Goal: Information Seeking & Learning: Learn about a topic

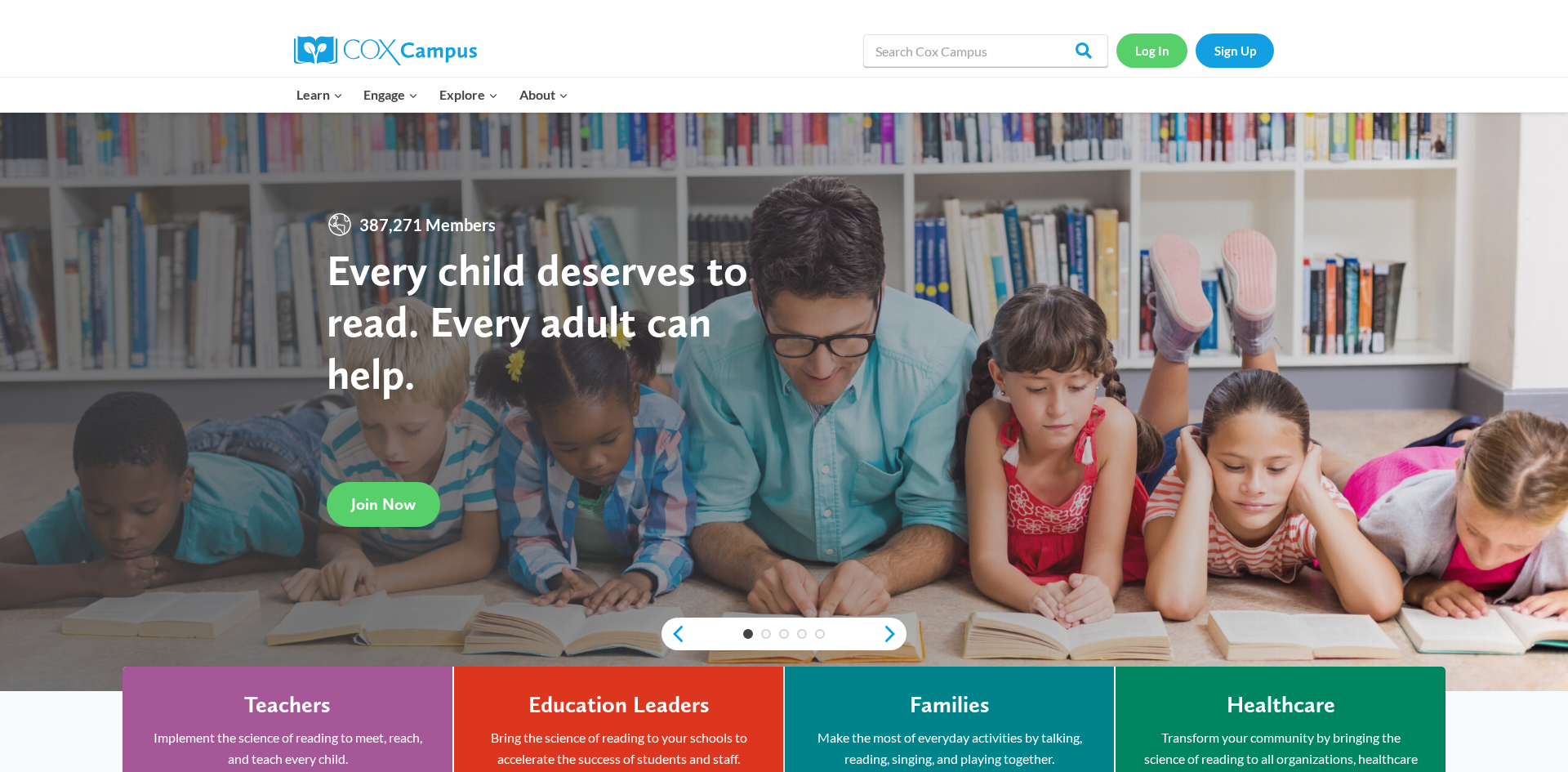
click at [1150, 56] on link "Log In" at bounding box center [1152, 49] width 71 height 33
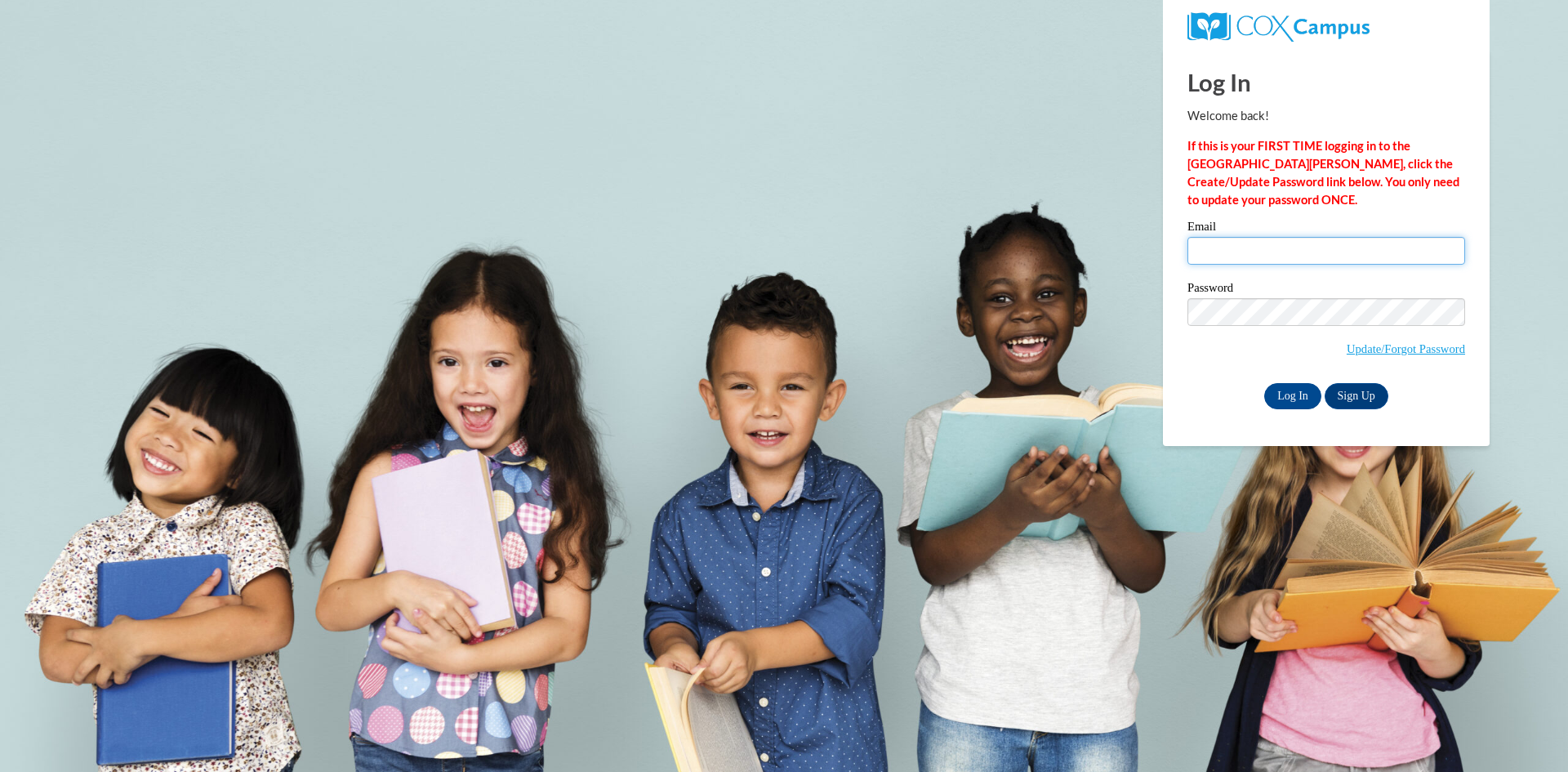
click at [1260, 258] on input "Email" at bounding box center [1325, 250] width 278 height 28
type input "gatzkee@ripon.k12.wi.us"
click at [1222, 248] on input "gatzkee@ripon.k12.wi.us" at bounding box center [1325, 250] width 278 height 28
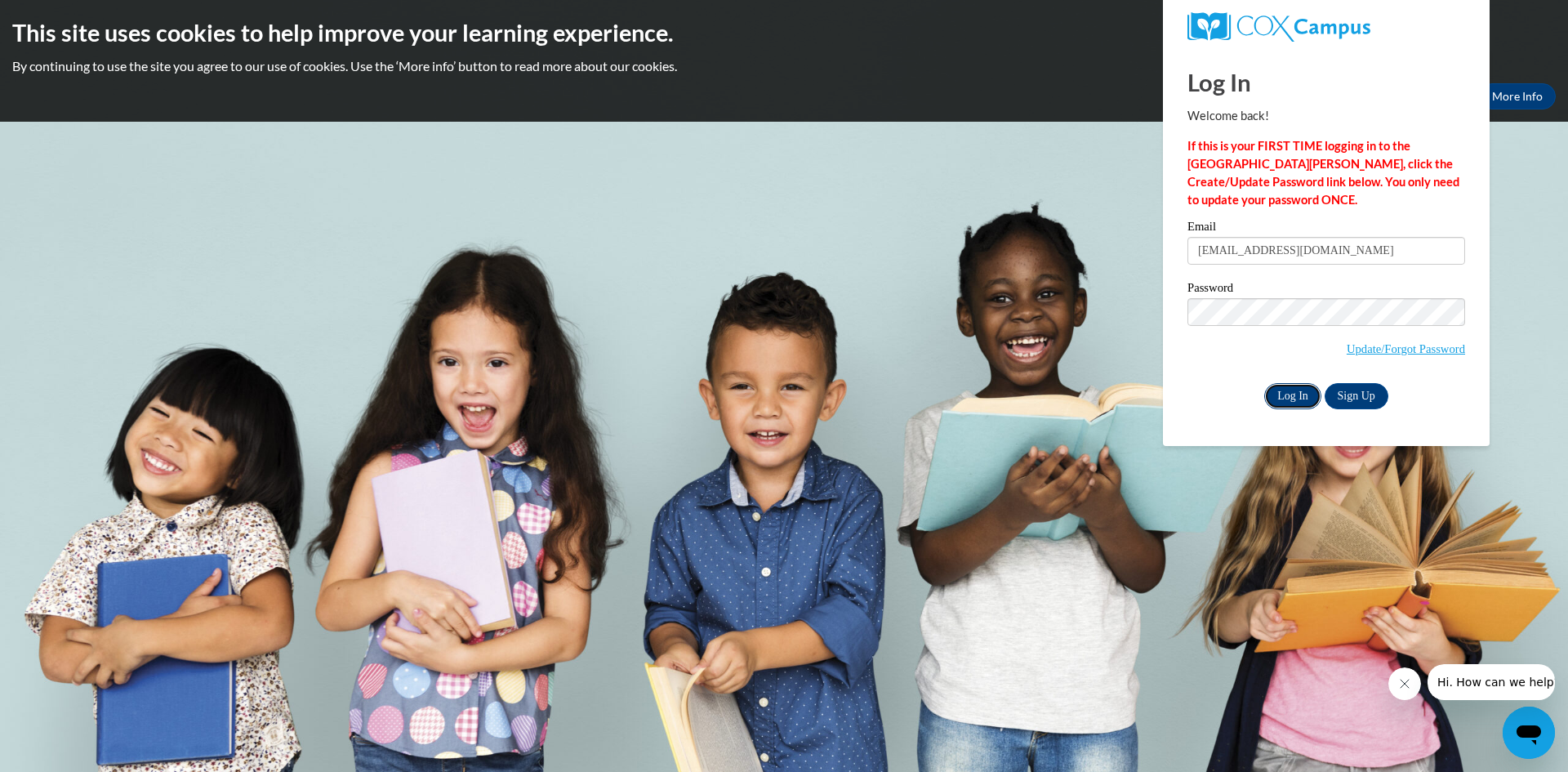
click at [1304, 390] on input "Log In" at bounding box center [1292, 396] width 57 height 27
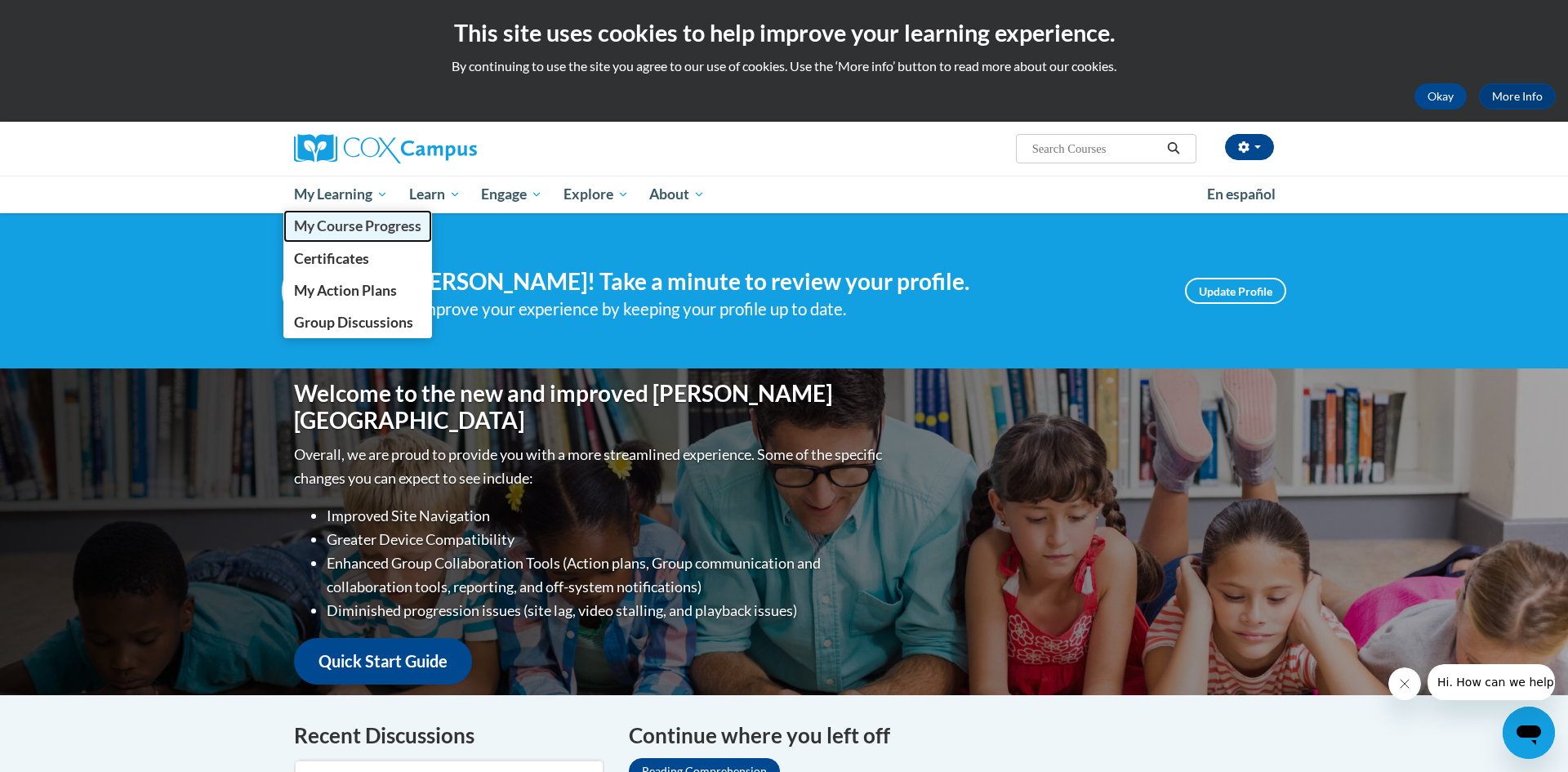
click at [327, 217] on span "My Course Progress" at bounding box center [357, 226] width 127 height 17
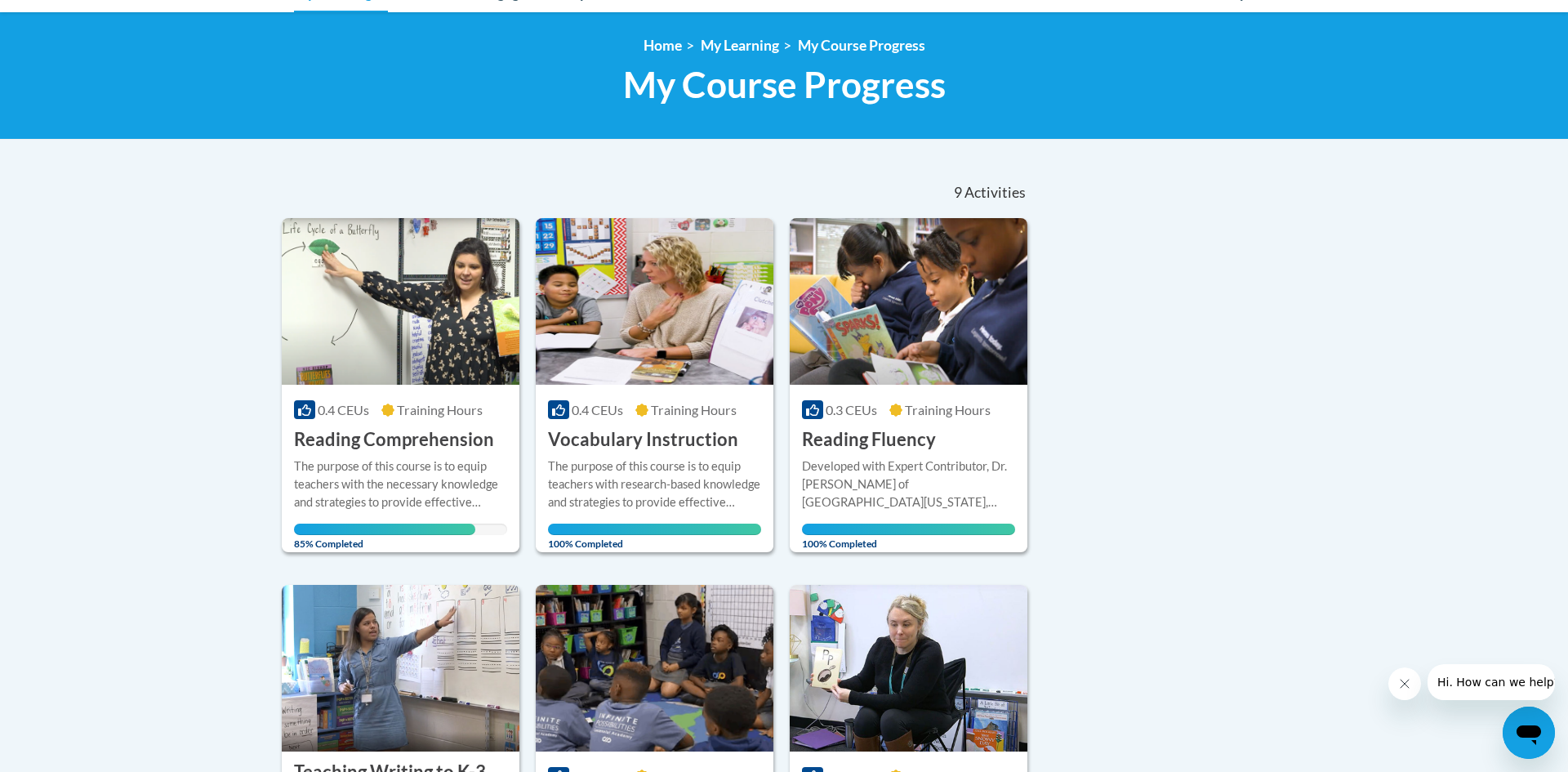
scroll to position [305, 0]
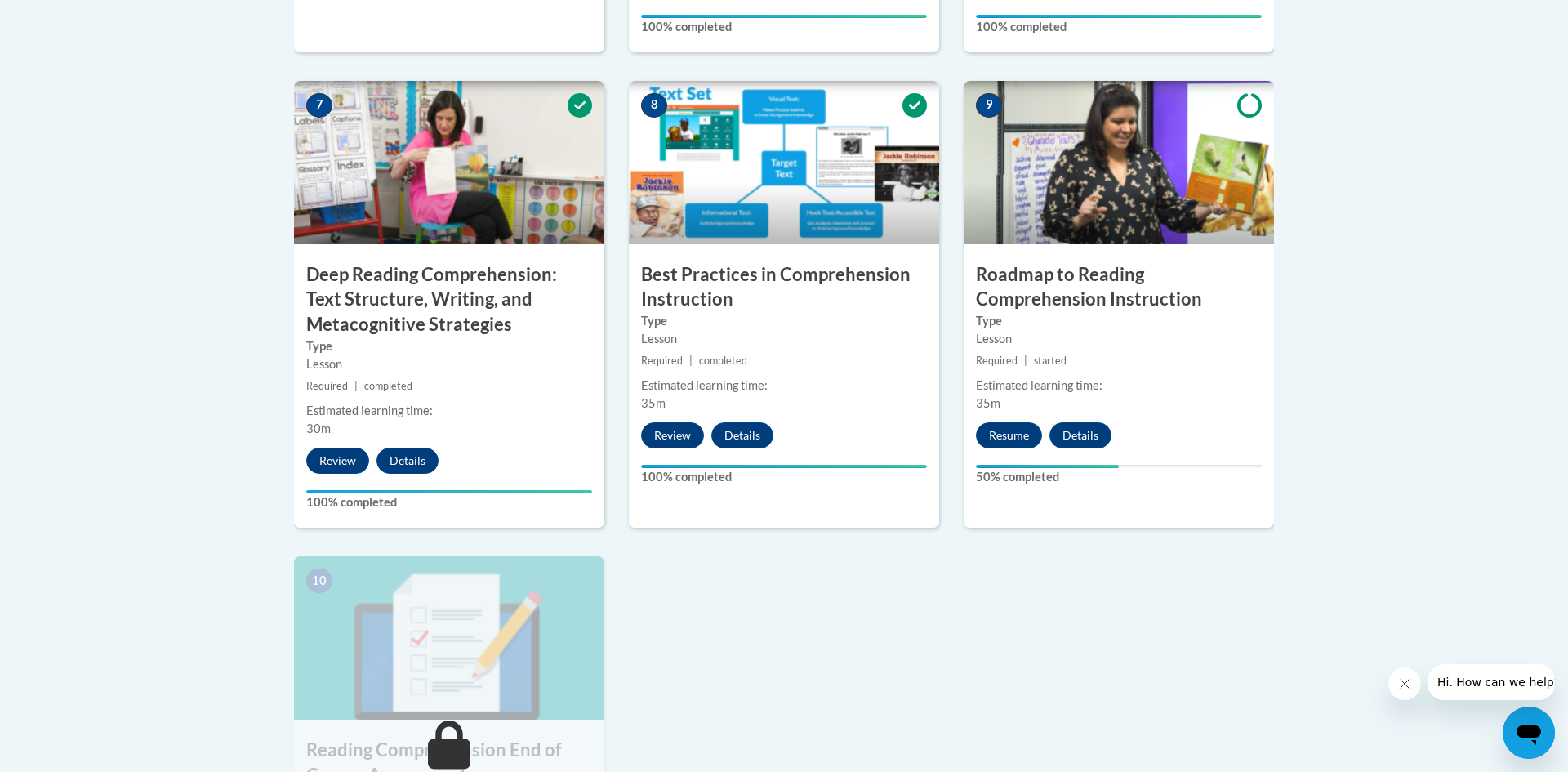
scroll to position [1400, 0]
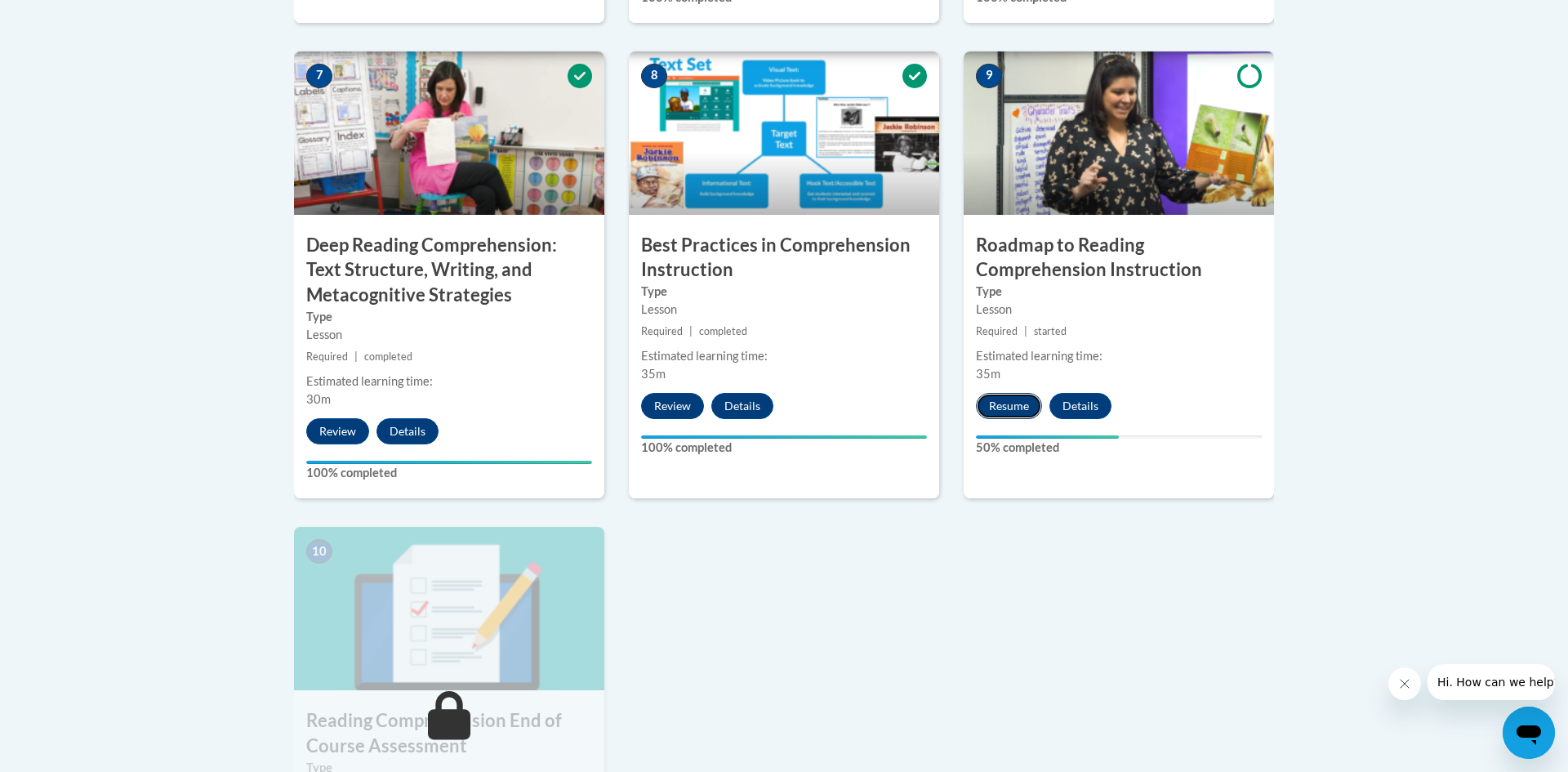
click at [1015, 404] on button "Resume" at bounding box center [1009, 406] width 66 height 27
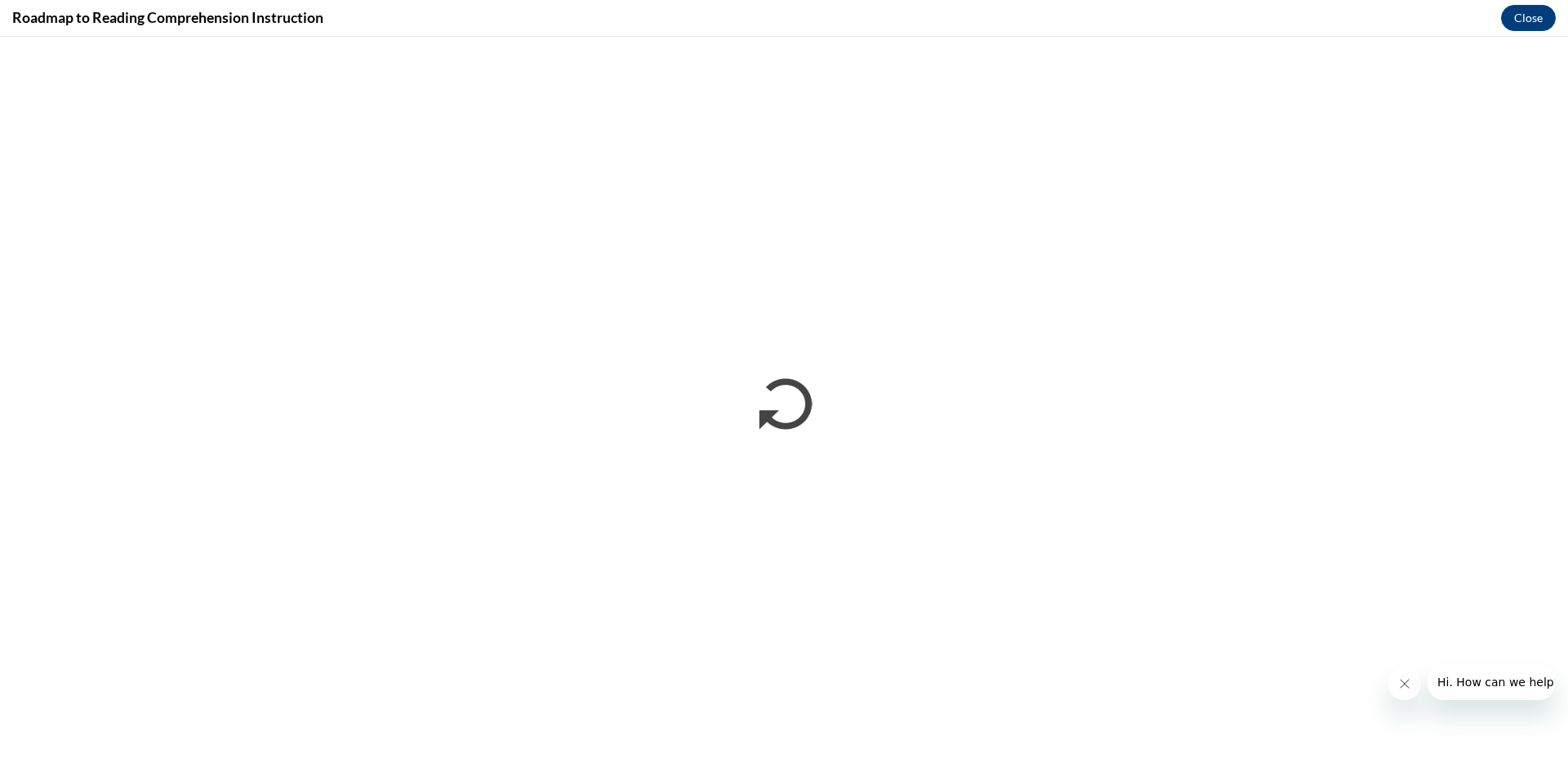
scroll to position [0, 0]
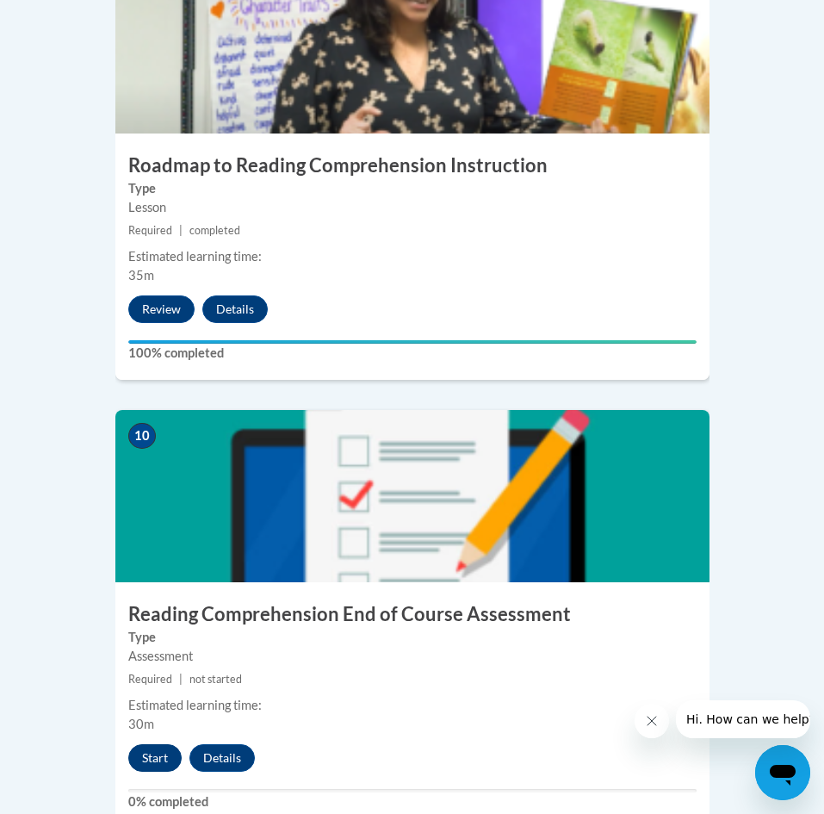
scroll to position [4335, 0]
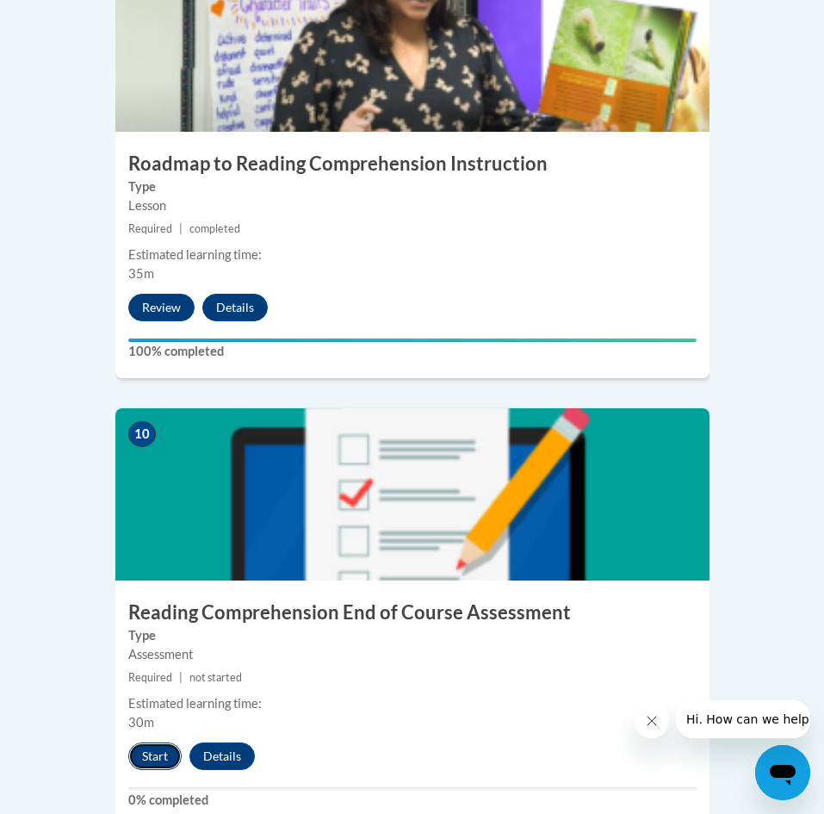
click at [158, 743] on button "Start" at bounding box center [154, 757] width 53 height 28
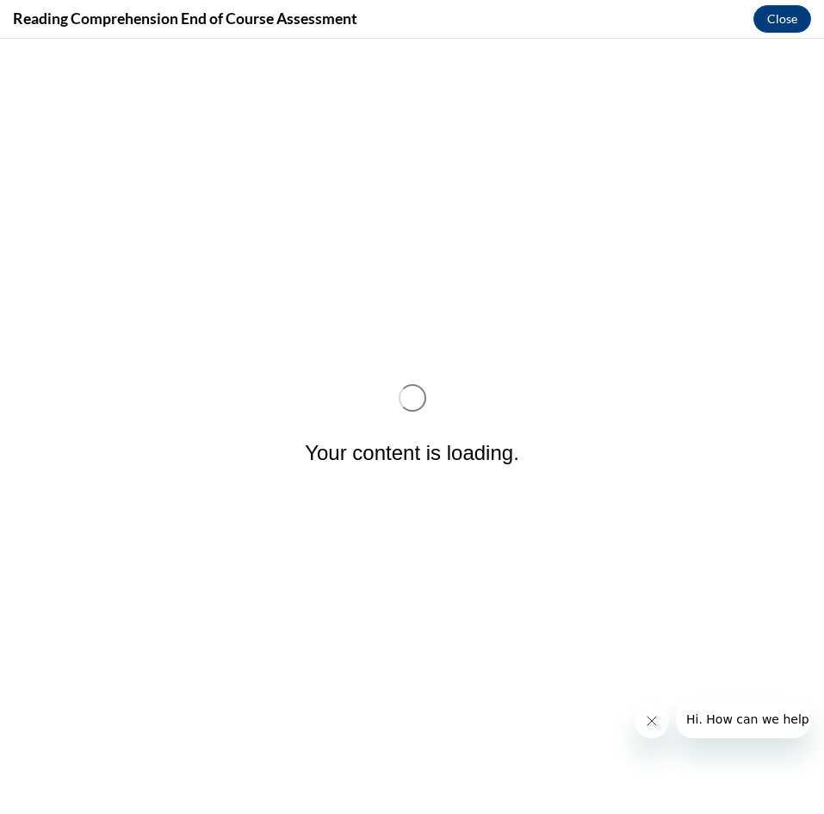
scroll to position [0, 0]
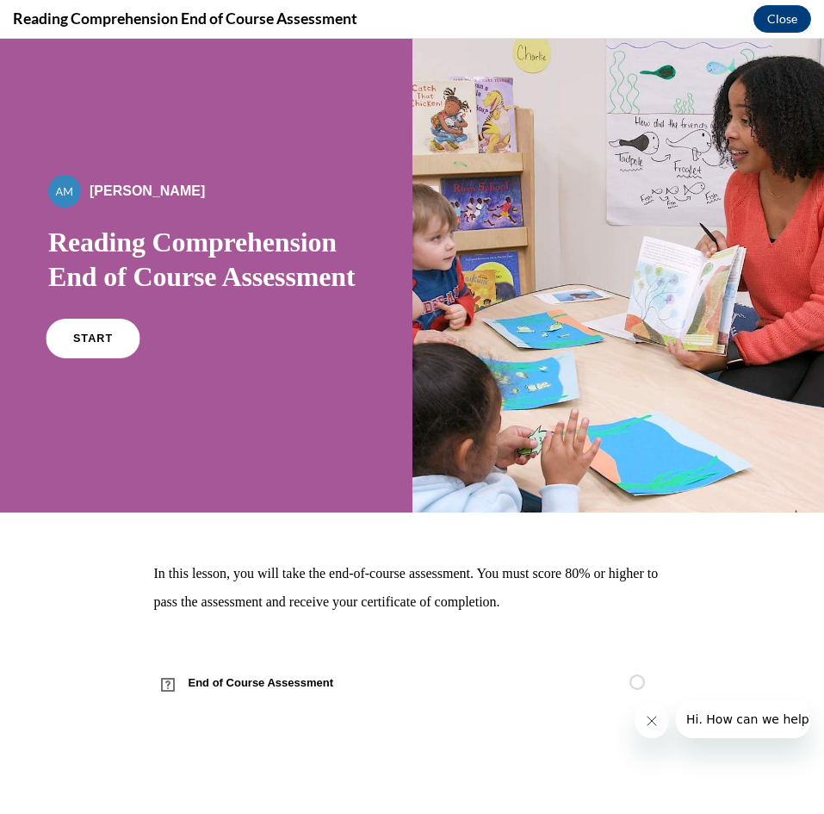
click at [84, 358] on link "START" at bounding box center [93, 339] width 94 height 40
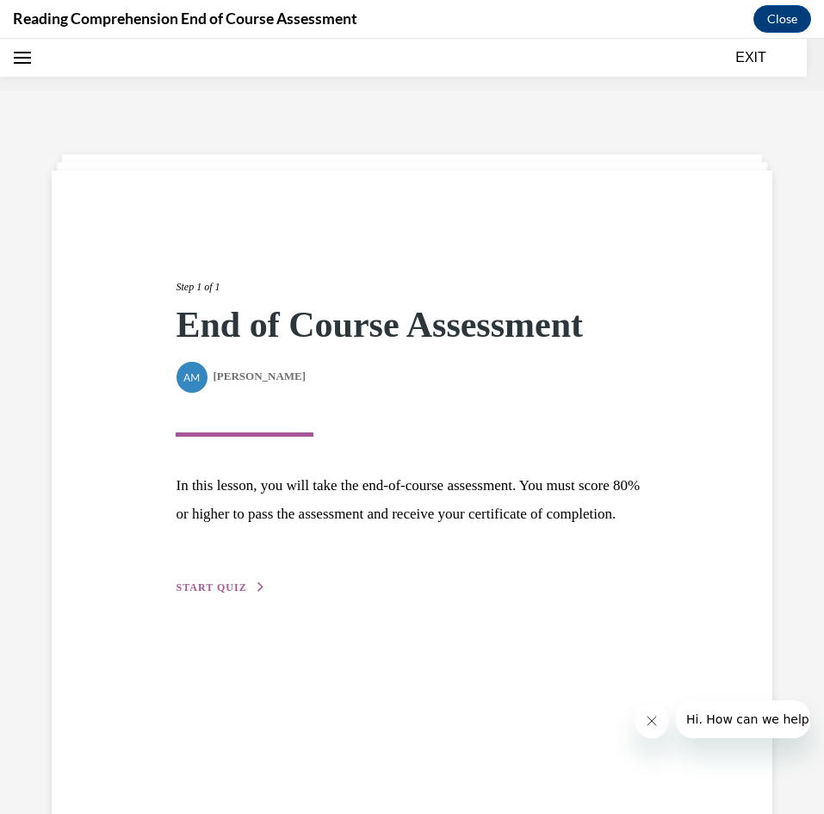
scroll to position [53, 0]
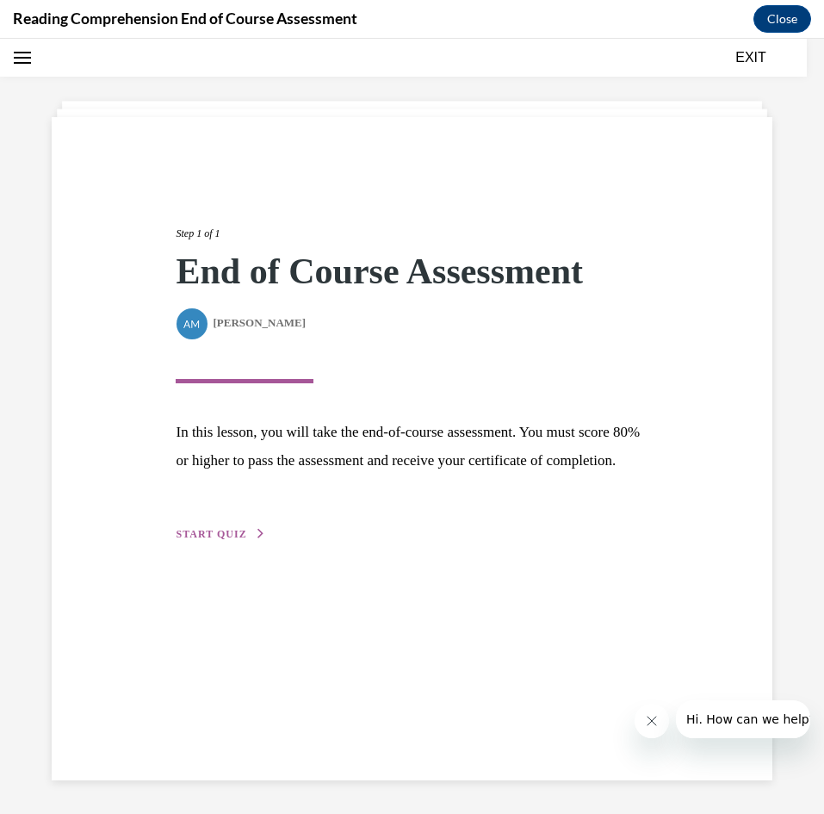
click at [208, 540] on span "START QUIZ" at bounding box center [211, 534] width 71 height 12
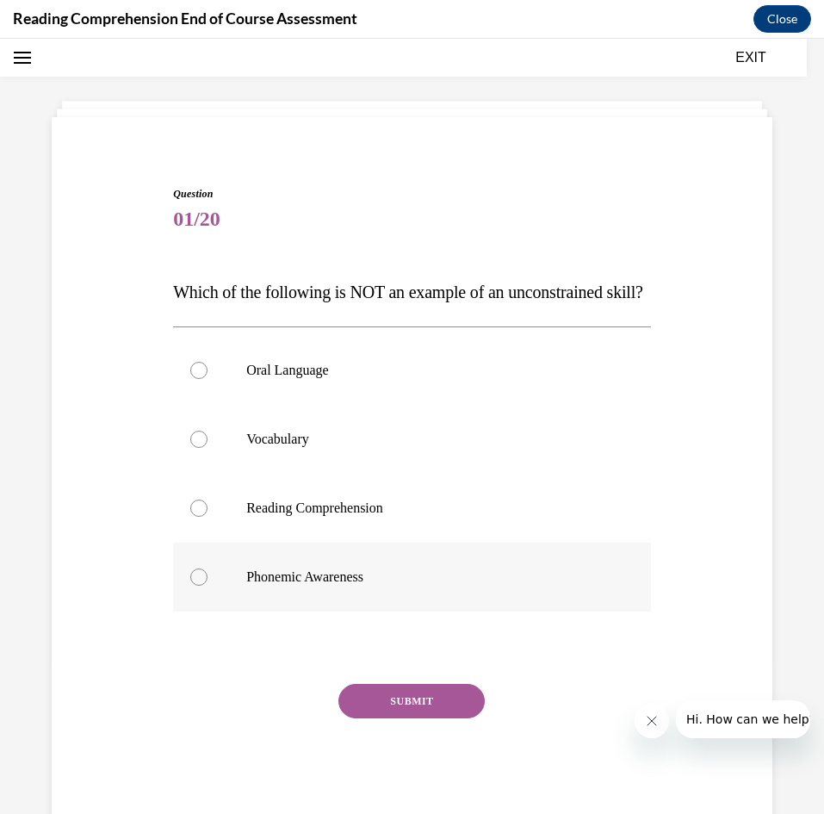
click at [281, 612] on label "Phonemic Awareness" at bounding box center [412, 577] width 478 height 69
click at [208, 586] on input "Phonemic Awareness" at bounding box center [198, 577] width 17 height 17
radio input "true"
click at [406, 718] on button "SUBMIT" at bounding box center [412, 701] width 146 height 34
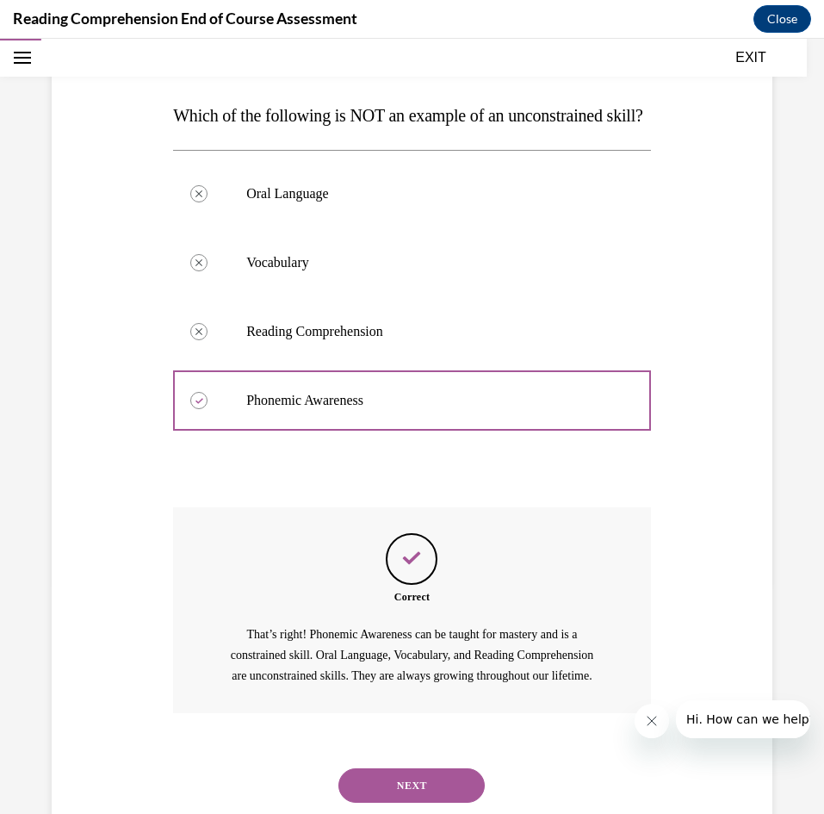
scroll to position [228, 0]
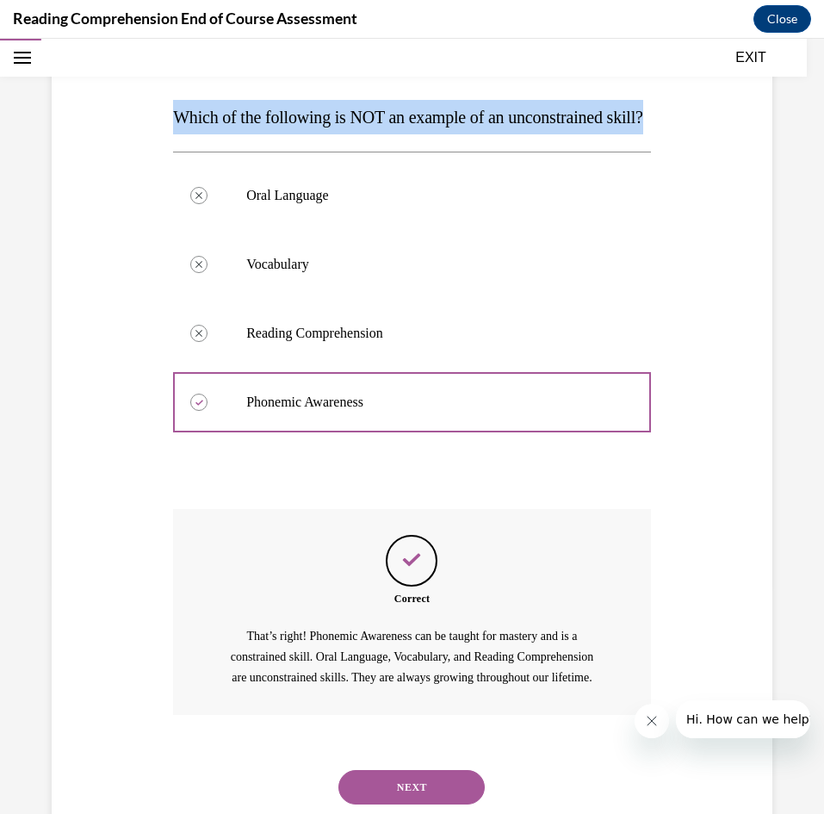
drag, startPoint x: 243, startPoint y: 146, endPoint x: 156, endPoint y: 108, distance: 94.9
click at [156, 108] on div "Question 01/20 Which of the following is NOT an example of an unconstrained ski…" at bounding box center [412, 395] width 730 height 871
copy span "Which of the following is NOT an example of an unconstrained skill?"
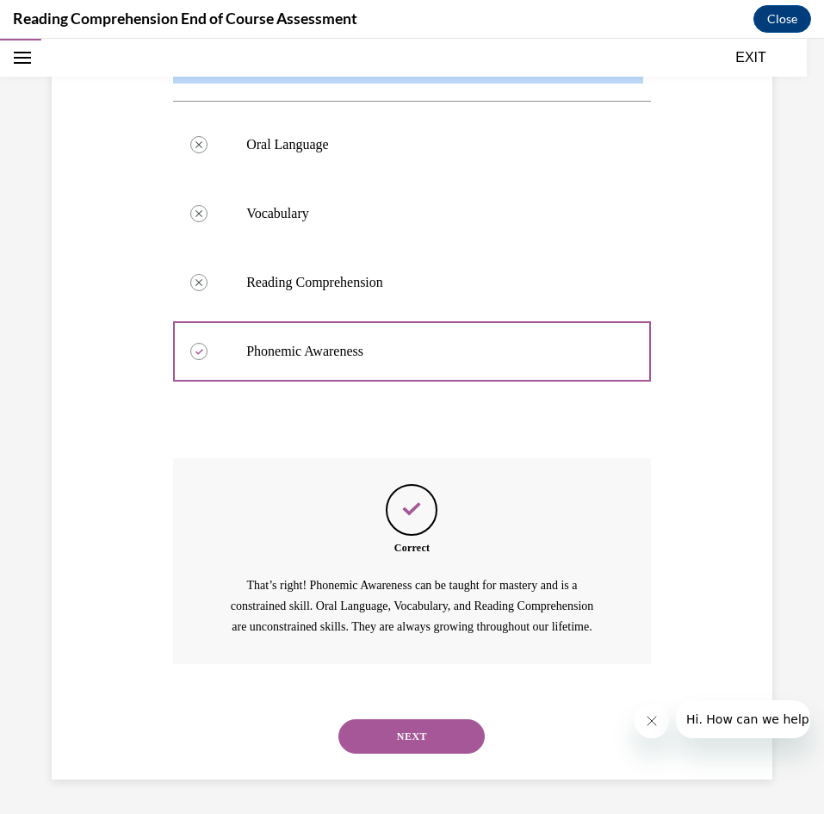
click at [413, 735] on button "NEXT" at bounding box center [412, 736] width 146 height 34
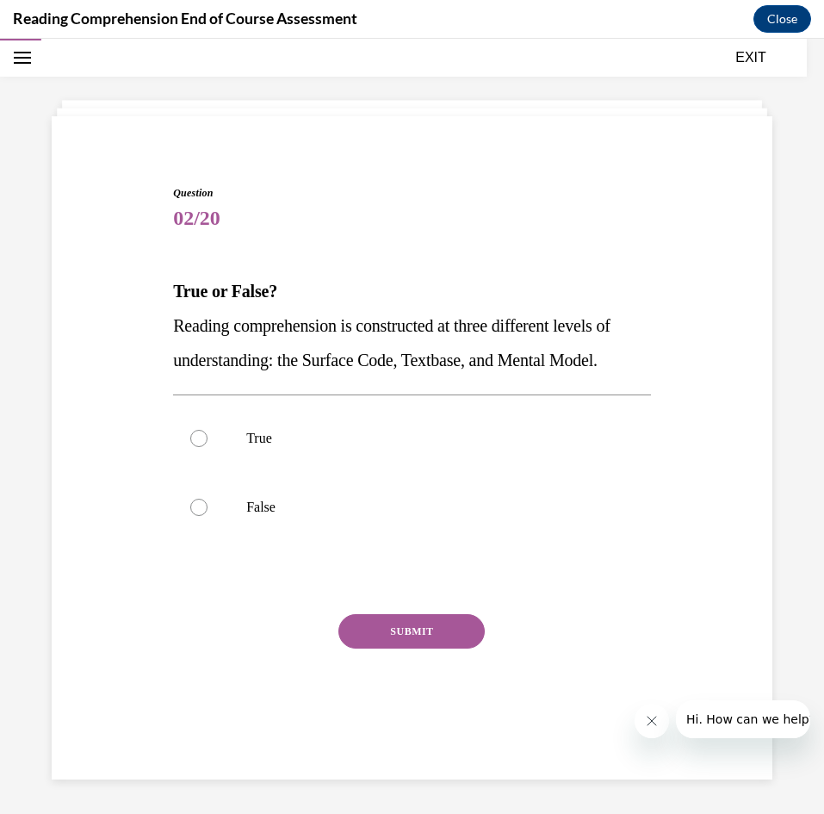
scroll to position [65, 0]
click at [260, 447] on p "True" at bounding box center [427, 438] width 362 height 17
click at [208, 447] on input "True" at bounding box center [198, 438] width 17 height 17
radio input "true"
click at [414, 649] on button "SUBMIT" at bounding box center [412, 631] width 146 height 34
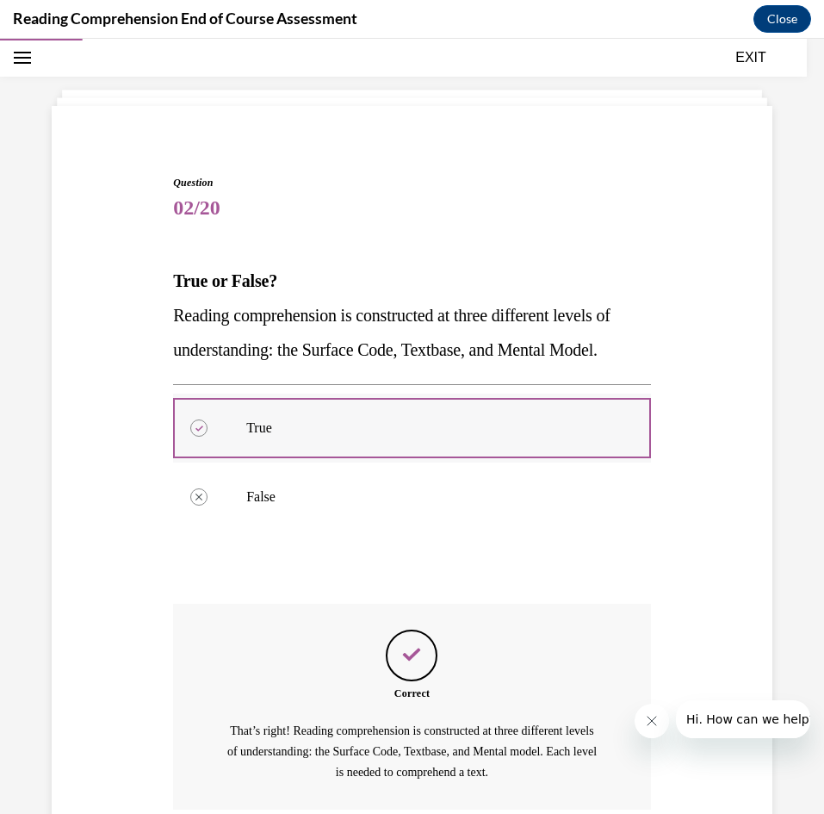
scroll to position [245, 0]
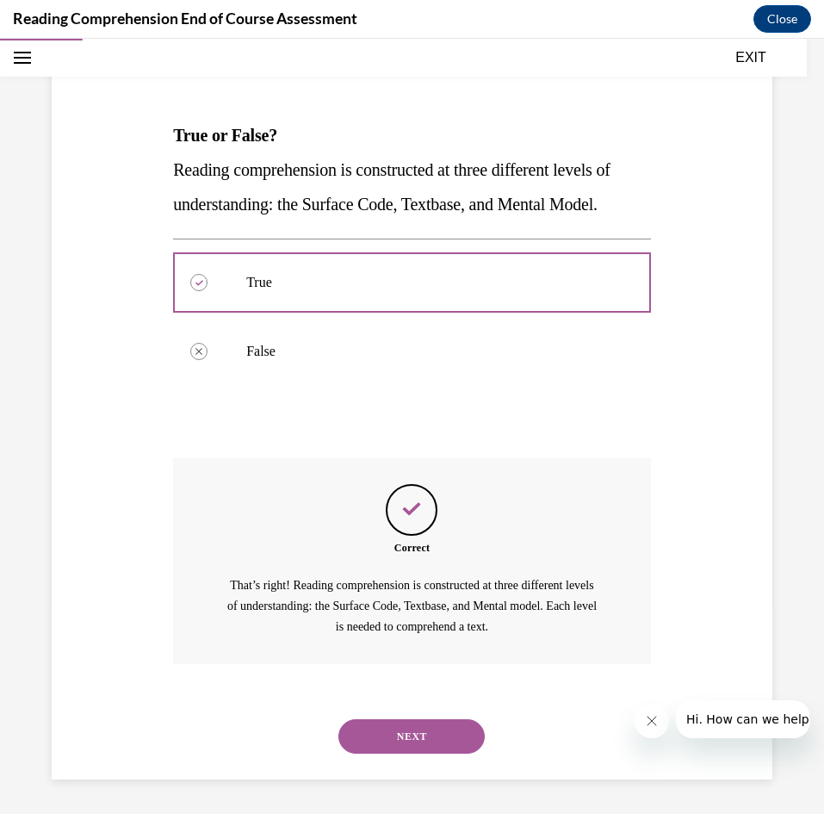
drag, startPoint x: 237, startPoint y: 206, endPoint x: 153, endPoint y: 103, distance: 132.9
click at [153, 103] on div "Question 02/20 True or False? Reading comprehension is constructed at three dif…" at bounding box center [412, 379] width 730 height 802
copy div "True or False? Reading comprehension is constructed at three different levels o…"
click at [430, 743] on button "NEXT" at bounding box center [412, 736] width 146 height 34
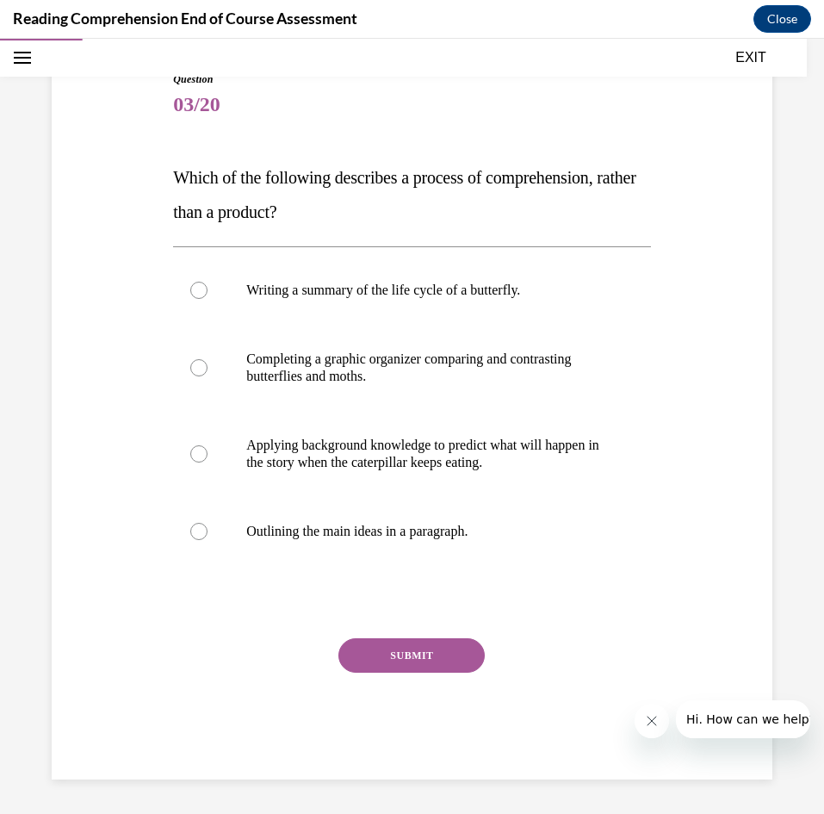
scroll to position [168, 0]
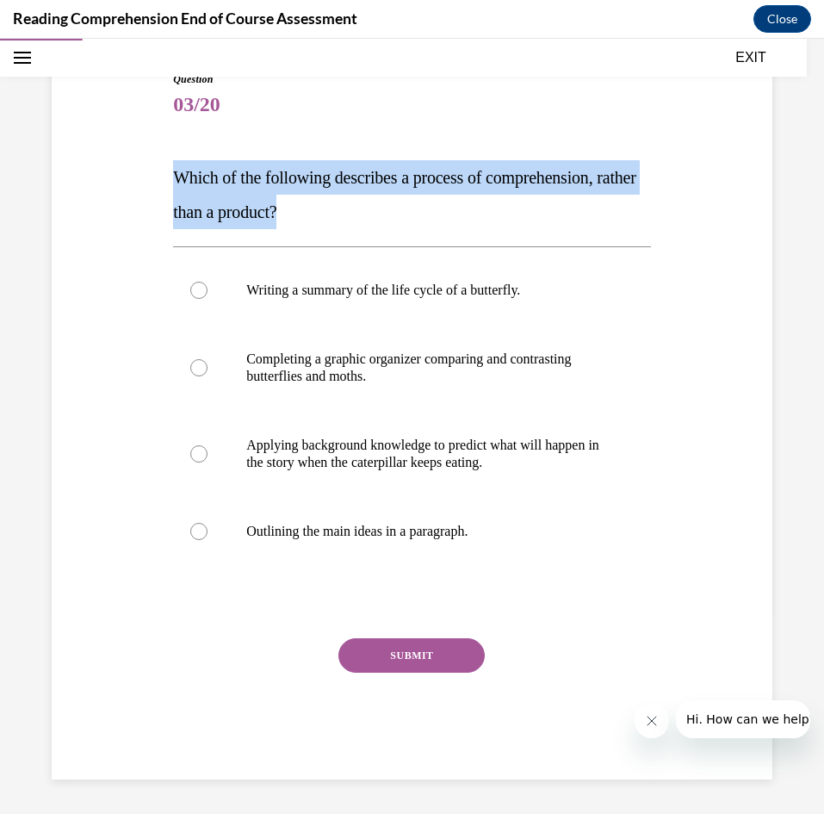
drag, startPoint x: 358, startPoint y: 209, endPoint x: 163, endPoint y: 173, distance: 198.9
click at [163, 173] on div "Question 03/20 Which of the following describes a process of comprehension, rat…" at bounding box center [412, 400] width 730 height 760
copy span "Which of the following describes a process of comprehension, rather than a prod…"
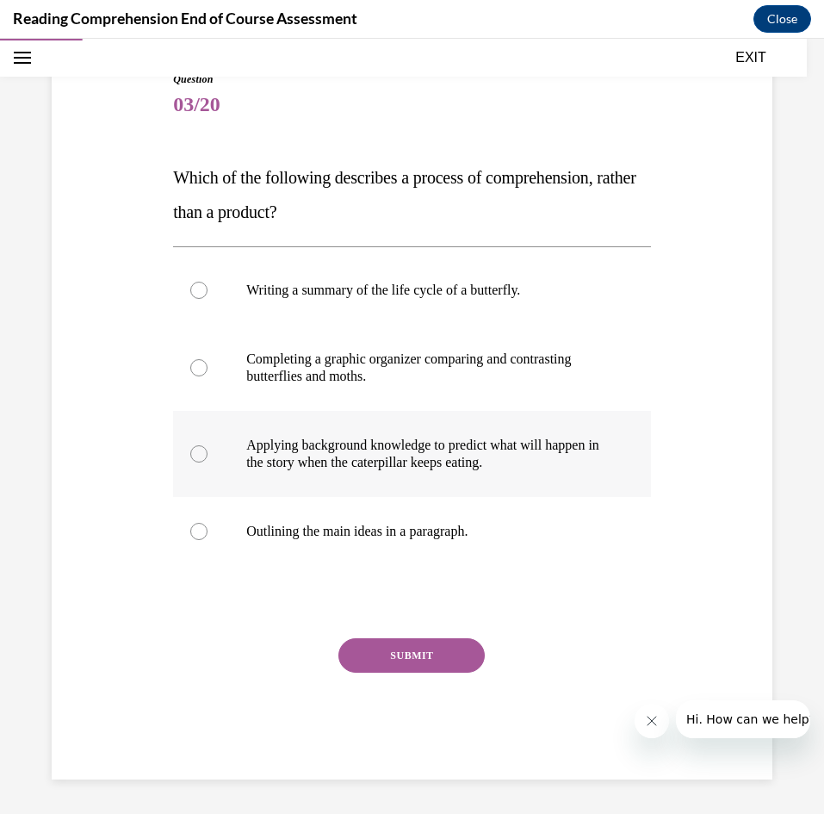
click at [451, 486] on label "Applying background knowledge to predict what will happen in the story when the…" at bounding box center [412, 454] width 478 height 86
click at [208, 463] on input "Applying background knowledge to predict what will happen in the story when the…" at bounding box center [198, 453] width 17 height 17
radio input "true"
drag, startPoint x: 598, startPoint y: 463, endPoint x: 267, endPoint y: 451, distance: 331.0
click at [221, 447] on label "Applying background knowledge to predict what will happen in the story when the…" at bounding box center [412, 454] width 478 height 86
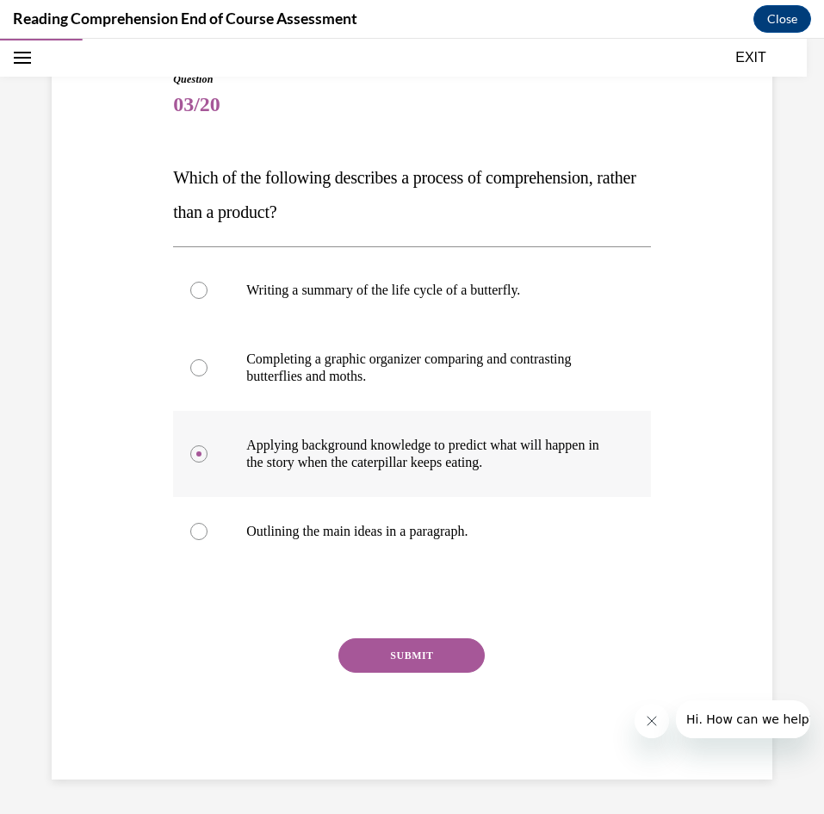
copy p "Applying background knowledge to predict what will happen in the story when the…"
click at [463, 651] on button "SUBMIT" at bounding box center [412, 655] width 146 height 34
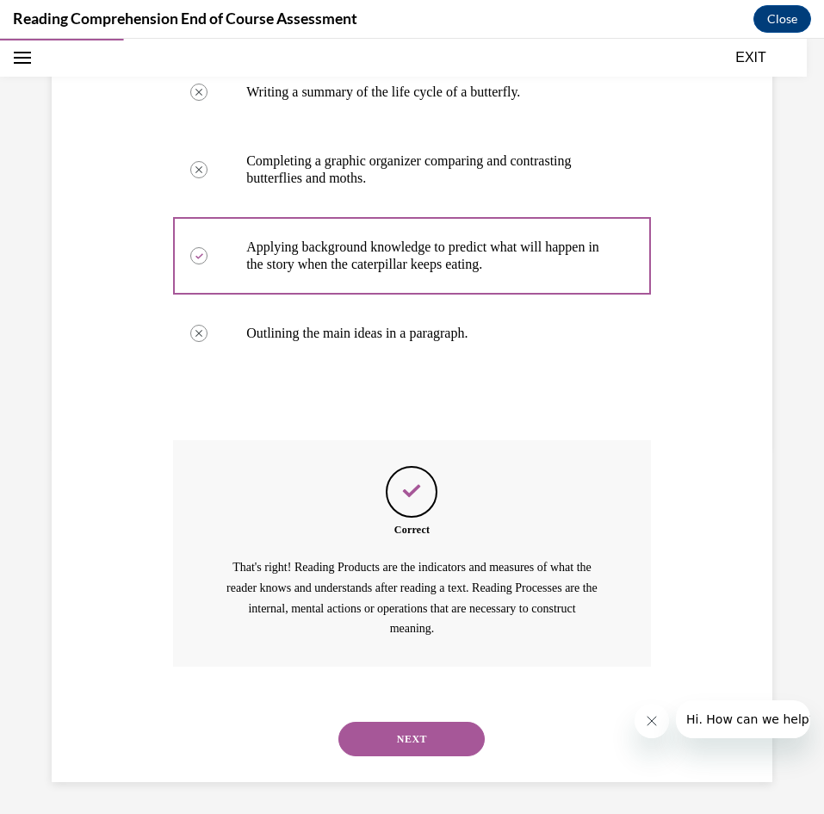
scroll to position [369, 0]
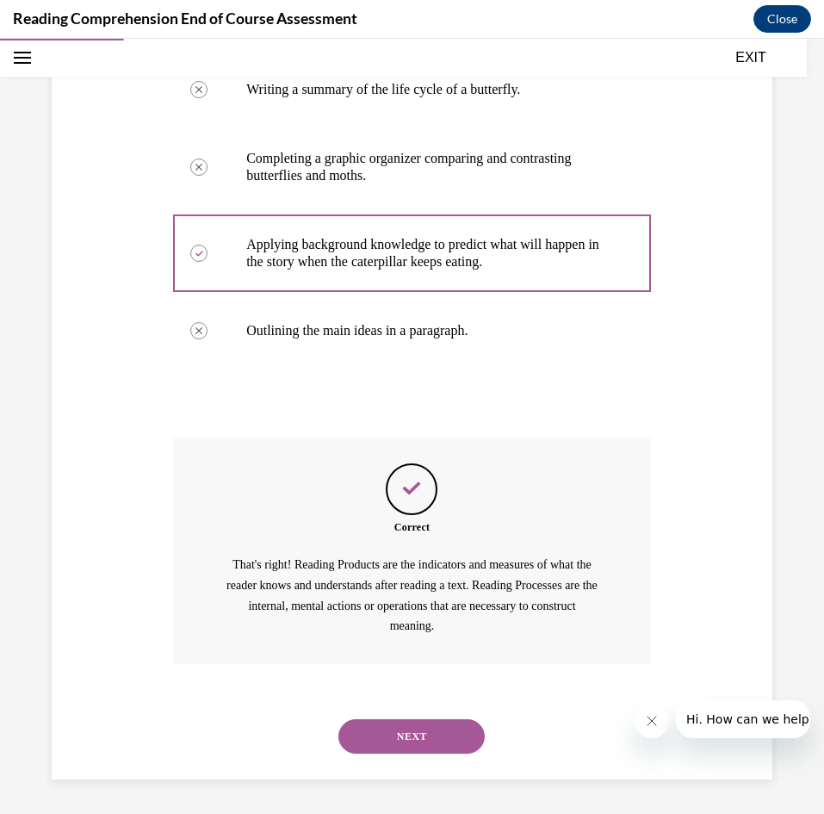
click at [429, 743] on button "NEXT" at bounding box center [412, 736] width 146 height 34
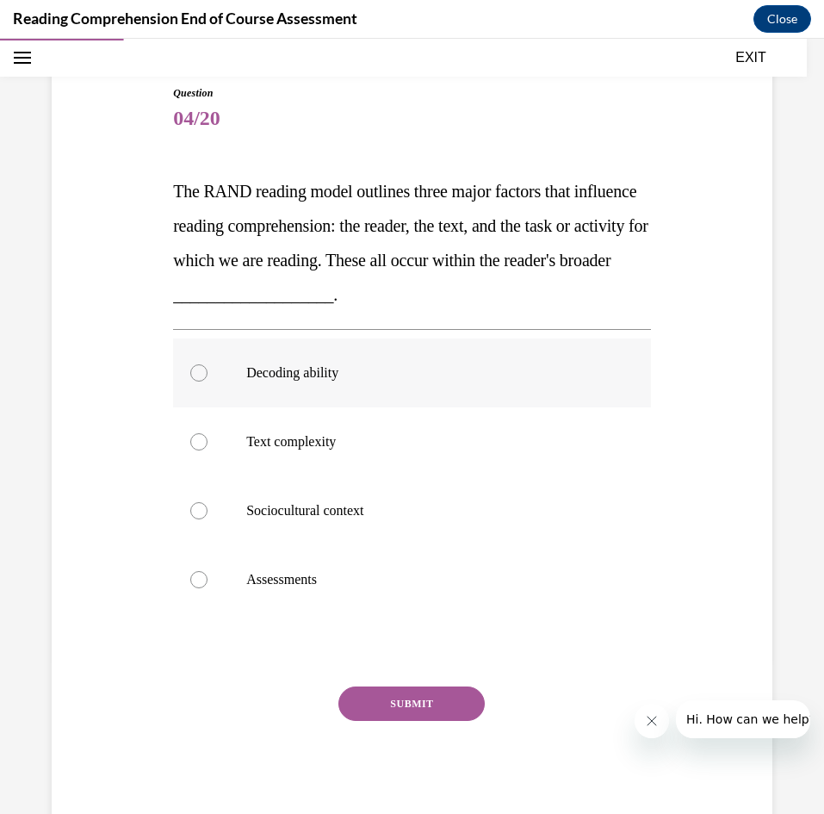
scroll to position [191, 0]
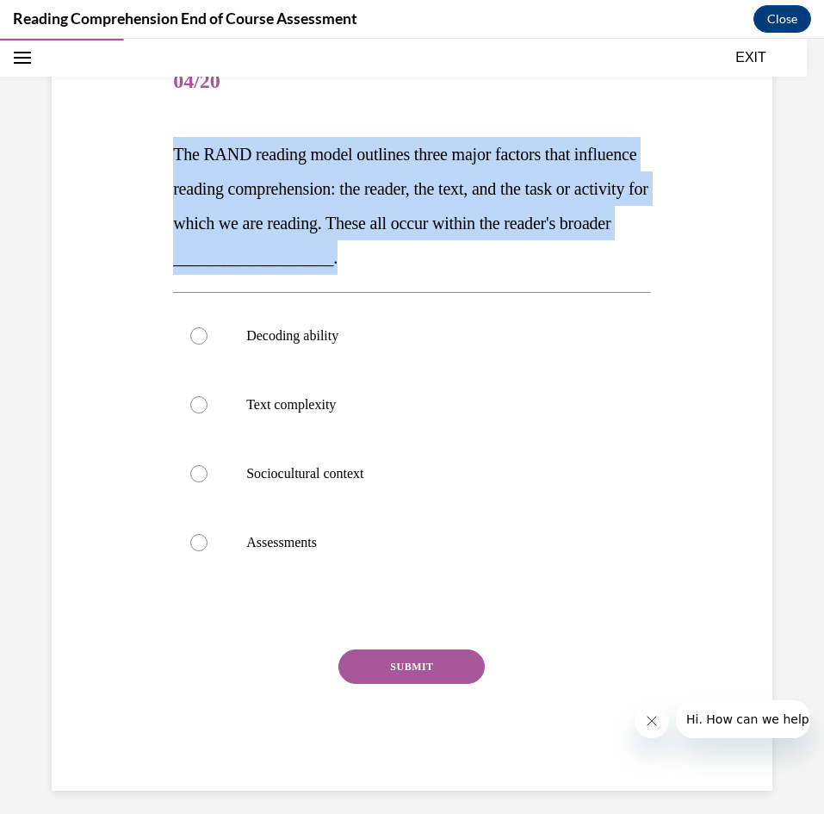
drag, startPoint x: 171, startPoint y: 155, endPoint x: 544, endPoint y: 265, distance: 388.1
click at [544, 265] on div "Question 04/20 The RAND reading model outlines three major factors that influen…" at bounding box center [412, 406] width 487 height 768
copy span "The RAND reading model outlines three major factors that influence reading comp…"
click at [352, 479] on p "Sociocultural context" at bounding box center [427, 473] width 362 height 17
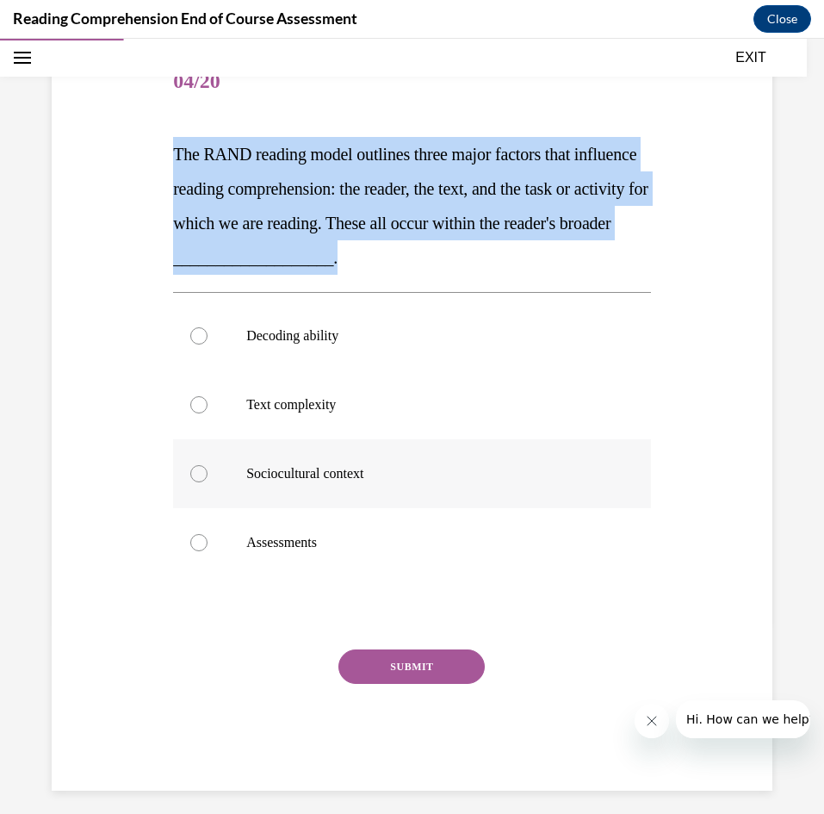
click at [208, 479] on input "Sociocultural context" at bounding box center [198, 473] width 17 height 17
radio input "true"
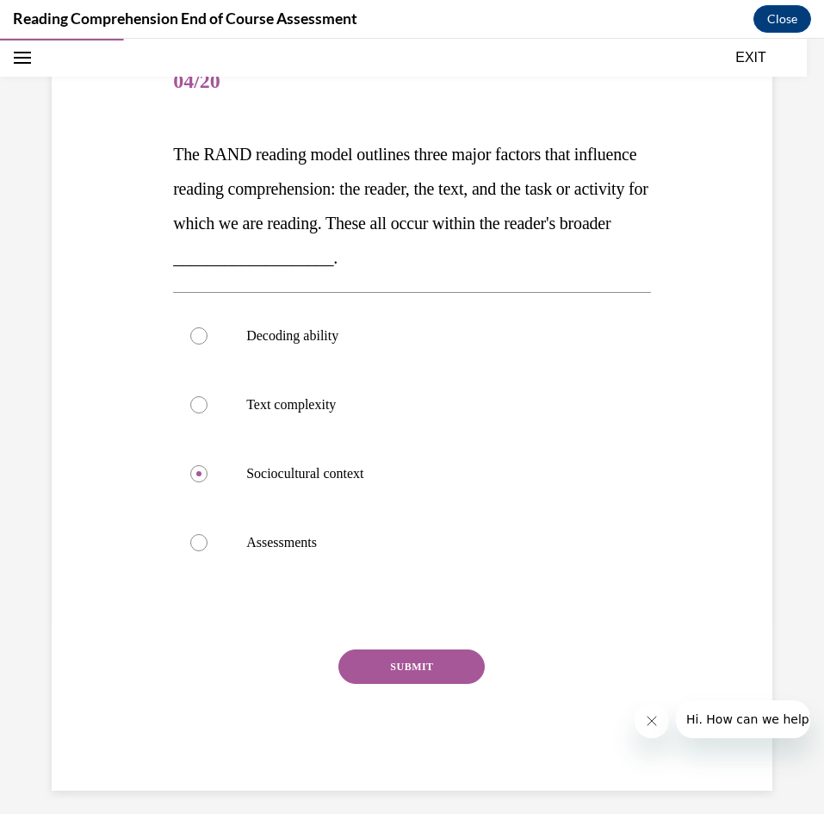
click at [396, 671] on button "SUBMIT" at bounding box center [412, 666] width 146 height 34
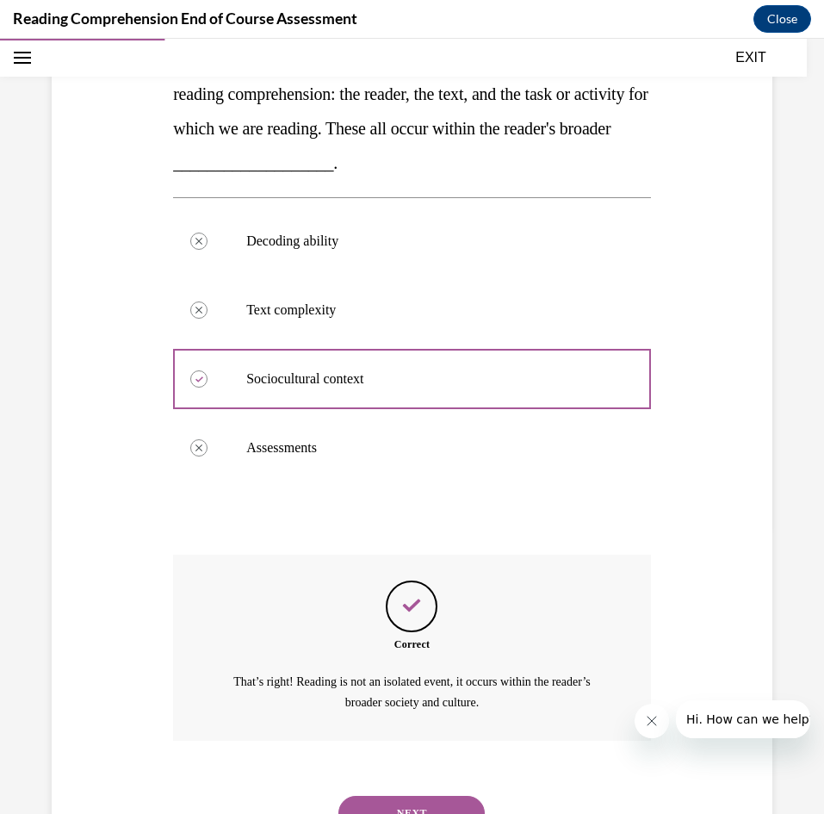
scroll to position [363, 0]
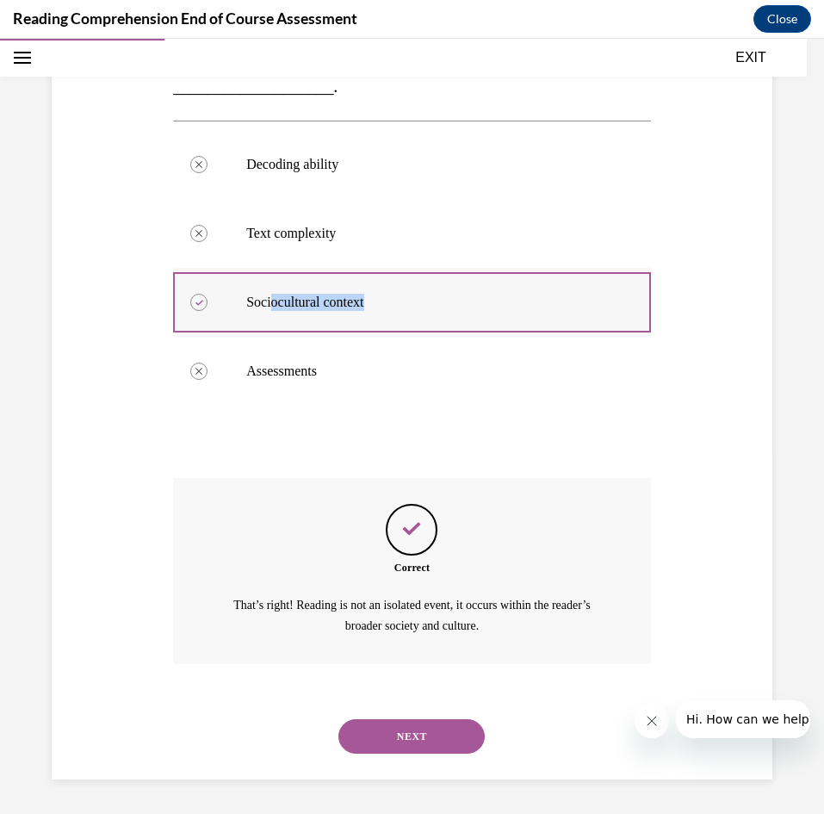
drag, startPoint x: 413, startPoint y: 303, endPoint x: 271, endPoint y: 301, distance: 142.1
click at [271, 301] on p "Sociocultural context" at bounding box center [427, 302] width 362 height 17
click at [245, 301] on div at bounding box center [412, 303] width 478 height 78
drag, startPoint x: 245, startPoint y: 301, endPoint x: 380, endPoint y: 304, distance: 135.3
click at [380, 304] on label "Sociocultural context" at bounding box center [412, 302] width 478 height 69
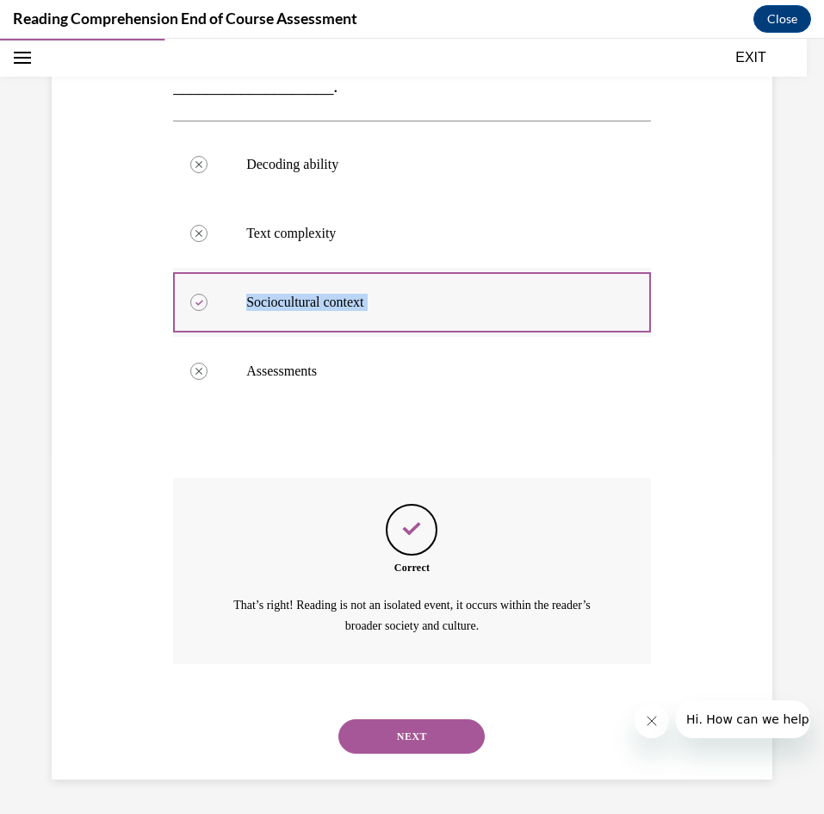
copy label "Sociocultural context"
click at [455, 746] on button "NEXT" at bounding box center [412, 736] width 146 height 34
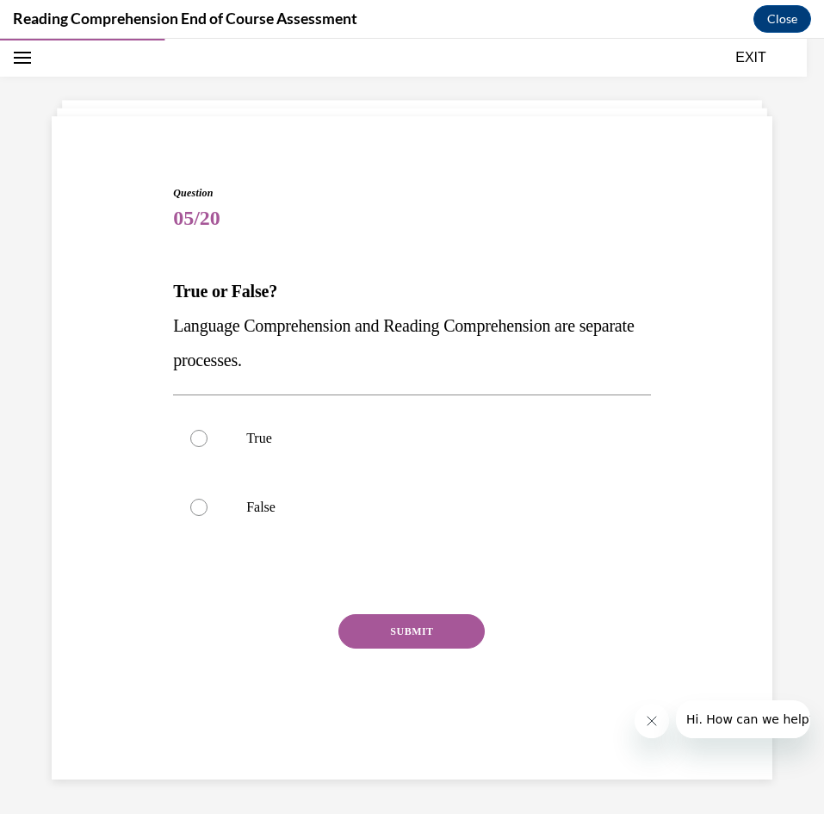
scroll to position [54, 0]
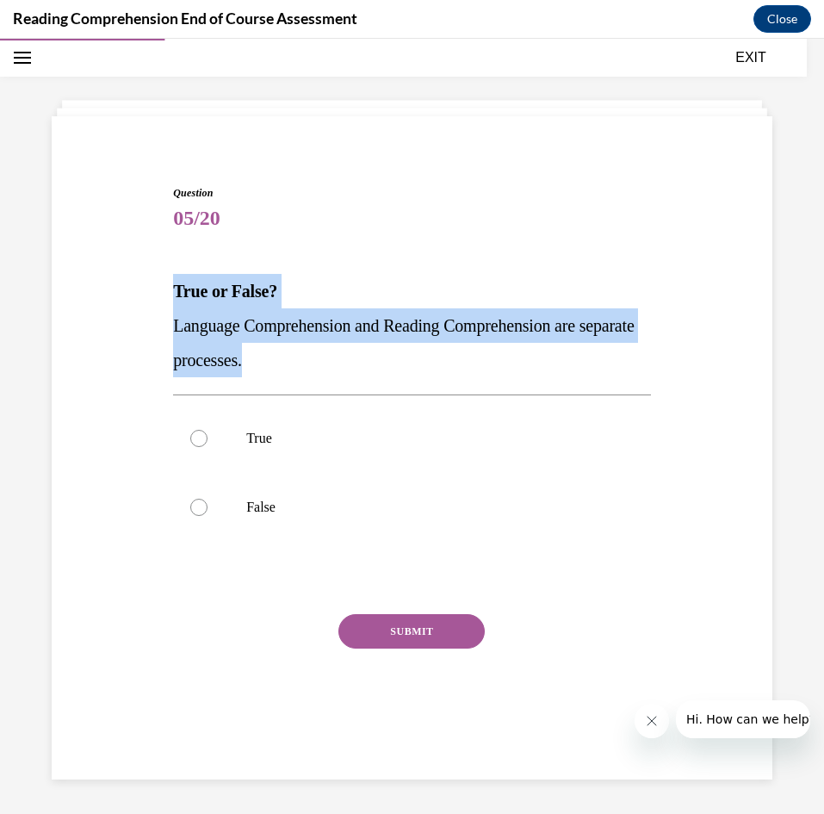
drag, startPoint x: 351, startPoint y: 357, endPoint x: 152, endPoint y: 289, distance: 211.4
click at [152, 289] on div "Question 05/20 True or False? Language Comprehension and Reading Comprehension …" at bounding box center [412, 445] width 730 height 622
copy div "True or False? Language Comprehension and Reading Comprehension are separate pr…"
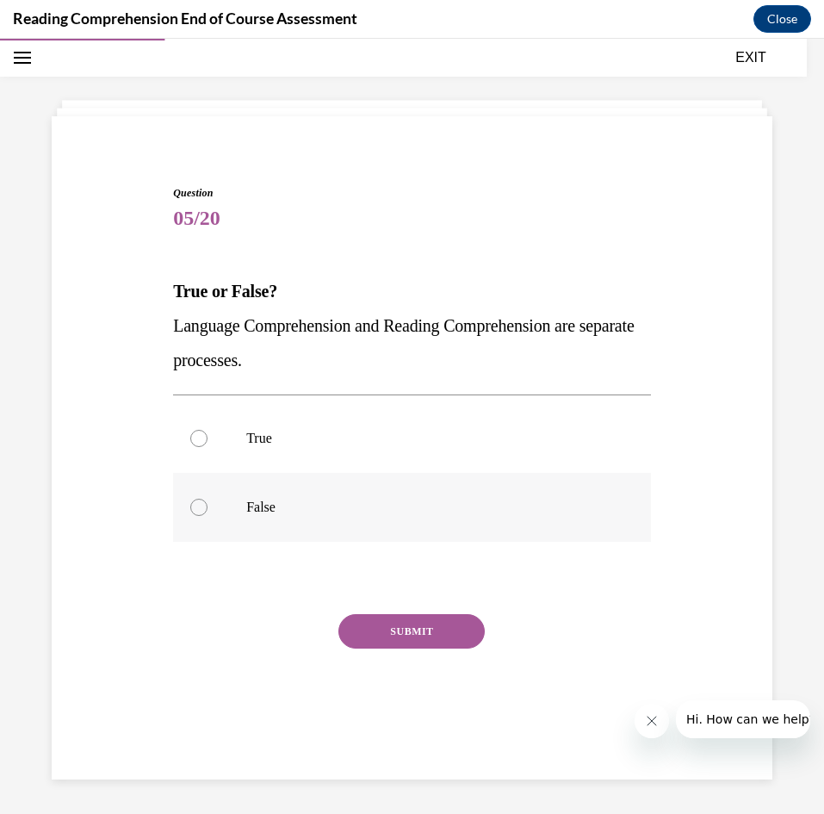
click at [290, 513] on p "False" at bounding box center [427, 507] width 362 height 17
click at [208, 513] on input "False" at bounding box center [198, 507] width 17 height 17
radio input "true"
click at [448, 640] on button "SUBMIT" at bounding box center [412, 631] width 146 height 34
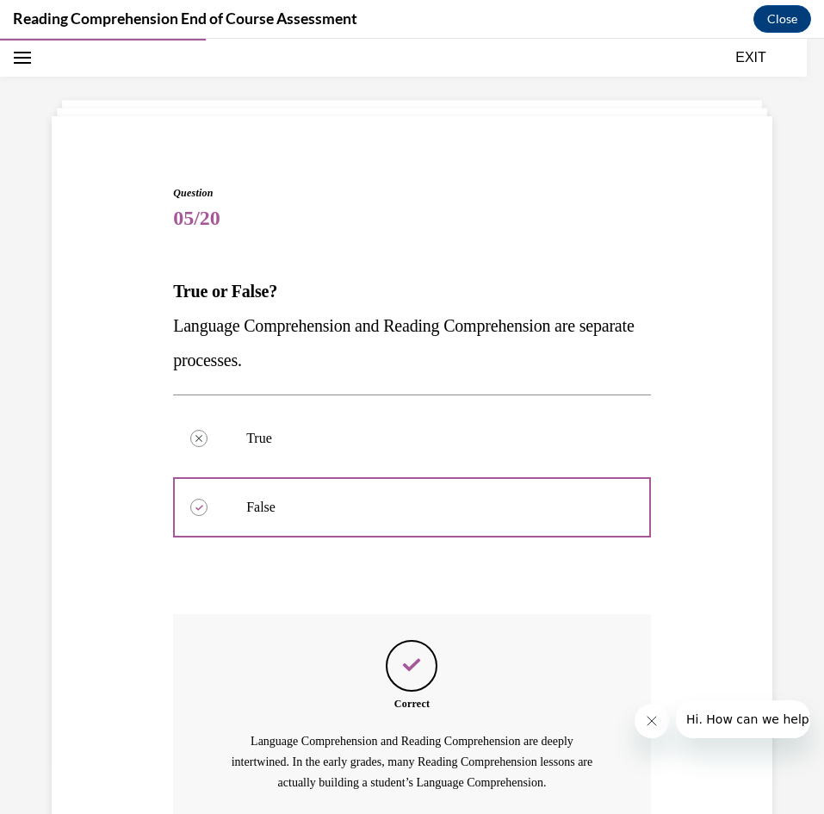
scroll to position [210, 0]
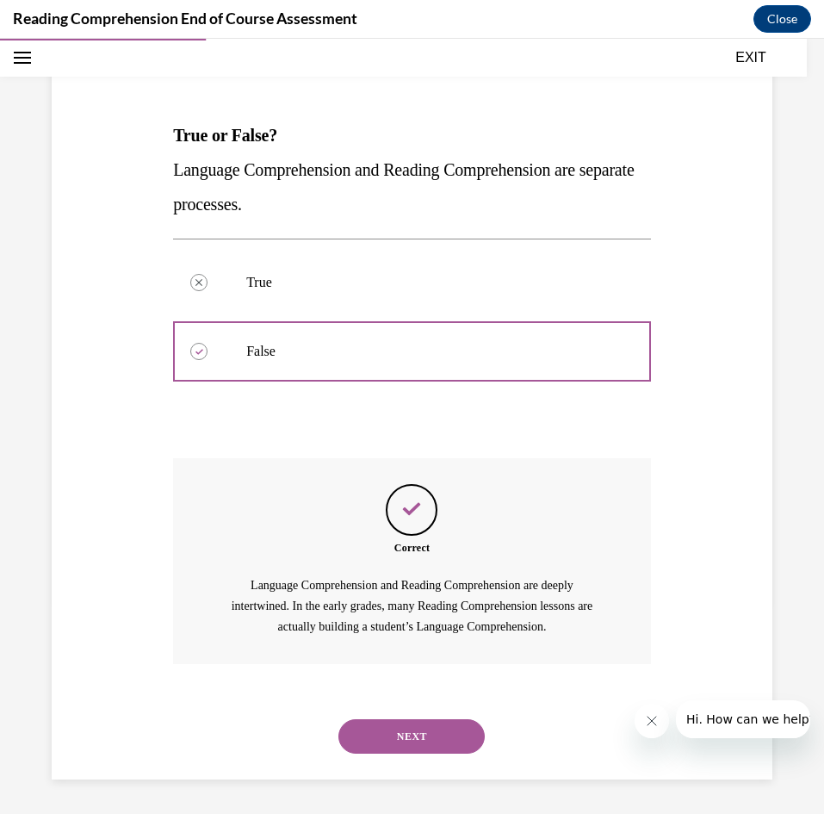
click at [441, 726] on button "NEXT" at bounding box center [412, 736] width 146 height 34
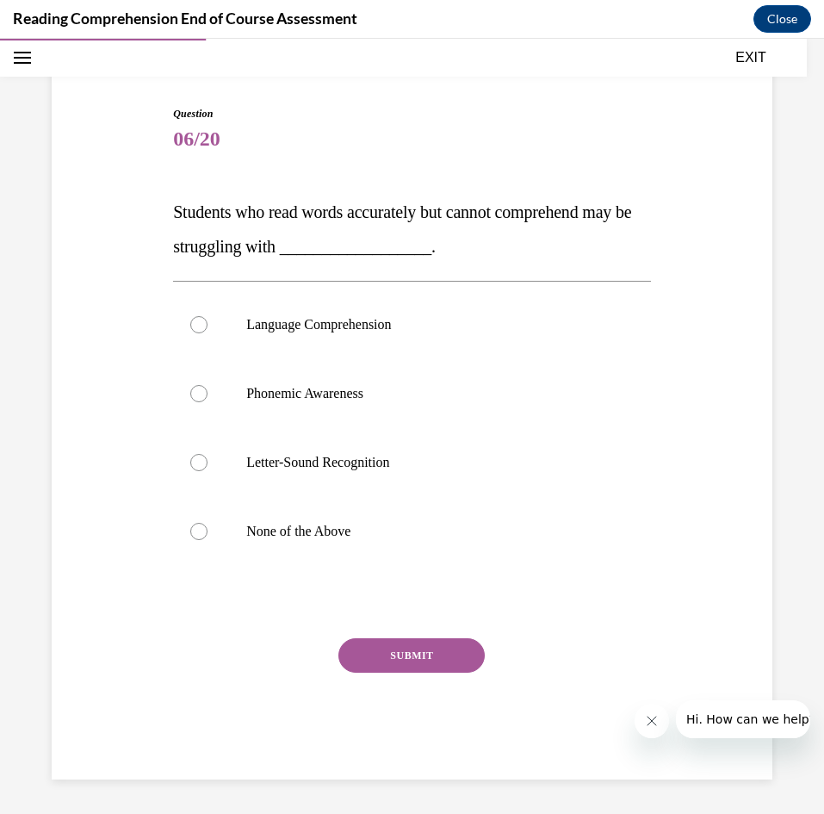
scroll to position [134, 0]
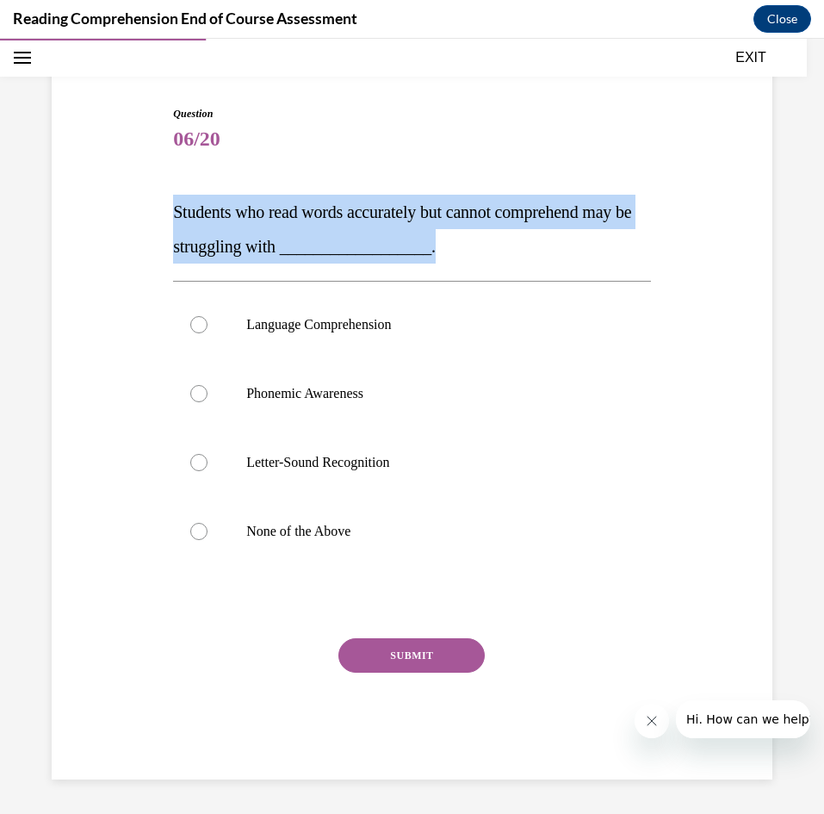
drag, startPoint x: 158, startPoint y: 213, endPoint x: 544, endPoint y: 258, distance: 388.5
click at [544, 258] on div "Question 06/20 Students who read words accurately but cannot comprehend may be …" at bounding box center [412, 416] width 730 height 725
copy span "Students who read words accurately but cannot comprehend may be struggling with…"
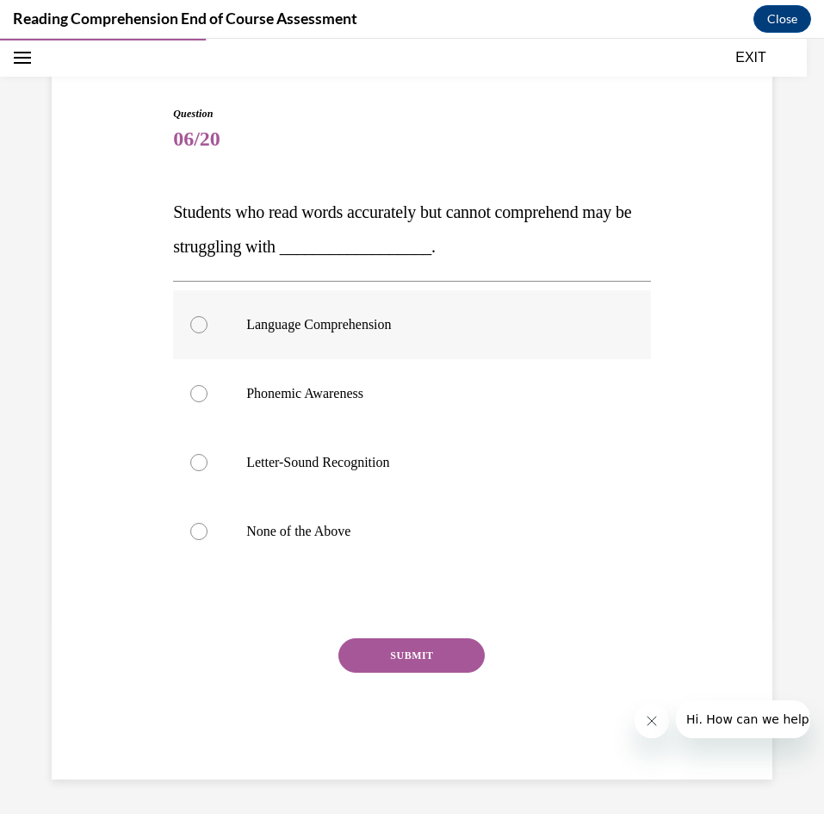
click at [409, 309] on label "Language Comprehension" at bounding box center [412, 324] width 478 height 69
click at [208, 316] on input "Language Comprehension" at bounding box center [198, 324] width 17 height 17
radio input "true"
click at [420, 657] on button "SUBMIT" at bounding box center [412, 655] width 146 height 34
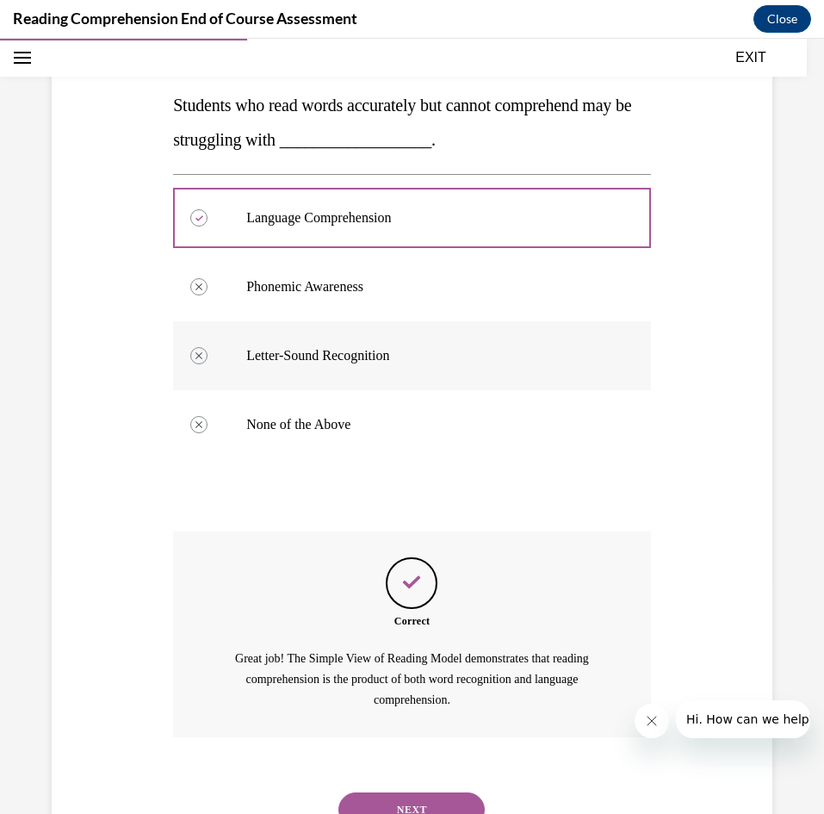
scroll to position [314, 0]
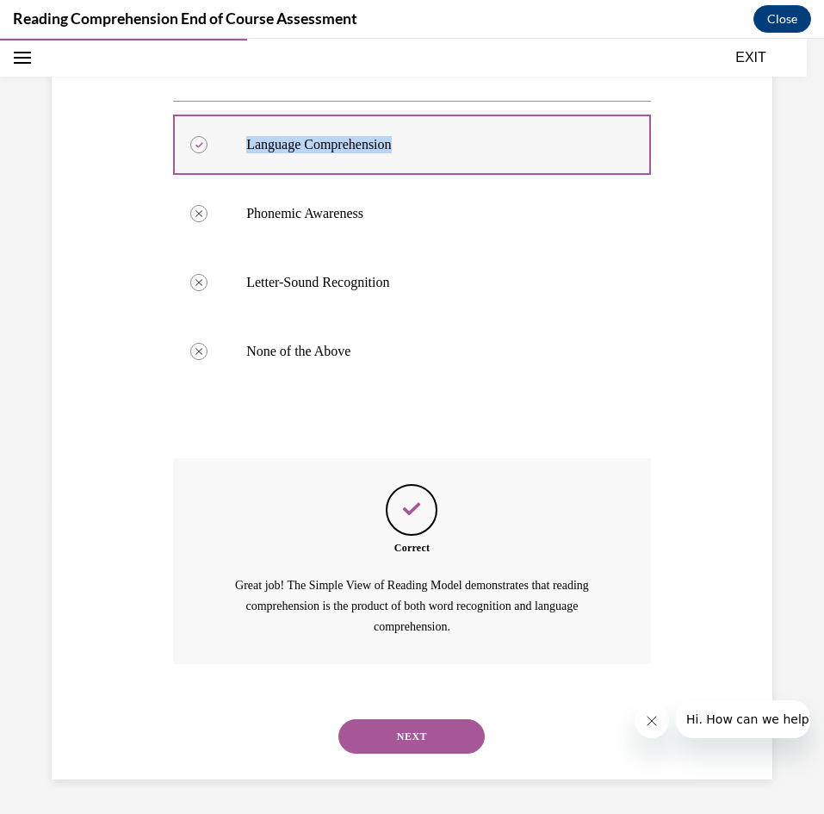
drag, startPoint x: 413, startPoint y: 144, endPoint x: 224, endPoint y: 134, distance: 188.9
click at [224, 134] on label "Language Comprehension" at bounding box center [412, 144] width 478 height 69
copy label "Language Comprehension"
click at [421, 737] on button "NEXT" at bounding box center [412, 736] width 146 height 34
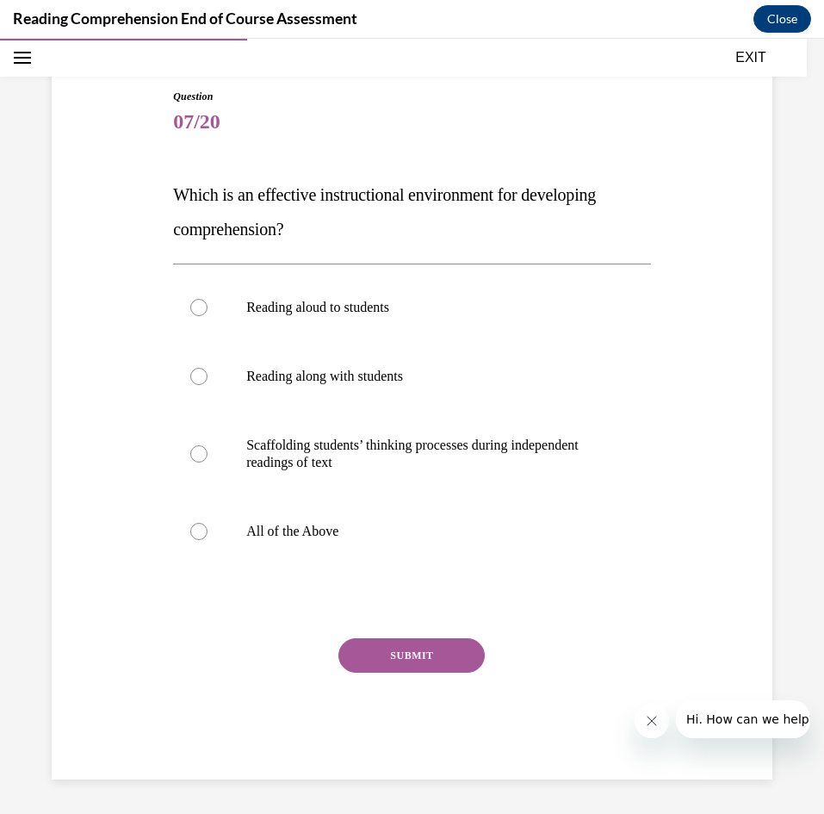
scroll to position [151, 0]
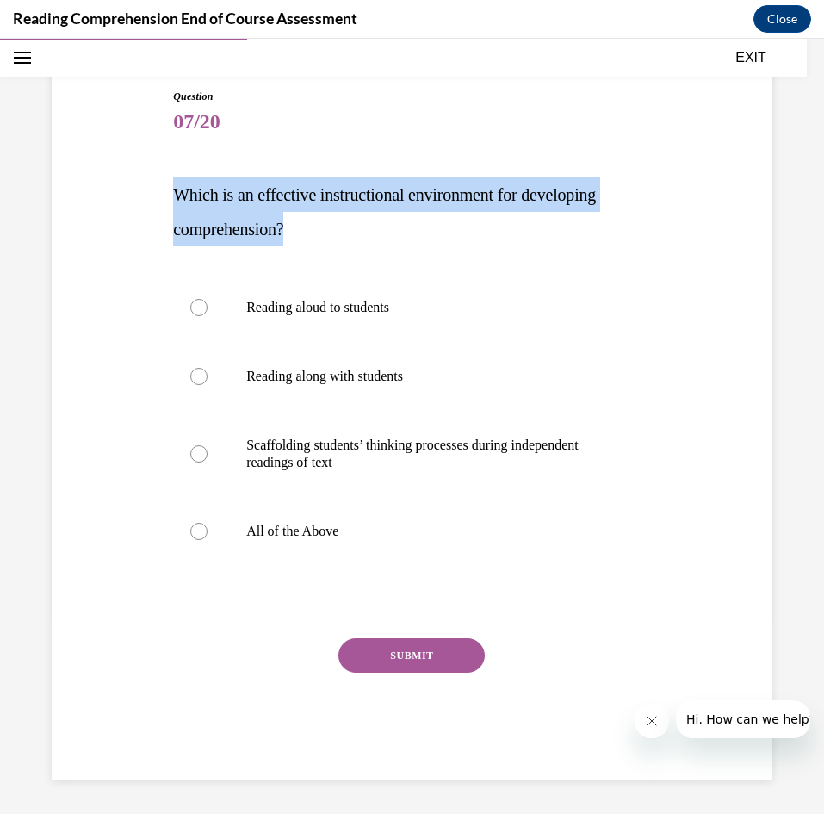
drag, startPoint x: 334, startPoint y: 213, endPoint x: 165, endPoint y: 191, distance: 170.2
click at [165, 191] on div "Question 07/20 Which is an effective instructional environment for developing c…" at bounding box center [412, 408] width 730 height 743
click at [427, 235] on p "Which is an effective instructional environment for developing comprehension?" at bounding box center [412, 211] width 478 height 69
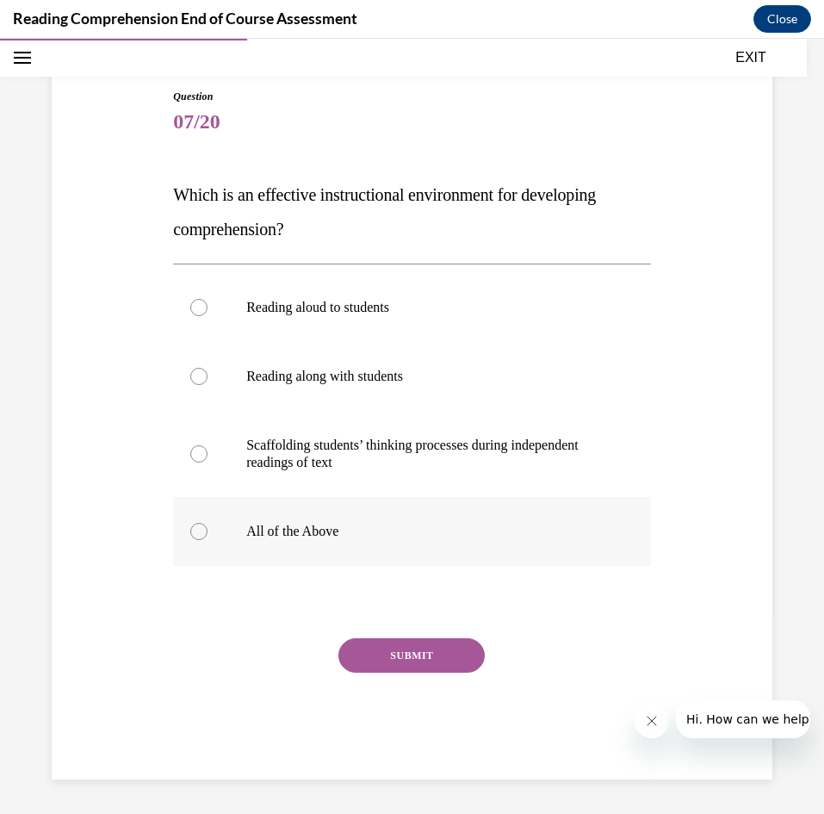
click at [326, 535] on p "All of the Above" at bounding box center [427, 531] width 362 height 17
click at [208, 535] on input "All of the Above" at bounding box center [198, 531] width 17 height 17
radio input "true"
click at [423, 649] on button "SUBMIT" at bounding box center [412, 655] width 146 height 34
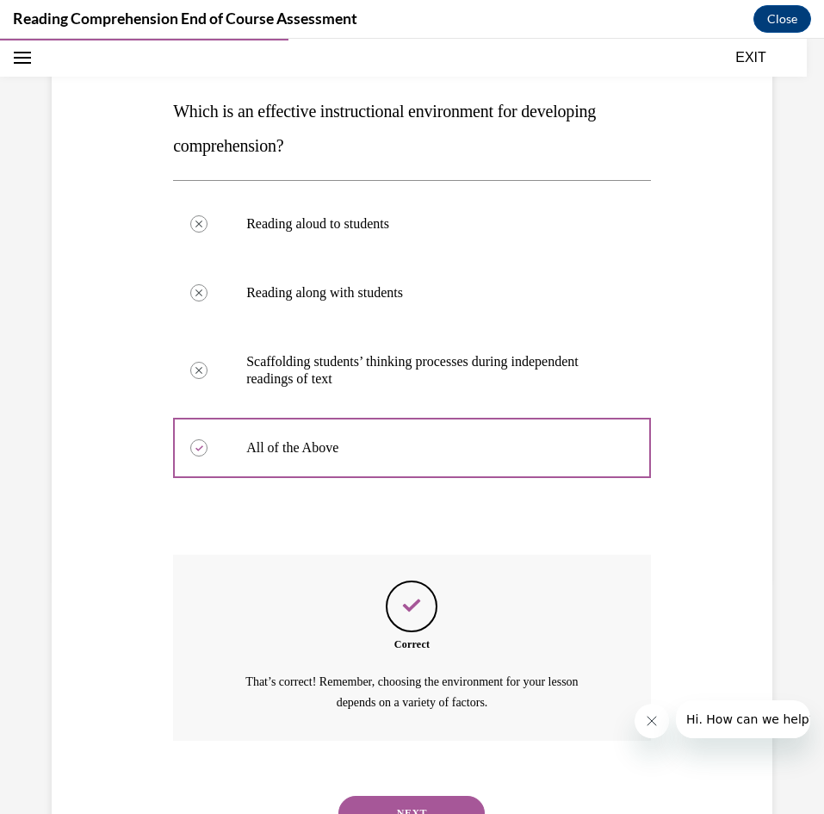
scroll to position [311, 0]
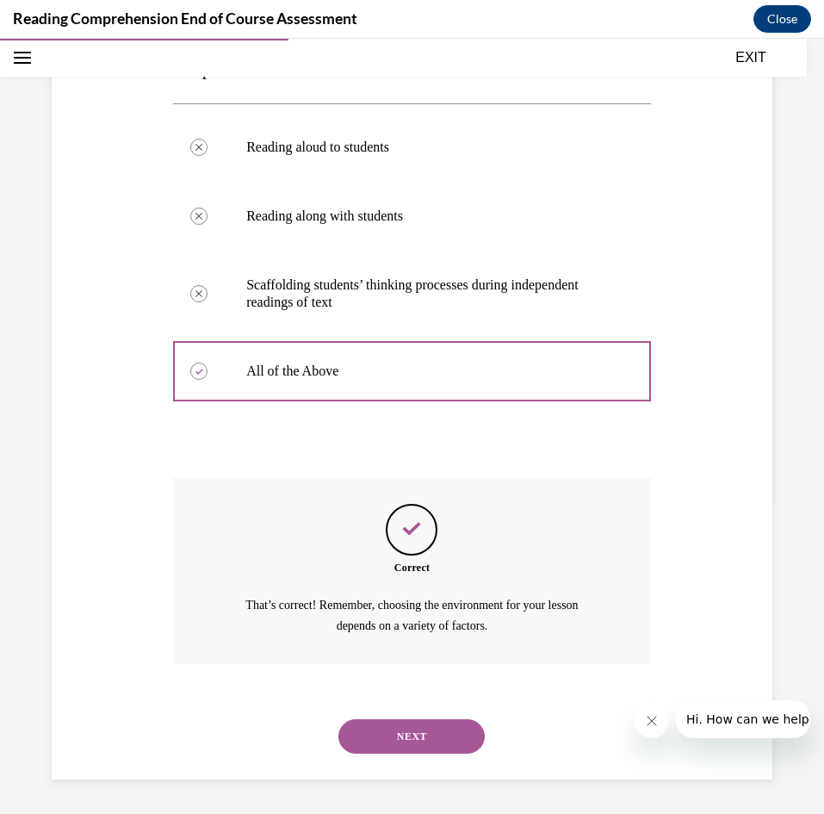
click at [396, 746] on button "NEXT" at bounding box center [412, 736] width 146 height 34
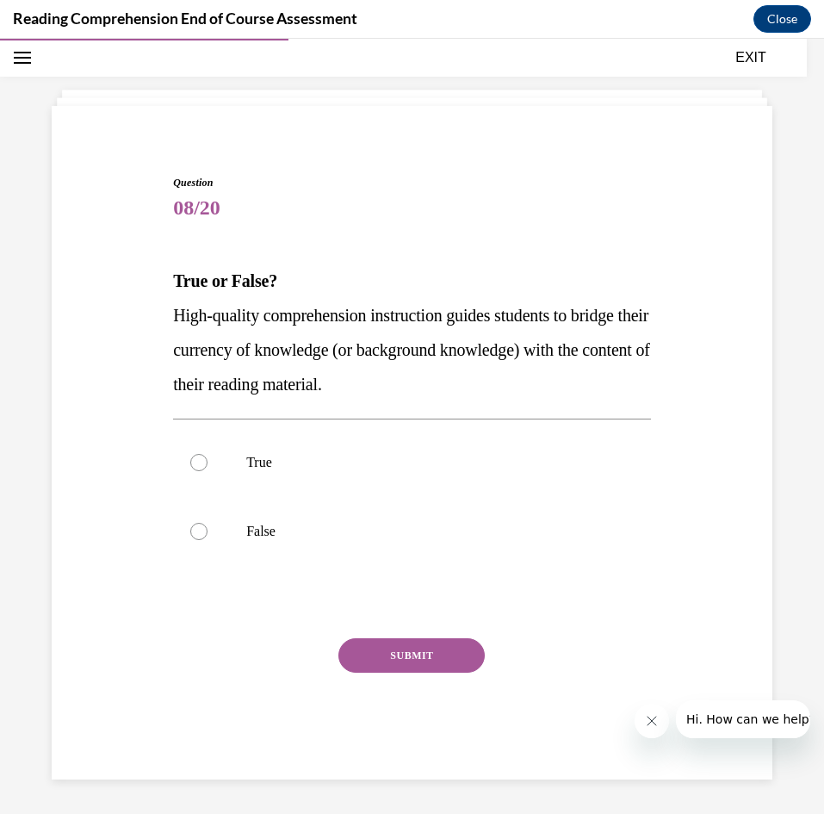
drag, startPoint x: 522, startPoint y: 386, endPoint x: 136, endPoint y: 277, distance: 401.1
click at [136, 277] on div "Question 08/20 True or False? High-quality comprehension instruction guides stu…" at bounding box center [412, 451] width 730 height 656
click at [299, 467] on p "True" at bounding box center [427, 462] width 362 height 17
click at [208, 467] on input "True" at bounding box center [198, 462] width 17 height 17
radio input "true"
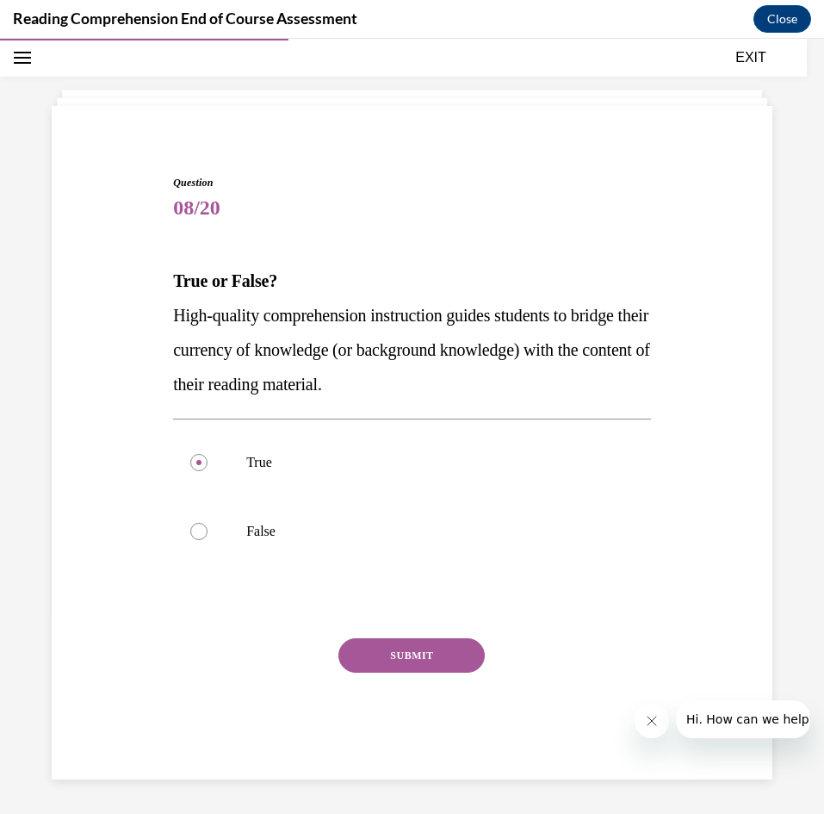
click at [407, 654] on button "SUBMIT" at bounding box center [412, 655] width 146 height 34
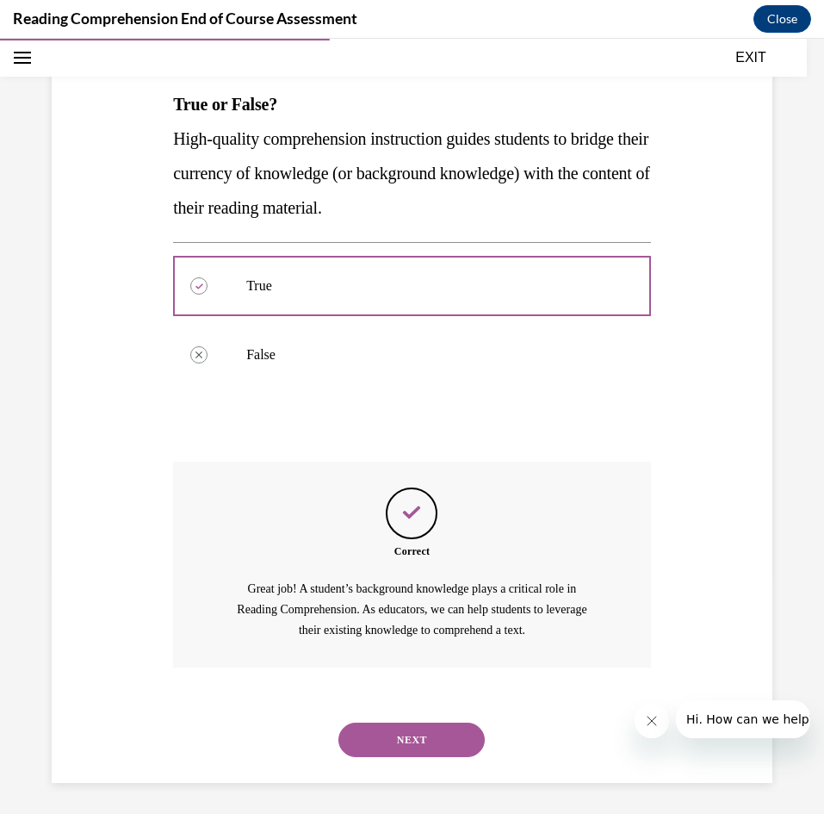
scroll to position [245, 0]
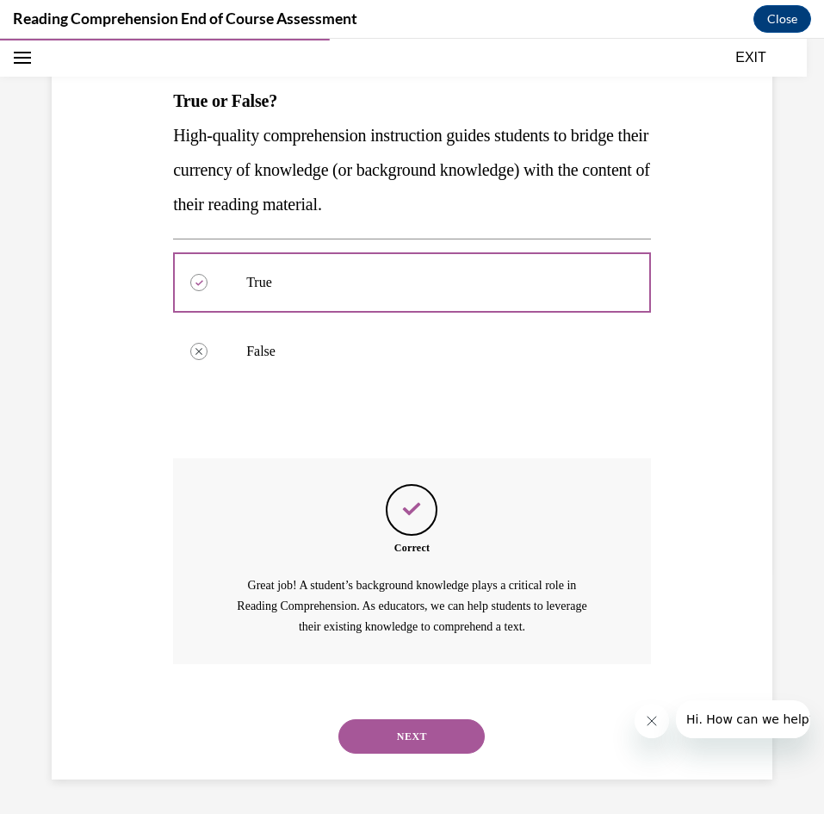
click at [418, 732] on button "NEXT" at bounding box center [412, 736] width 146 height 34
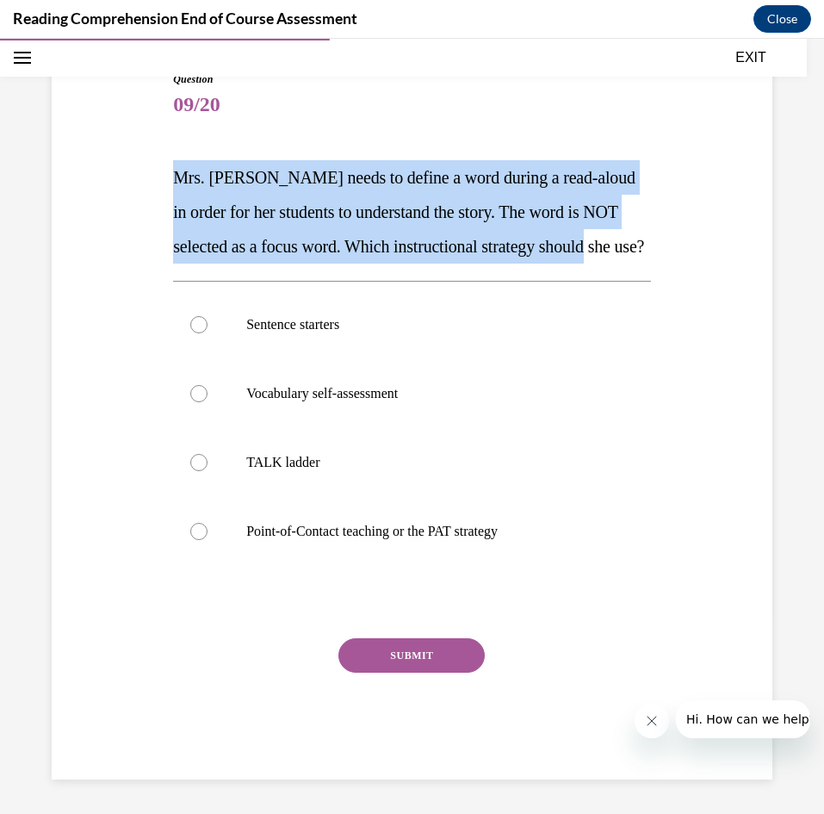
drag, startPoint x: 646, startPoint y: 251, endPoint x: 176, endPoint y: 175, distance: 476.4
click at [176, 175] on p "Mrs. Ivie needs to define a word during a read-aloud in order for her students …" at bounding box center [412, 211] width 478 height 103
click at [427, 241] on p "Mrs. Ivie needs to define a word during a read-aloud in order for her students …" at bounding box center [412, 211] width 478 height 103
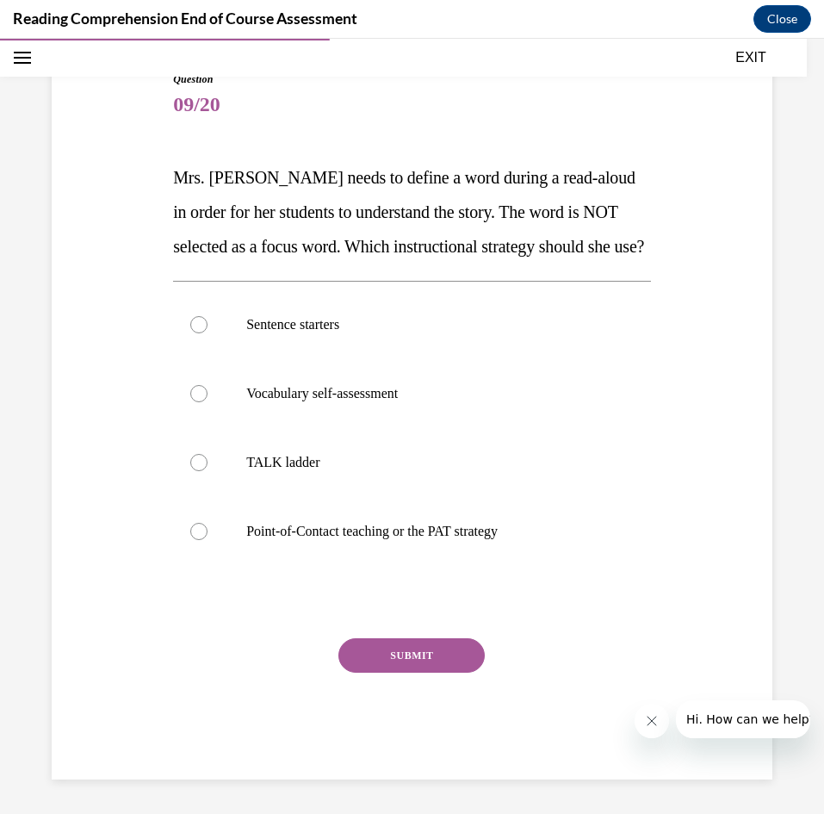
click at [198, 268] on div "Question 09/20 Mrs. Ivie needs to define a word during a read-aloud in order fo…" at bounding box center [412, 425] width 478 height 708
click at [450, 548] on label "Point-of-Contact teaching or the PAT strategy" at bounding box center [412, 531] width 478 height 69
click at [208, 540] on input "Point-of-Contact teaching or the PAT strategy" at bounding box center [198, 531] width 17 height 17
radio input "true"
click at [432, 661] on button "SUBMIT" at bounding box center [412, 655] width 146 height 34
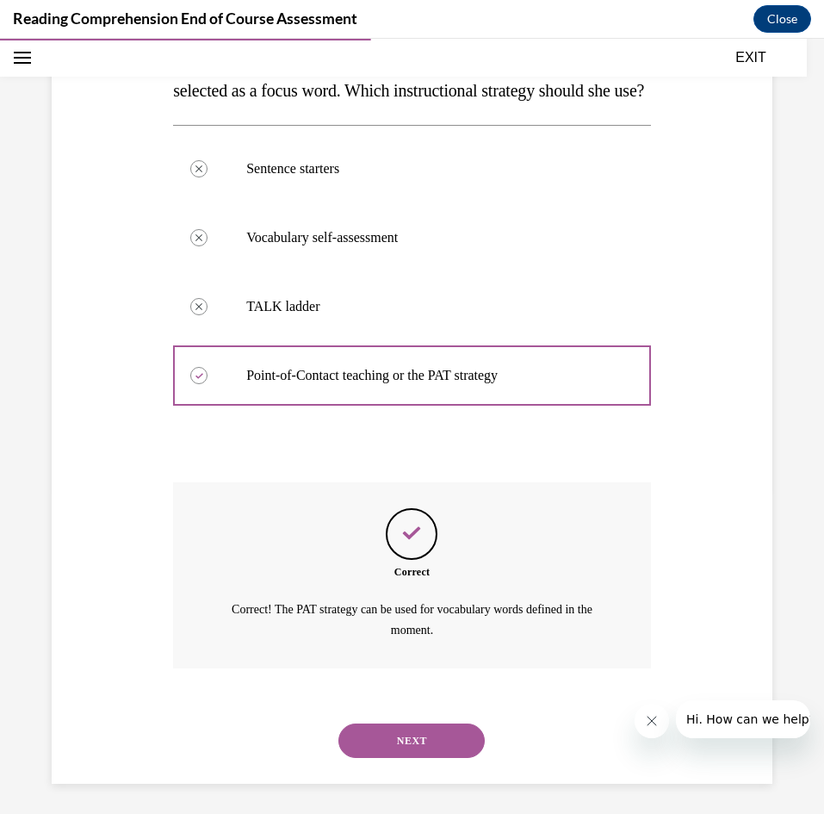
scroll to position [328, 0]
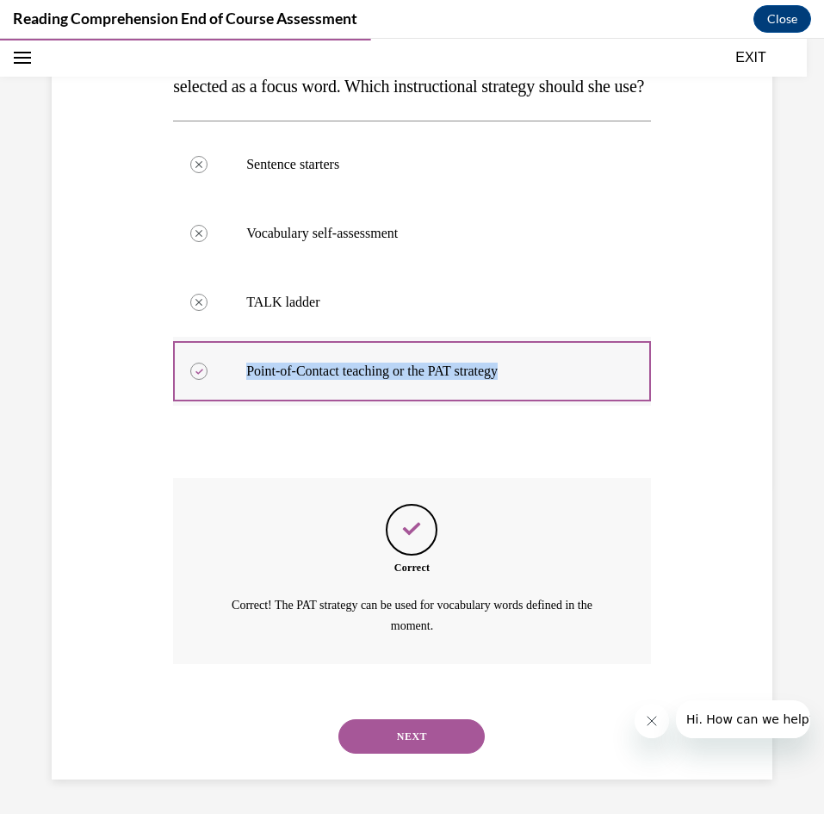
drag, startPoint x: 593, startPoint y: 375, endPoint x: 249, endPoint y: 377, distance: 343.7
click at [249, 377] on p "Point-of-Contact teaching or the PAT strategy" at bounding box center [427, 371] width 362 height 17
click at [406, 735] on button "NEXT" at bounding box center [412, 736] width 146 height 34
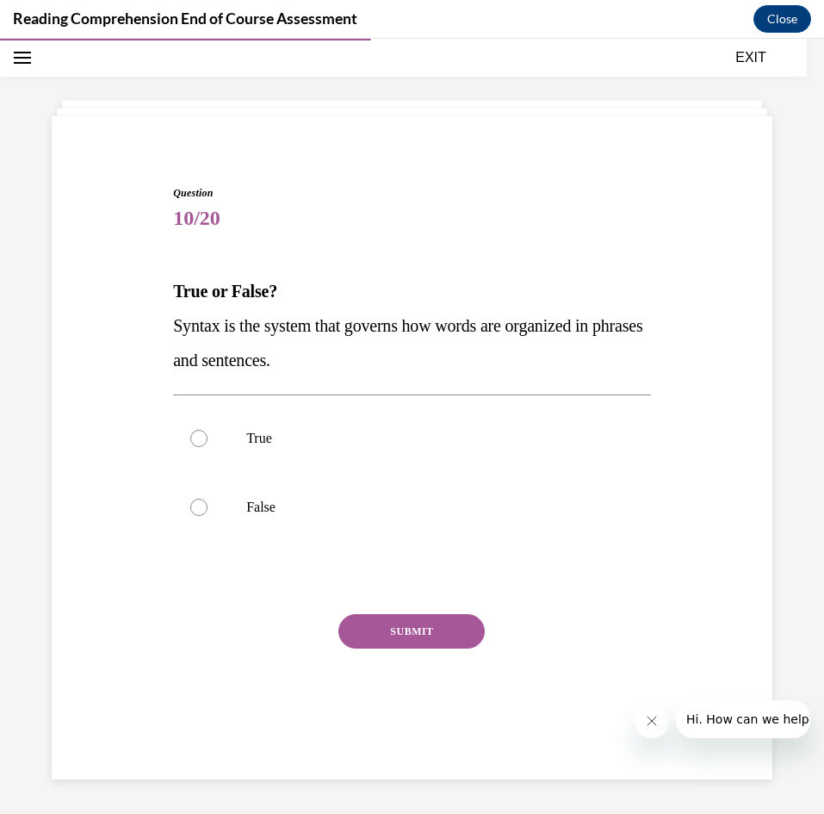
scroll to position [54, 0]
drag, startPoint x: 419, startPoint y: 368, endPoint x: 133, endPoint y: 279, distance: 300.2
click at [133, 279] on div "Question 10/20 True or False? Syntax is the system that governs how words are o…" at bounding box center [412, 445] width 730 height 622
click at [482, 437] on p "True" at bounding box center [427, 438] width 362 height 17
click at [208, 437] on input "True" at bounding box center [198, 438] width 17 height 17
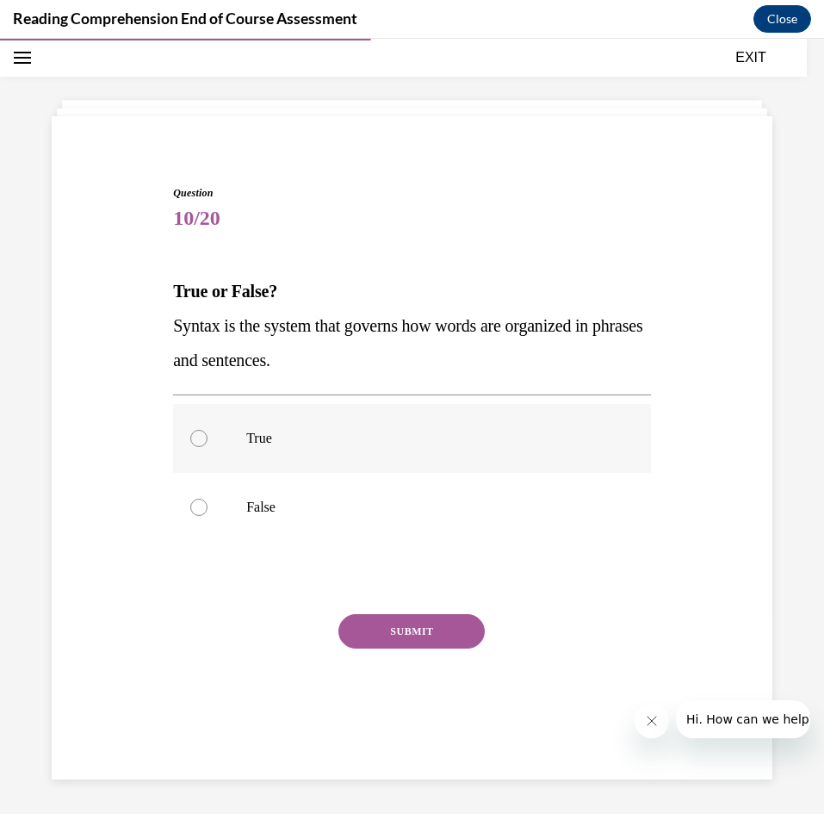
radio input "true"
click at [463, 633] on button "SUBMIT" at bounding box center [412, 631] width 146 height 34
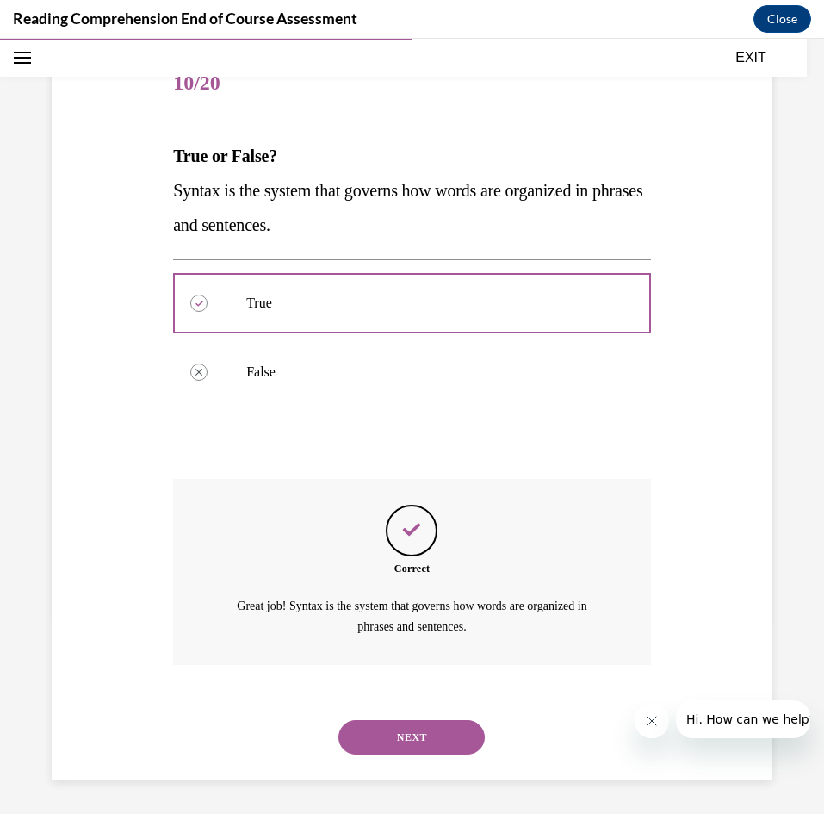
scroll to position [190, 0]
click at [437, 724] on button "NEXT" at bounding box center [412, 736] width 146 height 34
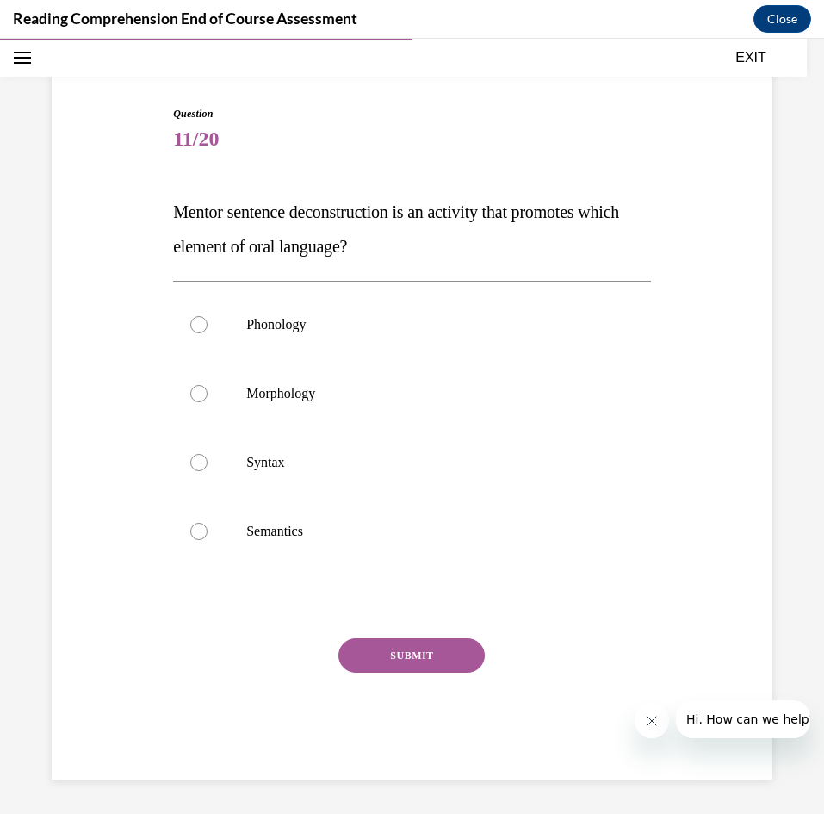
scroll to position [134, 0]
drag, startPoint x: 475, startPoint y: 242, endPoint x: 161, endPoint y: 213, distance: 314.9
click at [161, 213] on div "Question 11/20 Mentor sentence deconstruction is an activity that promotes whic…" at bounding box center [412, 416] width 730 height 725
click at [276, 470] on label "Syntax" at bounding box center [412, 462] width 478 height 69
click at [208, 470] on input "Syntax" at bounding box center [198, 462] width 17 height 17
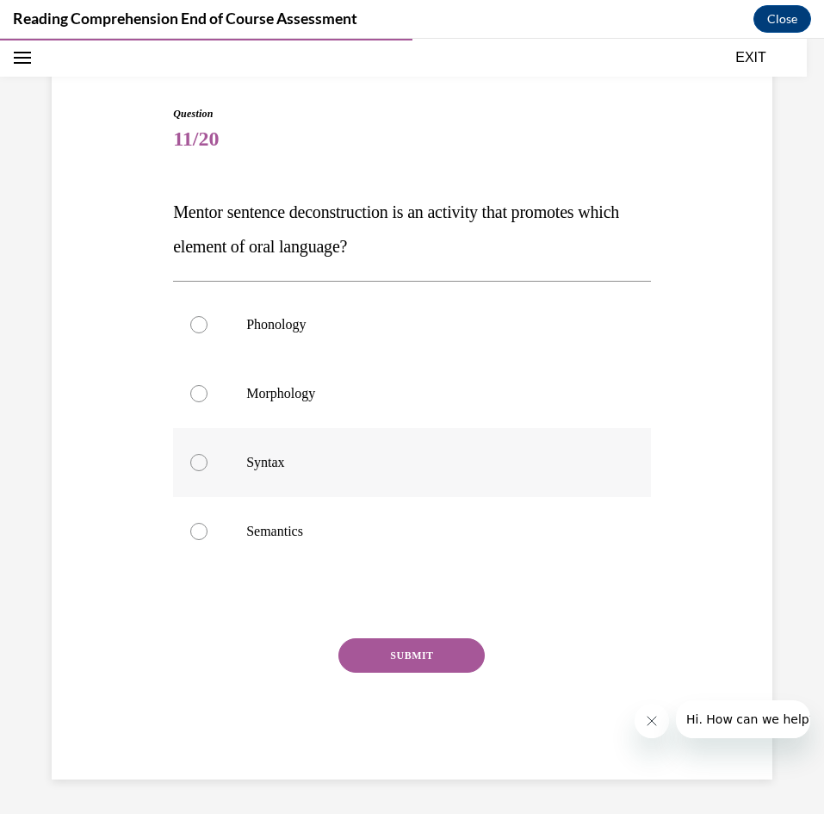
radio input "true"
click at [419, 649] on button "SUBMIT" at bounding box center [412, 655] width 146 height 34
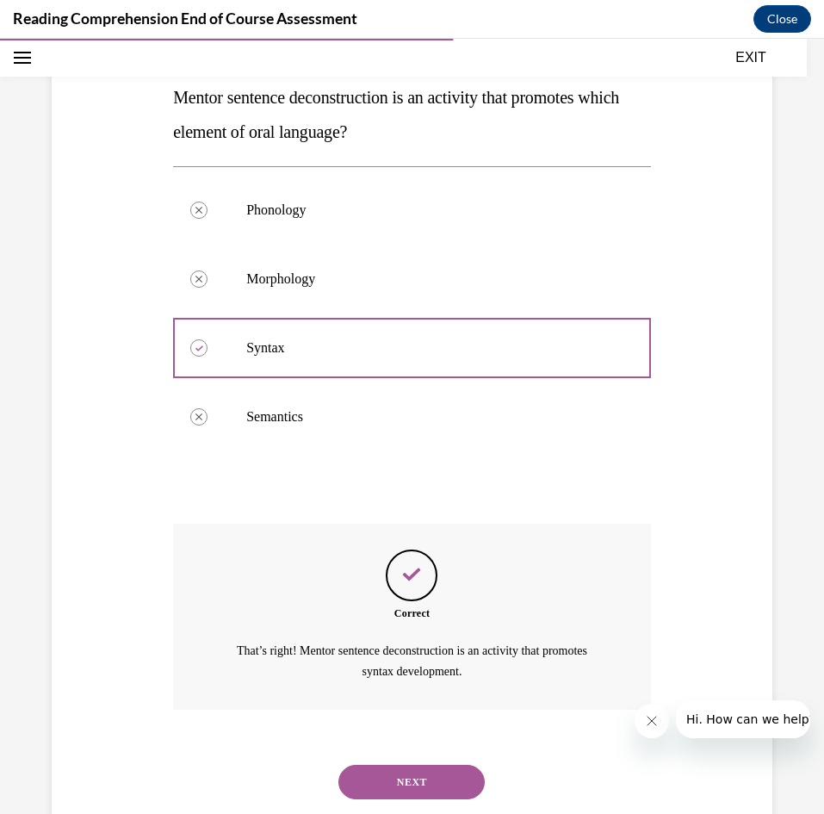
scroll to position [294, 0]
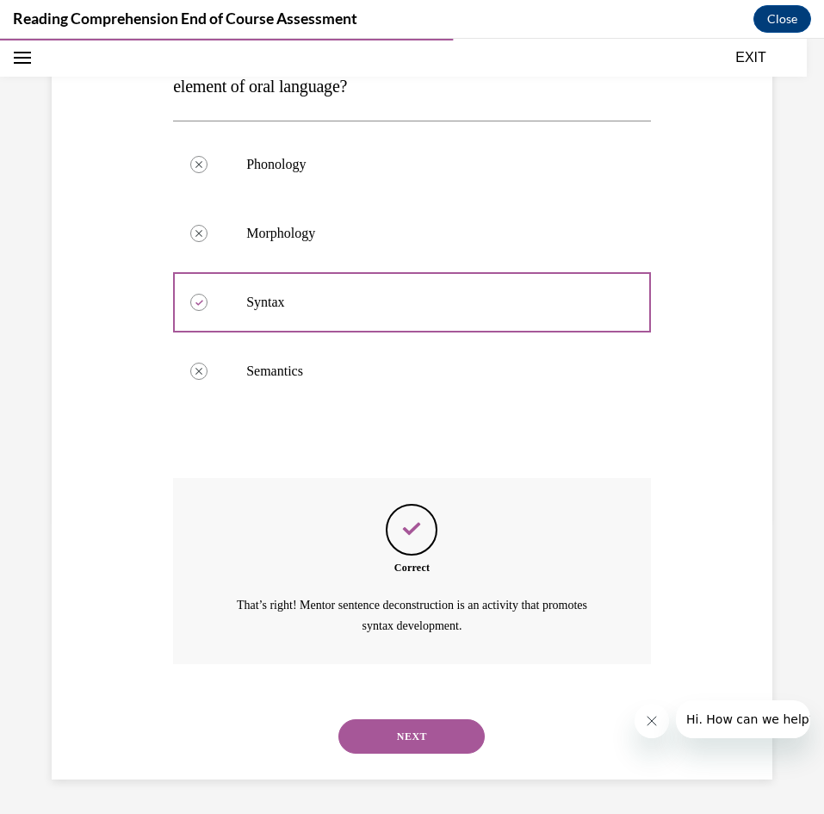
click at [409, 738] on button "NEXT" at bounding box center [412, 736] width 146 height 34
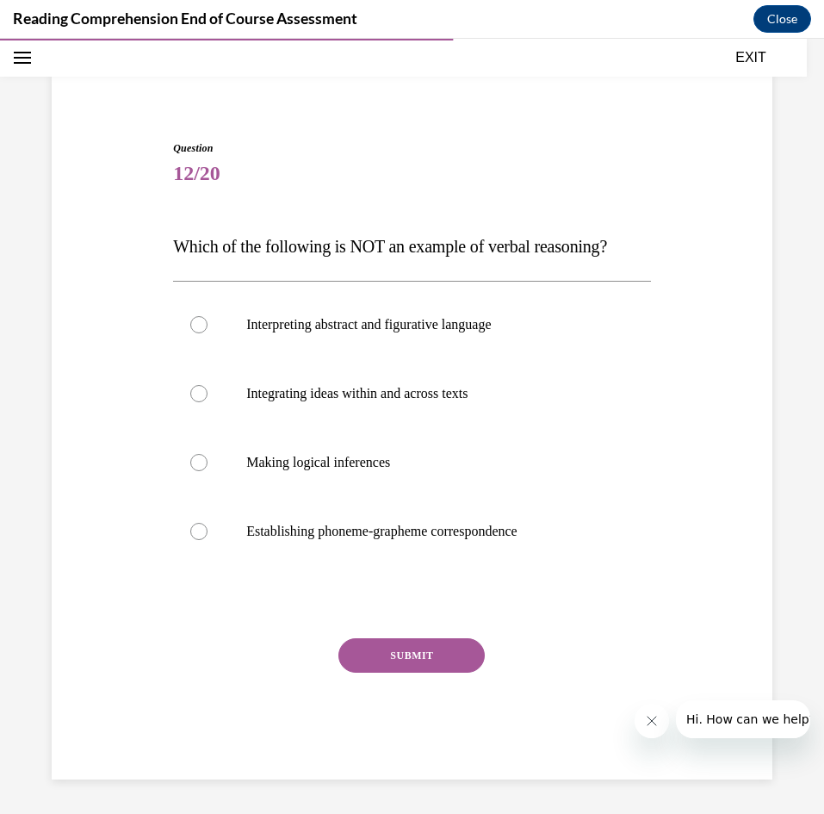
scroll to position [99, 0]
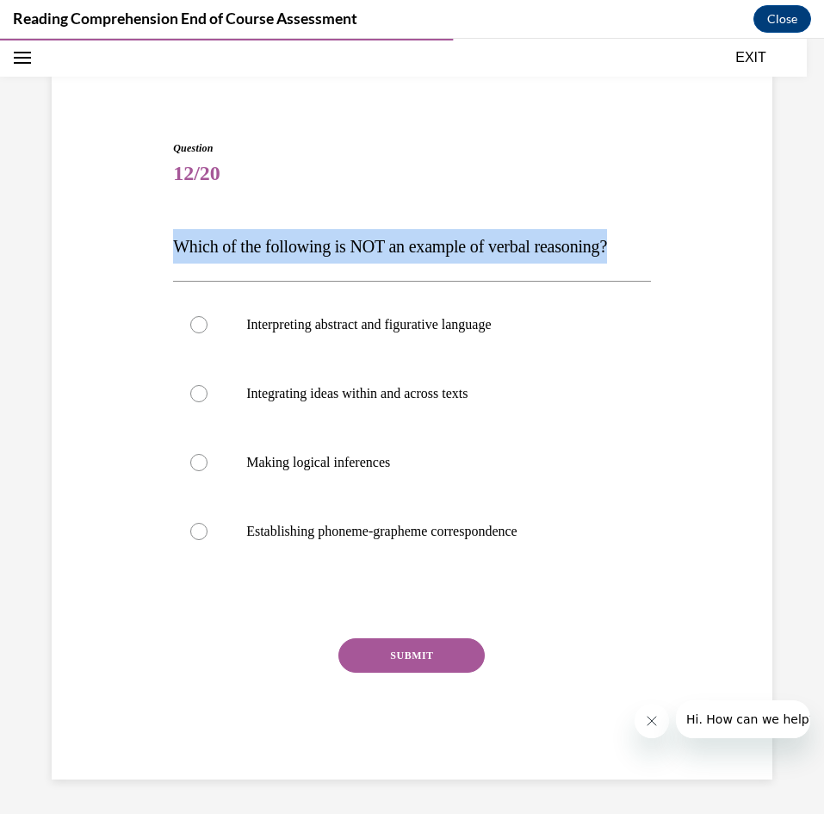
drag, startPoint x: 670, startPoint y: 242, endPoint x: 154, endPoint y: 234, distance: 516.0
click at [154, 234] on div "Question 12/20 Which of the following is NOT an example of verbal reasoning? In…" at bounding box center [412, 434] width 730 height 691
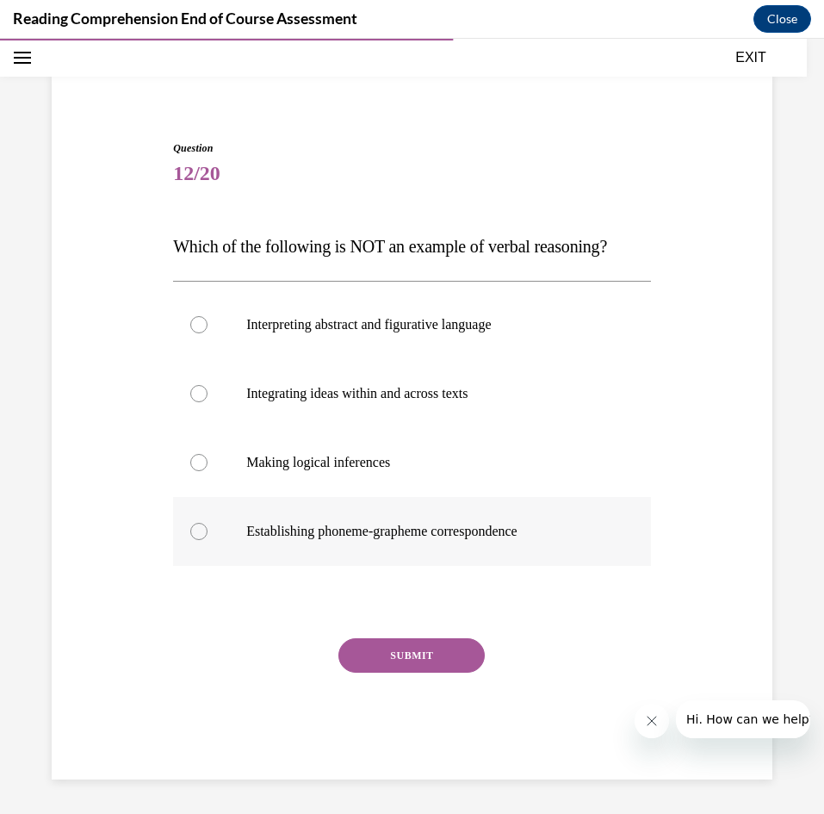
click at [284, 534] on p "Establishing phoneme-grapheme correspondence" at bounding box center [427, 531] width 362 height 17
click at [208, 534] on input "Establishing phoneme-grapheme correspondence" at bounding box center [198, 531] width 17 height 17
radio input "true"
click at [407, 665] on button "SUBMIT" at bounding box center [412, 655] width 146 height 34
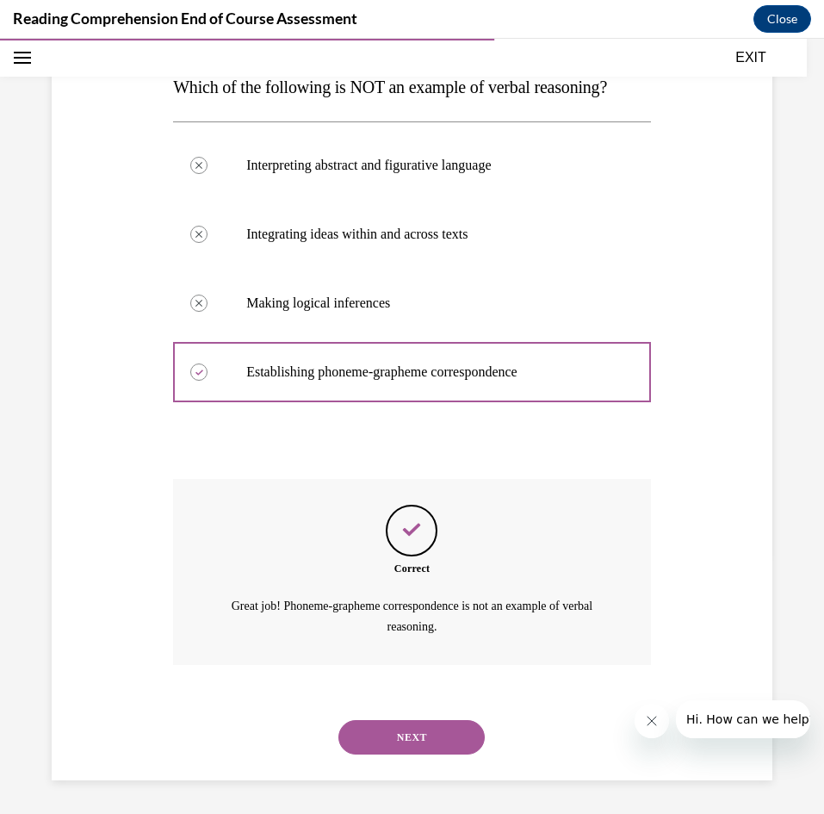
scroll to position [259, 0]
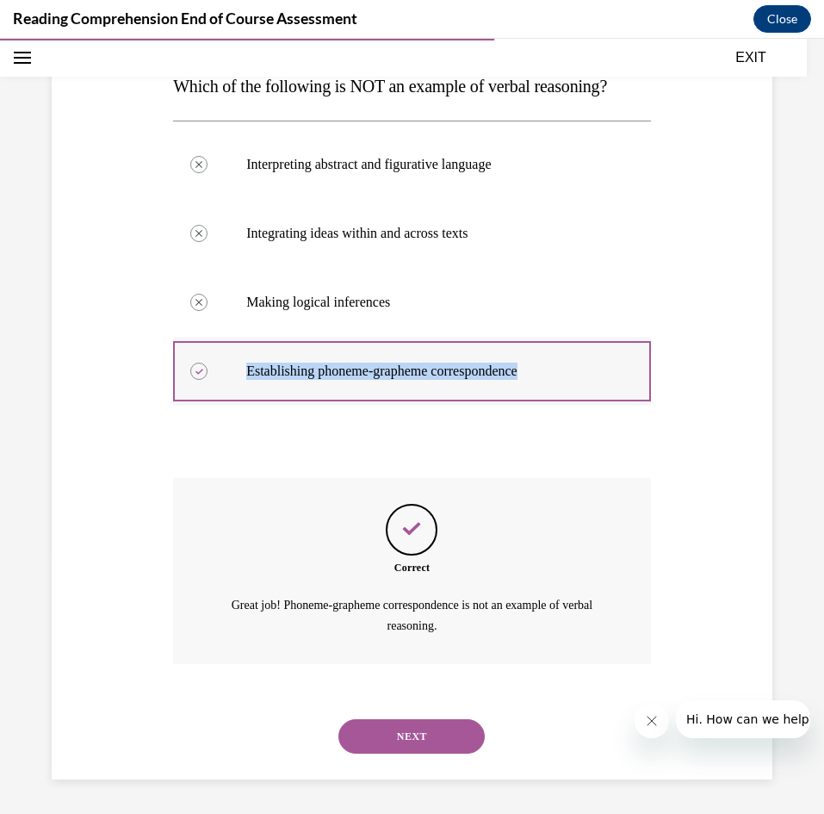
drag, startPoint x: 568, startPoint y: 364, endPoint x: 260, endPoint y: 361, distance: 307.5
click at [260, 361] on label "Establishing phoneme-grapheme correspondence" at bounding box center [412, 371] width 478 height 69
click at [399, 736] on button "NEXT" at bounding box center [412, 736] width 146 height 34
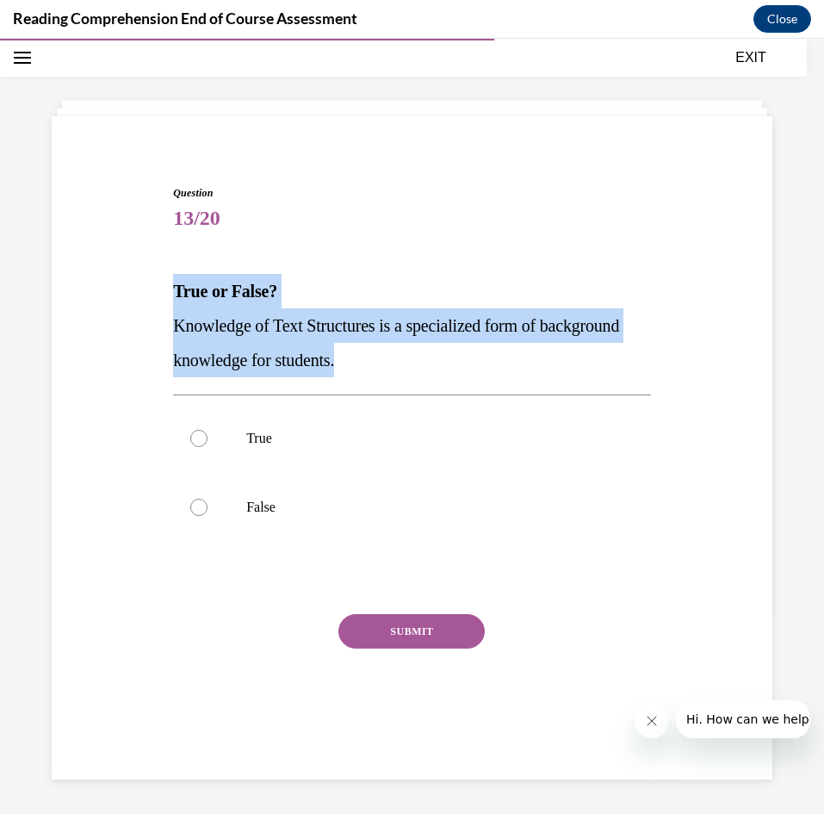
drag, startPoint x: 528, startPoint y: 360, endPoint x: 149, endPoint y: 287, distance: 386.0
click at [149, 287] on div "Question 13/20 True or False? Knowledge of Text Structures is a specialized for…" at bounding box center [412, 445] width 730 height 622
click at [355, 375] on div "True or False? Knowledge of Text Structures is a specialized form of background…" at bounding box center [412, 325] width 478 height 103
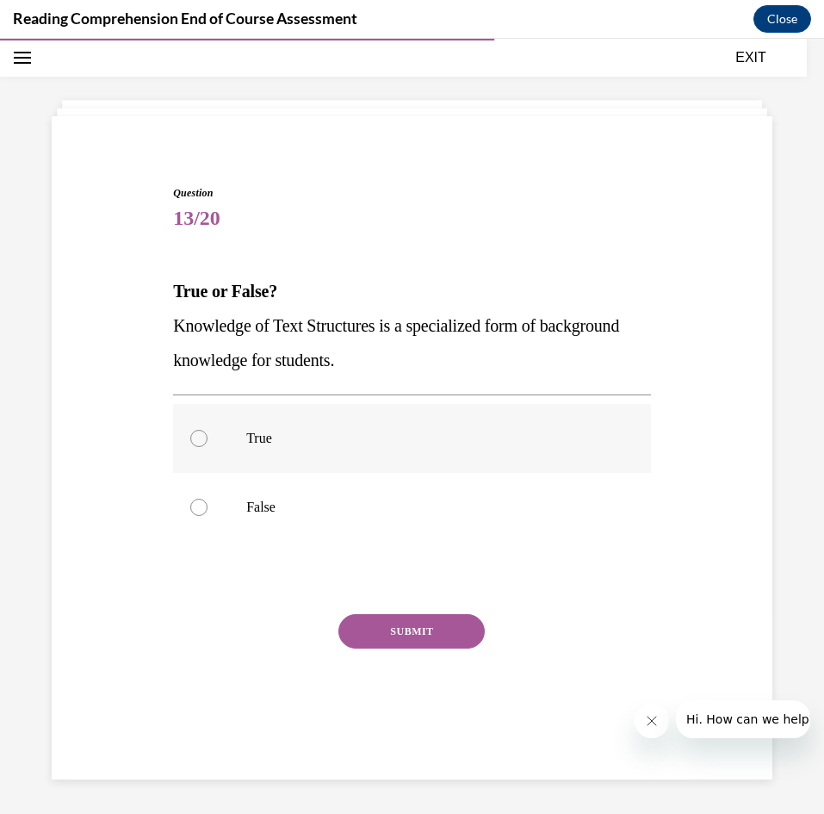
click at [347, 436] on p "True" at bounding box center [427, 438] width 362 height 17
click at [208, 436] on input "True" at bounding box center [198, 438] width 17 height 17
radio input "true"
click at [409, 632] on button "SUBMIT" at bounding box center [412, 631] width 146 height 34
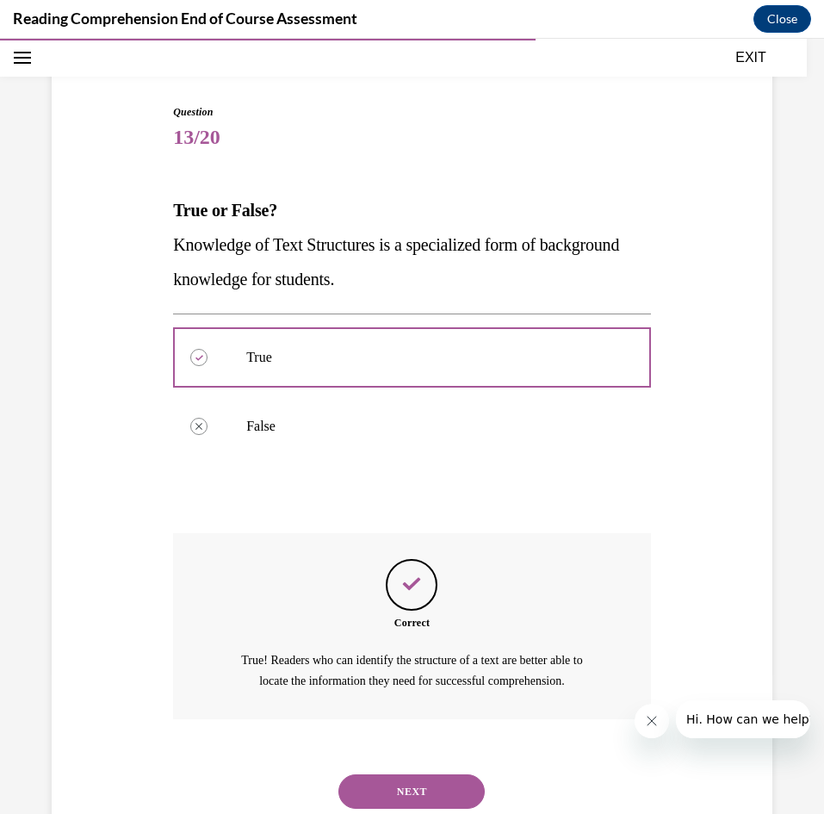
scroll to position [190, 0]
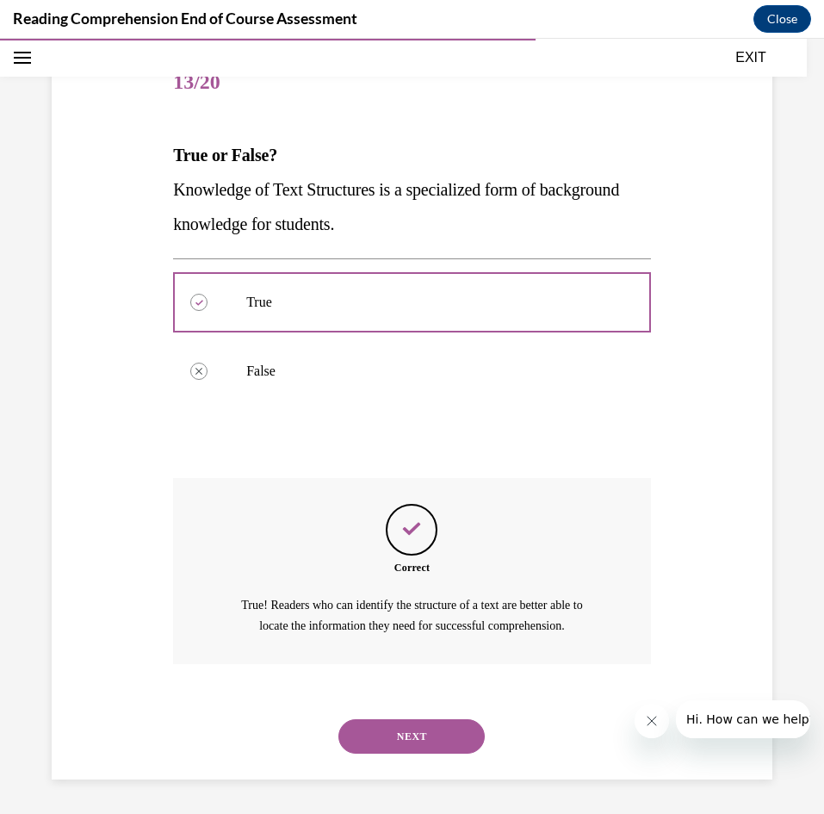
click at [367, 730] on button "NEXT" at bounding box center [412, 736] width 146 height 34
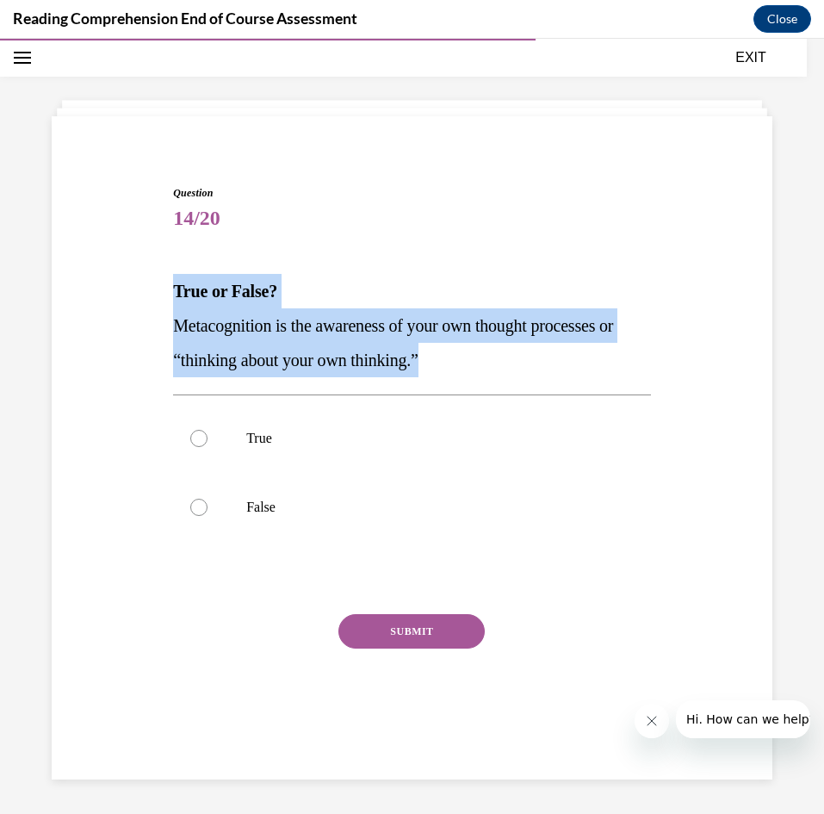
drag, startPoint x: 491, startPoint y: 367, endPoint x: 147, endPoint y: 294, distance: 351.4
click at [147, 294] on div "Question 14/20 True or False? Metacognition is the awareness of your own though…" at bounding box center [412, 445] width 730 height 622
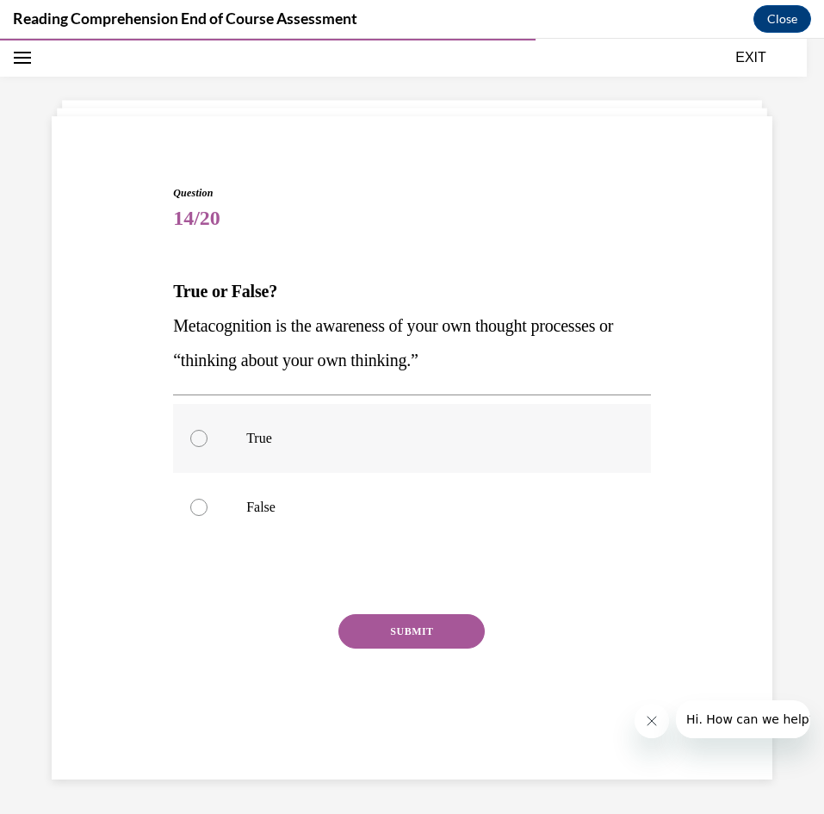
drag, startPoint x: 400, startPoint y: 432, endPoint x: 407, endPoint y: 443, distance: 13.1
click at [400, 432] on p "True" at bounding box center [427, 438] width 362 height 17
click at [208, 432] on input "True" at bounding box center [198, 438] width 17 height 17
radio input "true"
click at [473, 638] on button "SUBMIT" at bounding box center [412, 631] width 146 height 34
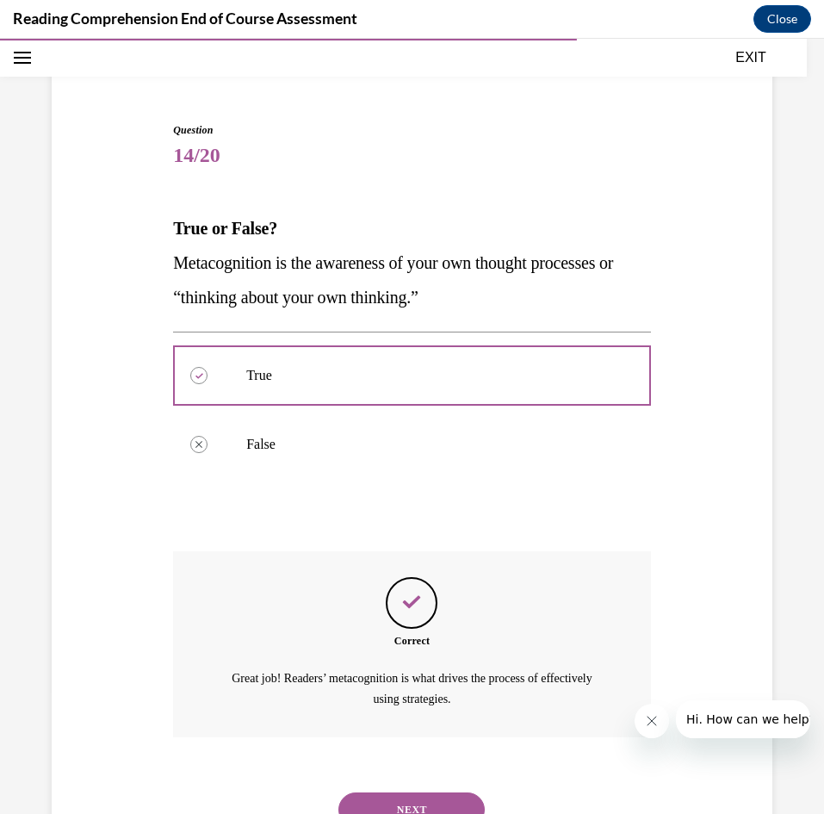
scroll to position [190, 0]
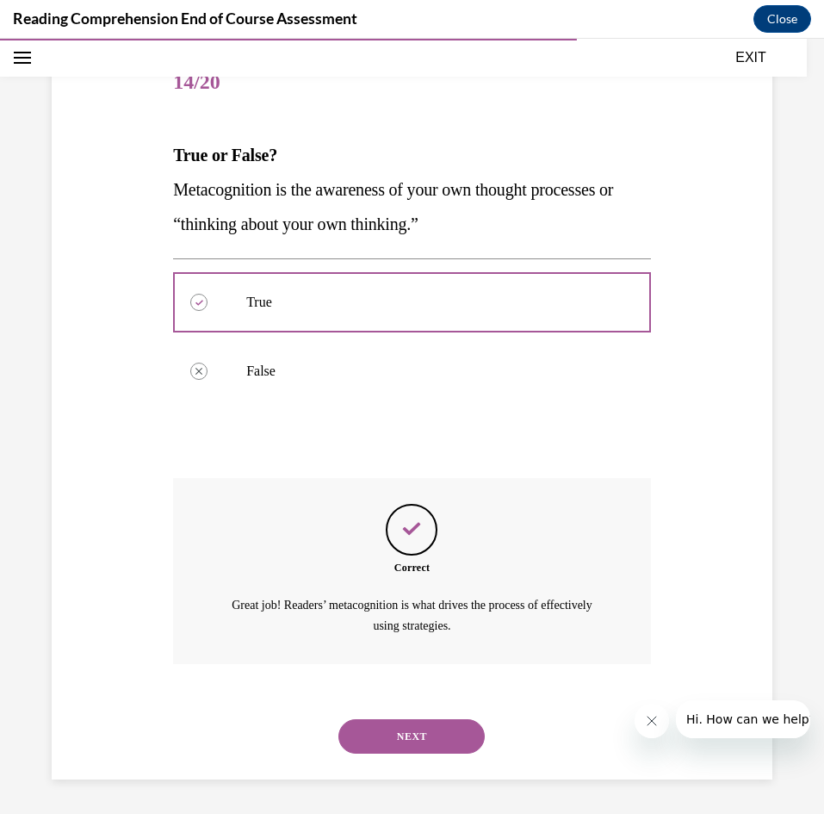
click at [414, 739] on button "NEXT" at bounding box center [412, 736] width 146 height 34
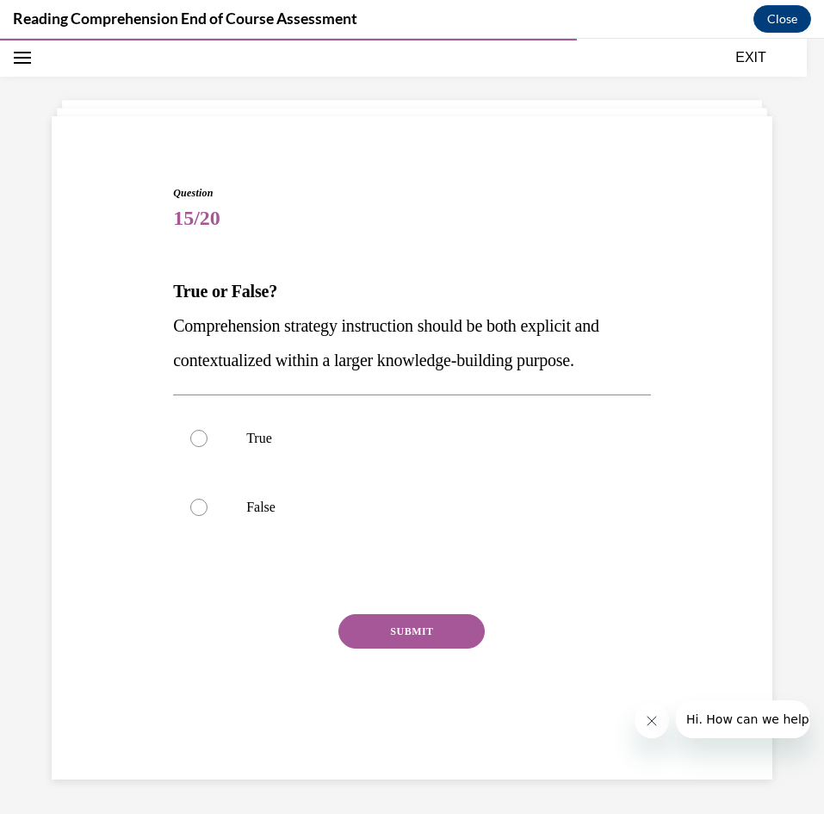
scroll to position [54, 0]
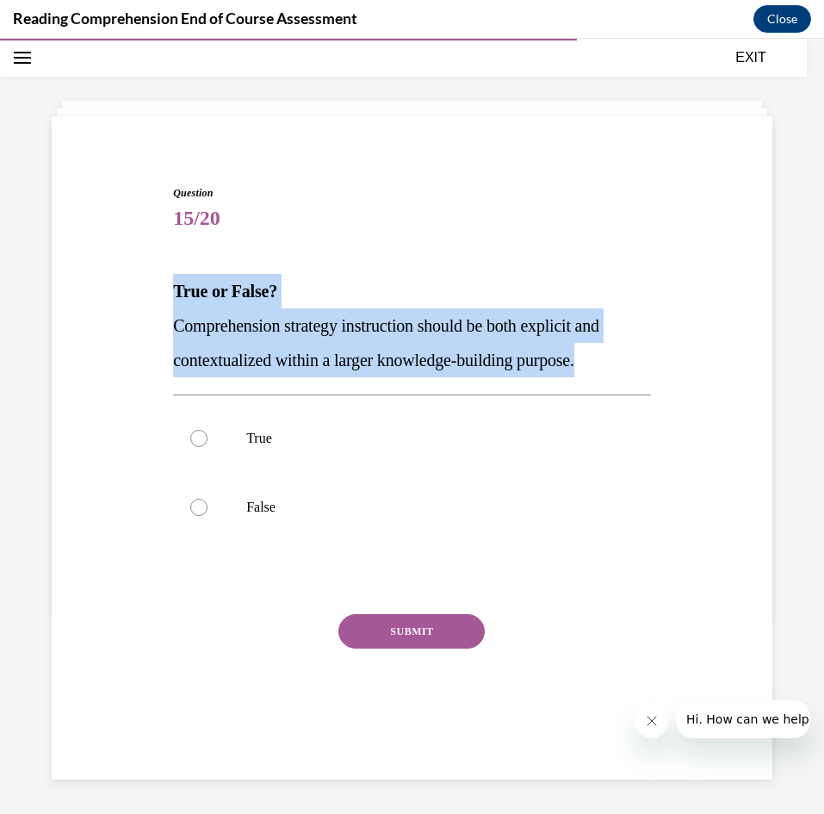
drag, startPoint x: 648, startPoint y: 364, endPoint x: 141, endPoint y: 294, distance: 511.3
click at [141, 294] on div "Question 15/20 True or False? Comprehension strategy instruction should be both…" at bounding box center [412, 445] width 730 height 622
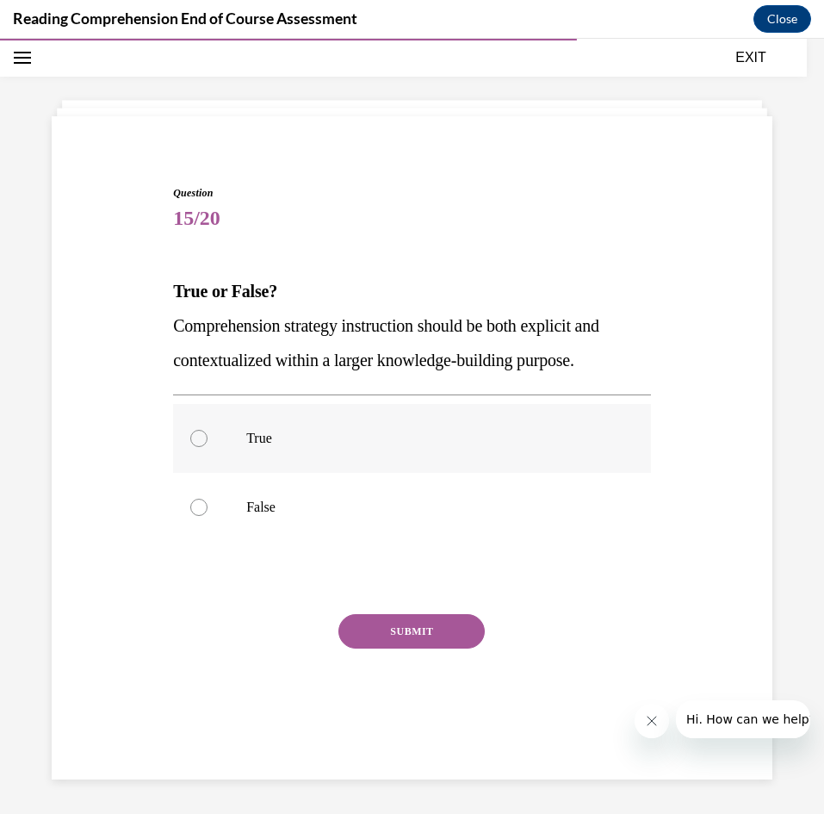
click at [267, 445] on p "True" at bounding box center [427, 438] width 362 height 17
click at [208, 445] on input "True" at bounding box center [198, 438] width 17 height 17
radio input "true"
click at [425, 646] on button "SUBMIT" at bounding box center [412, 631] width 146 height 34
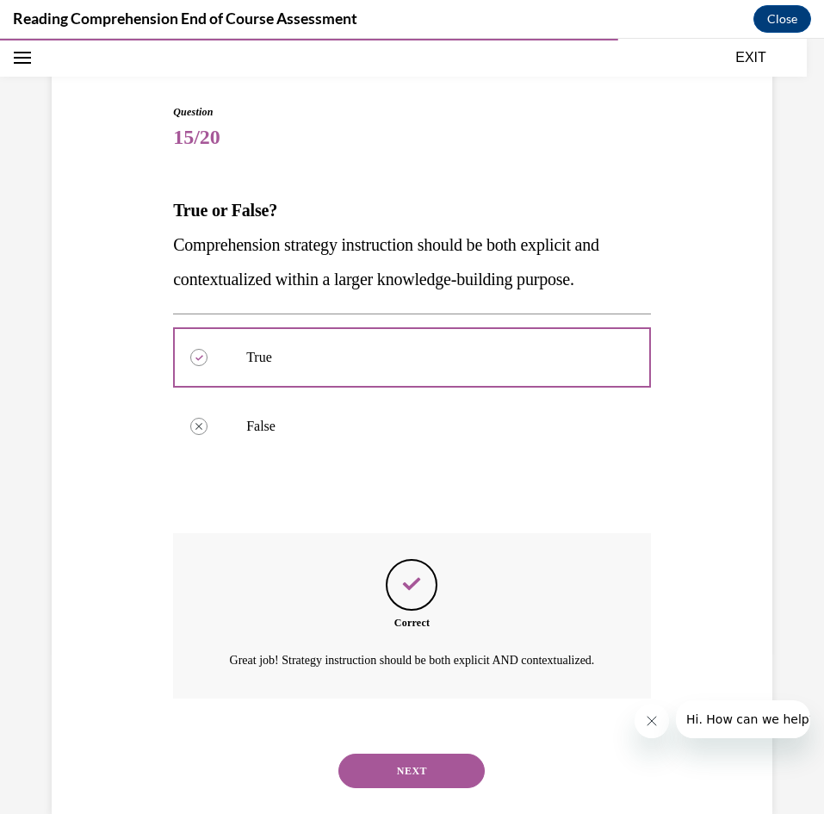
scroll to position [190, 0]
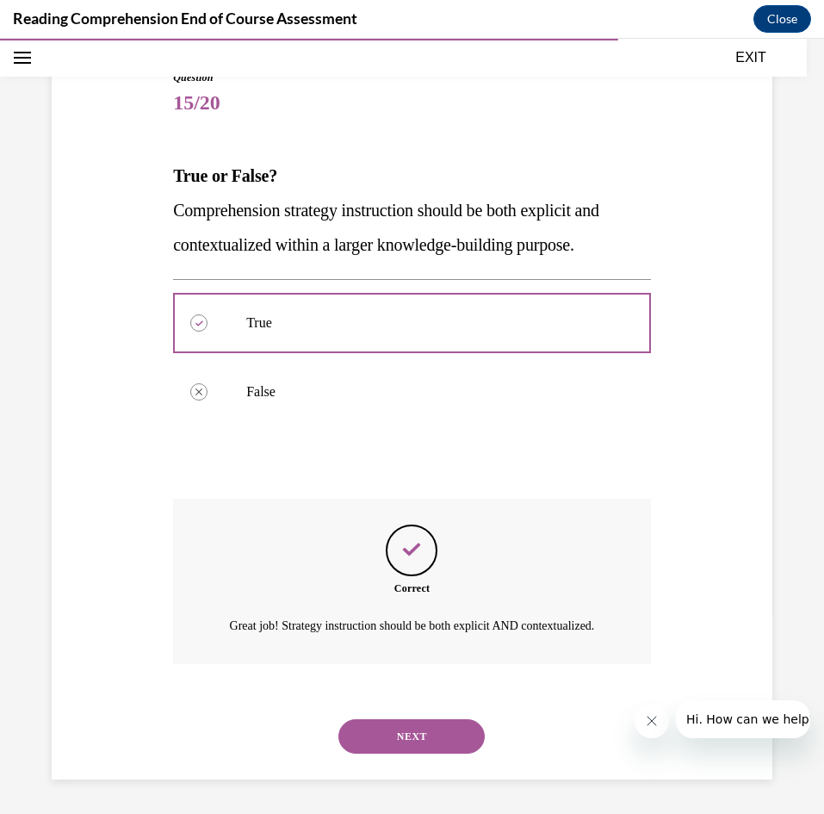
click at [415, 738] on button "NEXT" at bounding box center [412, 736] width 146 height 34
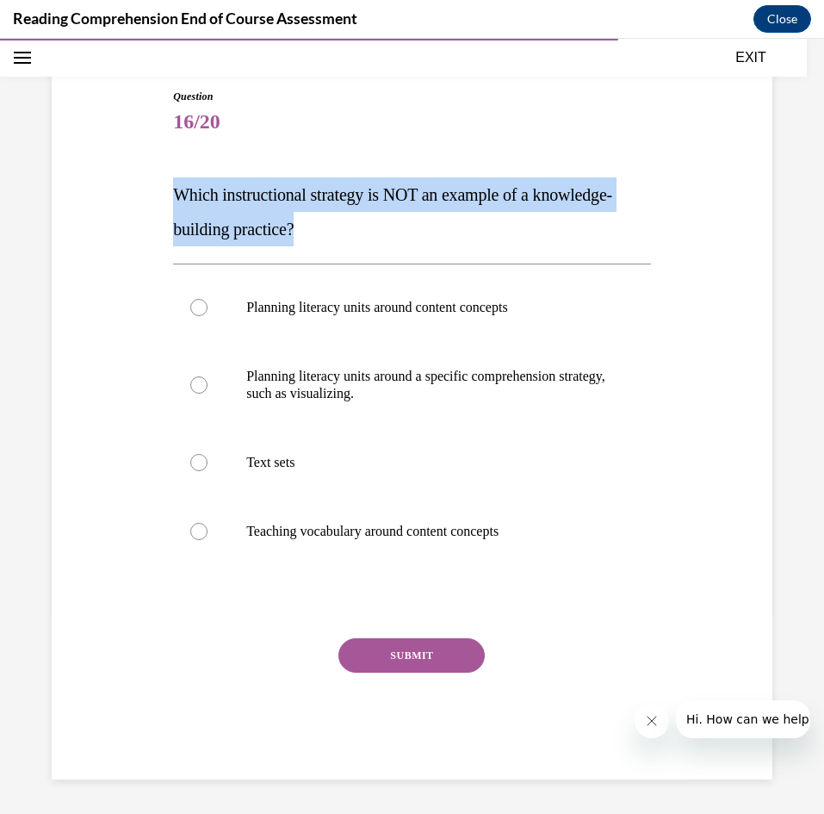
drag, startPoint x: 378, startPoint y: 232, endPoint x: 165, endPoint y: 196, distance: 215.8
click at [165, 196] on div "Question 16/20 Which instructional strategy is NOT an example of a knowledge-bu…" at bounding box center [412, 408] width 730 height 743
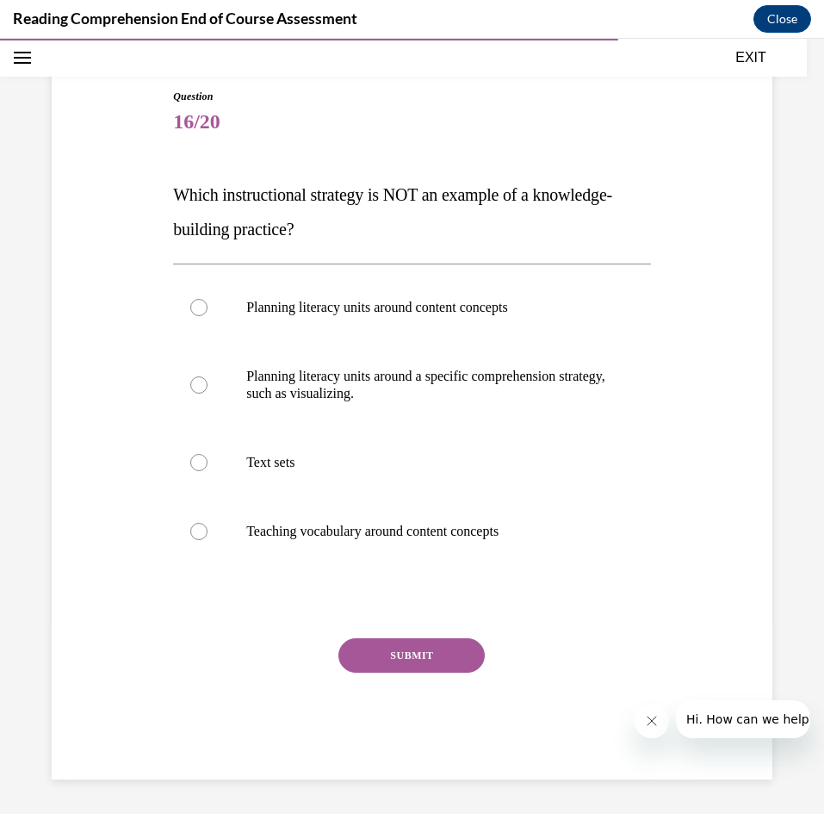
drag, startPoint x: 345, startPoint y: 325, endPoint x: 152, endPoint y: 359, distance: 196.8
click at [152, 359] on div "Question 16/20 Which instructional strategy is NOT an example of a knowledge-bu…" at bounding box center [412, 408] width 730 height 743
click at [540, 538] on p "Teaching vocabulary around content concepts" at bounding box center [427, 531] width 362 height 17
click at [208, 538] on input "Teaching vocabulary around content concepts" at bounding box center [198, 531] width 17 height 17
radio input "true"
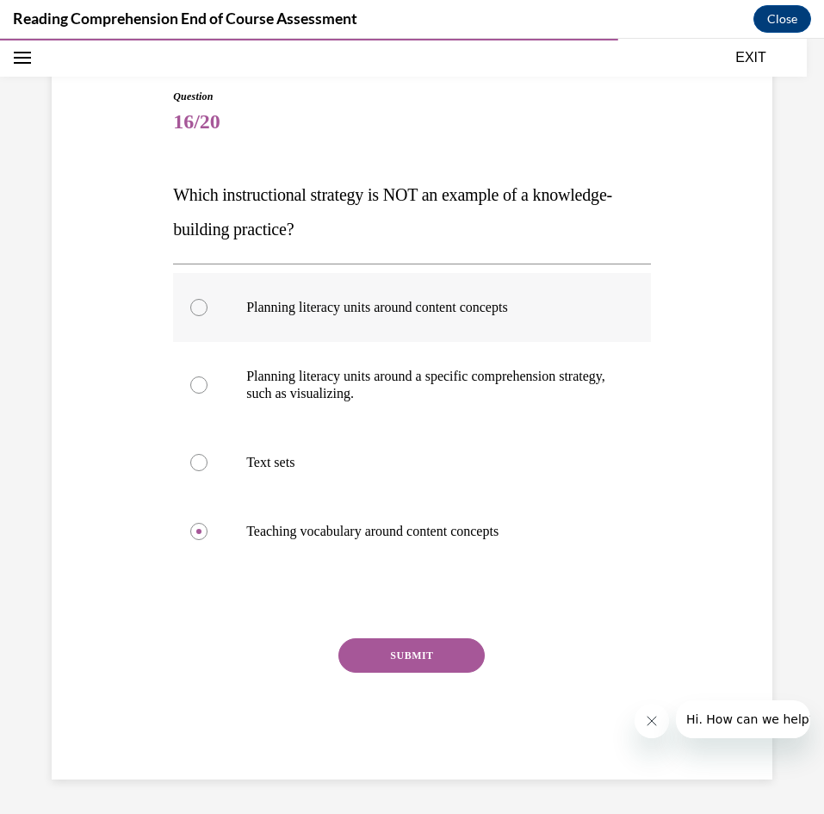
click at [534, 215] on div "Question 16/20 Which instructional strategy is NOT an example of a knowledge-bu…" at bounding box center [412, 434] width 478 height 691
click at [675, 473] on div "Question 16/20 Which instructional strategy is NOT an example of a knowledge-bu…" at bounding box center [412, 408] width 730 height 743
click at [473, 374] on p "Planning literacy units around a specific comprehension strategy, such as visua…" at bounding box center [427, 385] width 362 height 34
click at [208, 376] on input "Planning literacy units around a specific comprehension strategy, such as visua…" at bounding box center [198, 384] width 17 height 17
radio input "true"
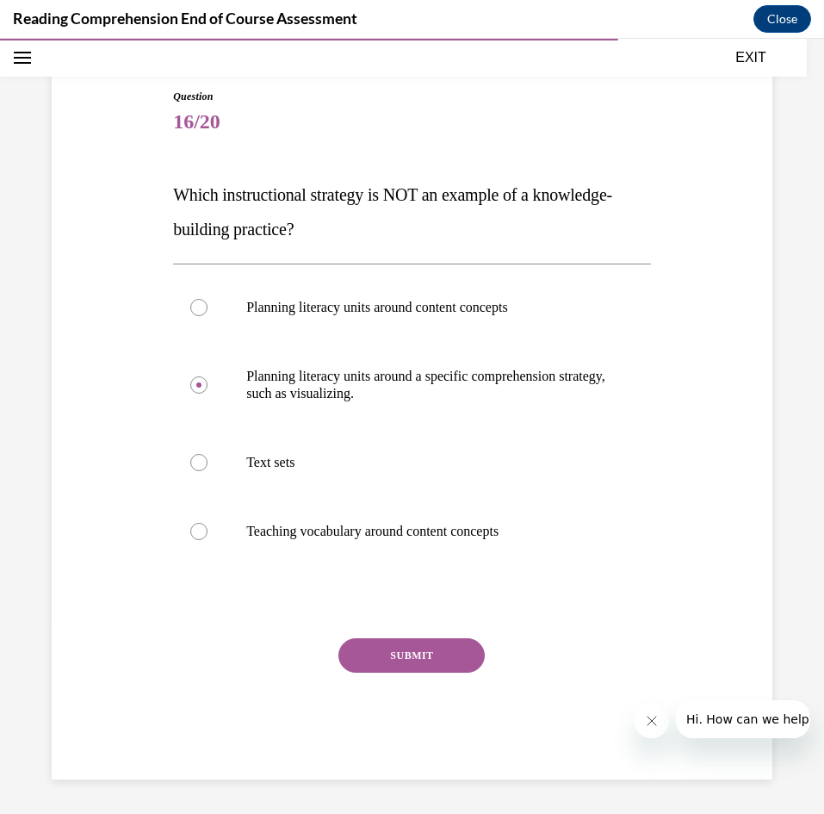
click at [423, 651] on button "SUBMIT" at bounding box center [412, 655] width 146 height 34
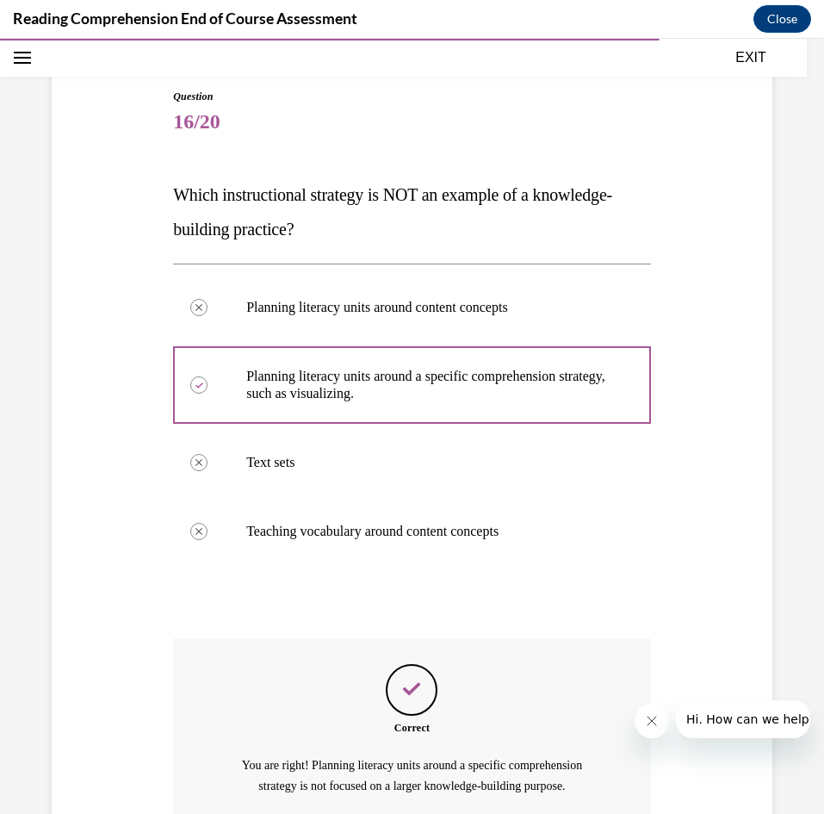
scroll to position [311, 0]
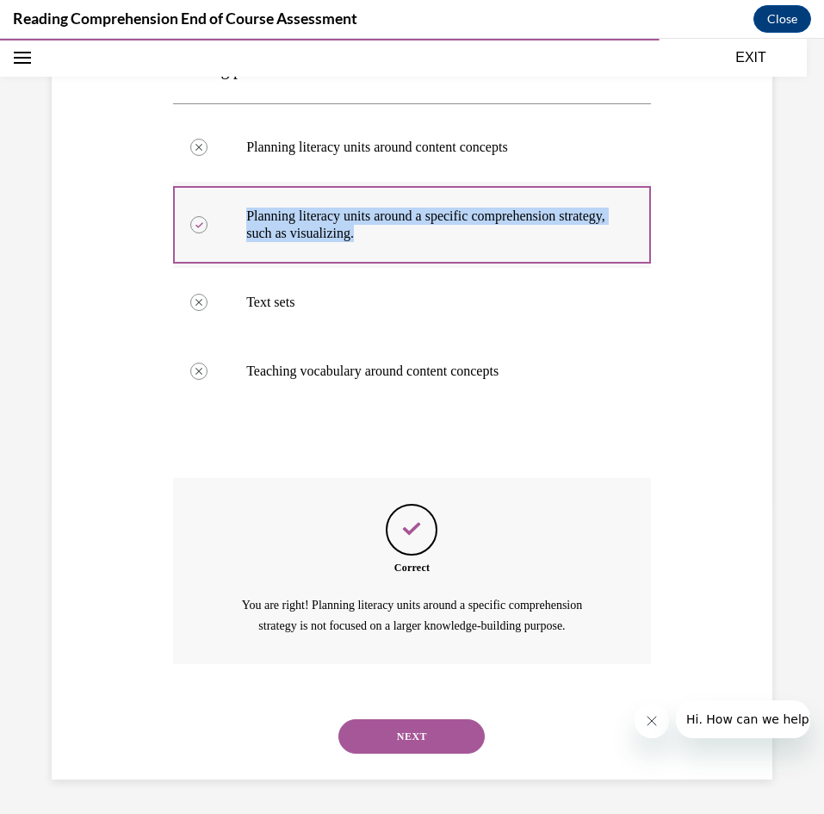
drag, startPoint x: 450, startPoint y: 229, endPoint x: 248, endPoint y: 212, distance: 202.3
click at [248, 212] on p "Planning literacy units around a specific comprehension strategy, such as visua…" at bounding box center [427, 225] width 362 height 34
click at [435, 742] on button "NEXT" at bounding box center [412, 736] width 146 height 34
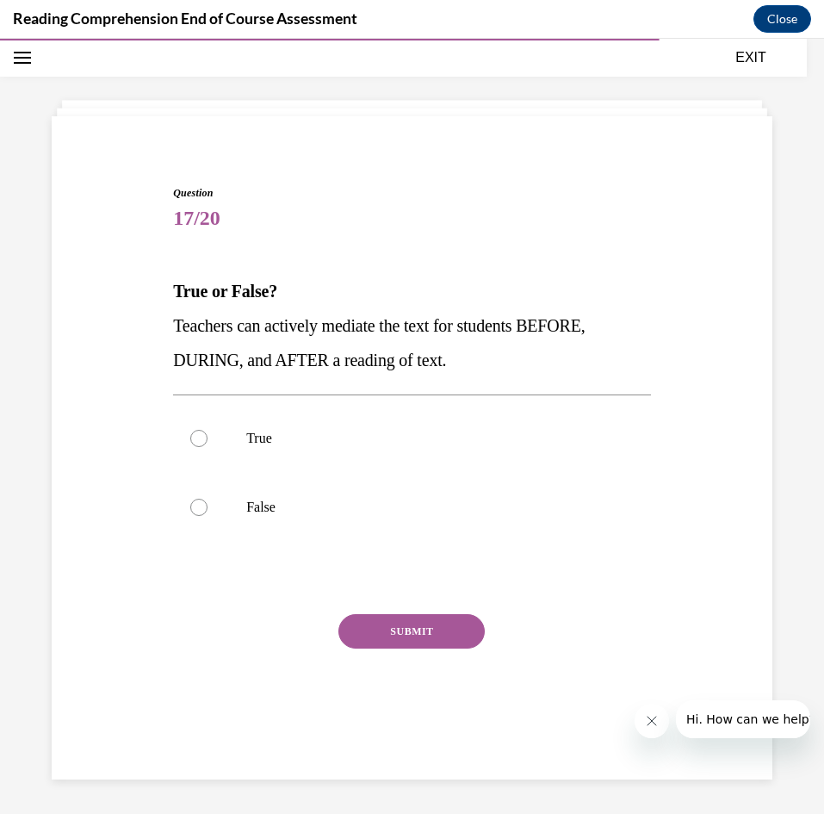
scroll to position [54, 0]
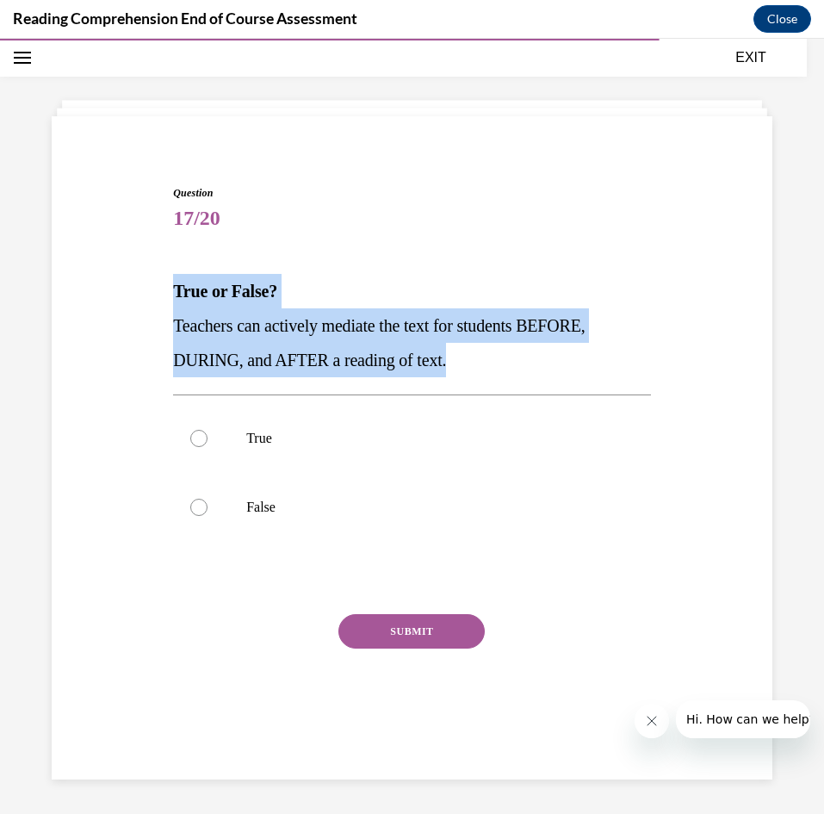
drag, startPoint x: 484, startPoint y: 345, endPoint x: 119, endPoint y: 273, distance: 372.2
click at [119, 273] on div "Question 17/20 True or False? Teachers can actively mediate the text for studen…" at bounding box center [412, 445] width 730 height 622
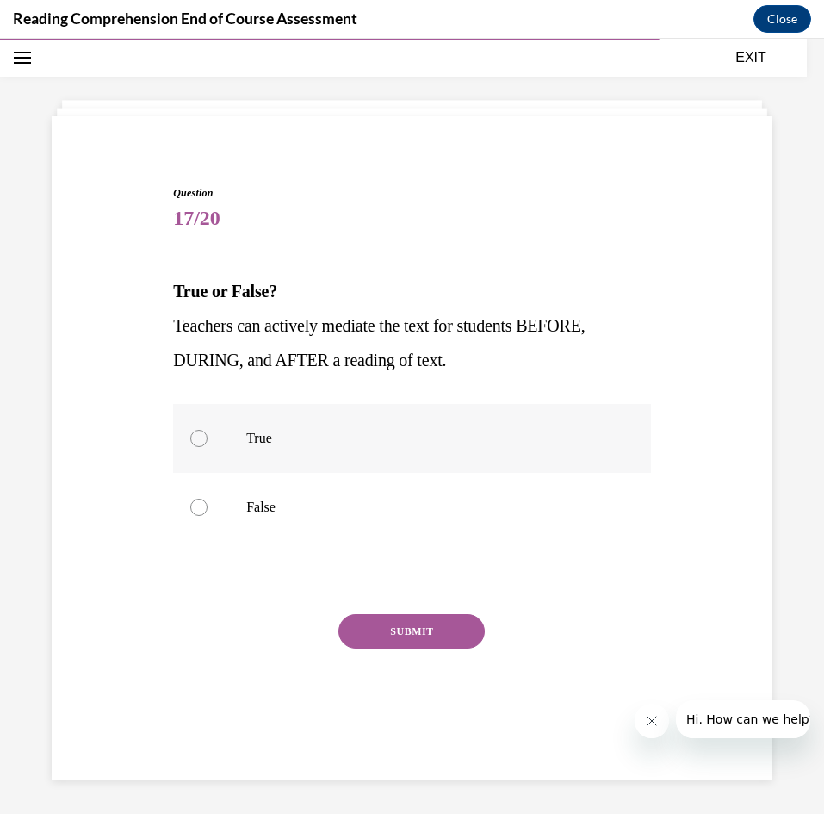
click at [451, 430] on p "True" at bounding box center [427, 438] width 362 height 17
click at [208, 430] on input "True" at bounding box center [198, 438] width 17 height 17
radio input "true"
click at [419, 636] on button "SUBMIT" at bounding box center [412, 631] width 146 height 34
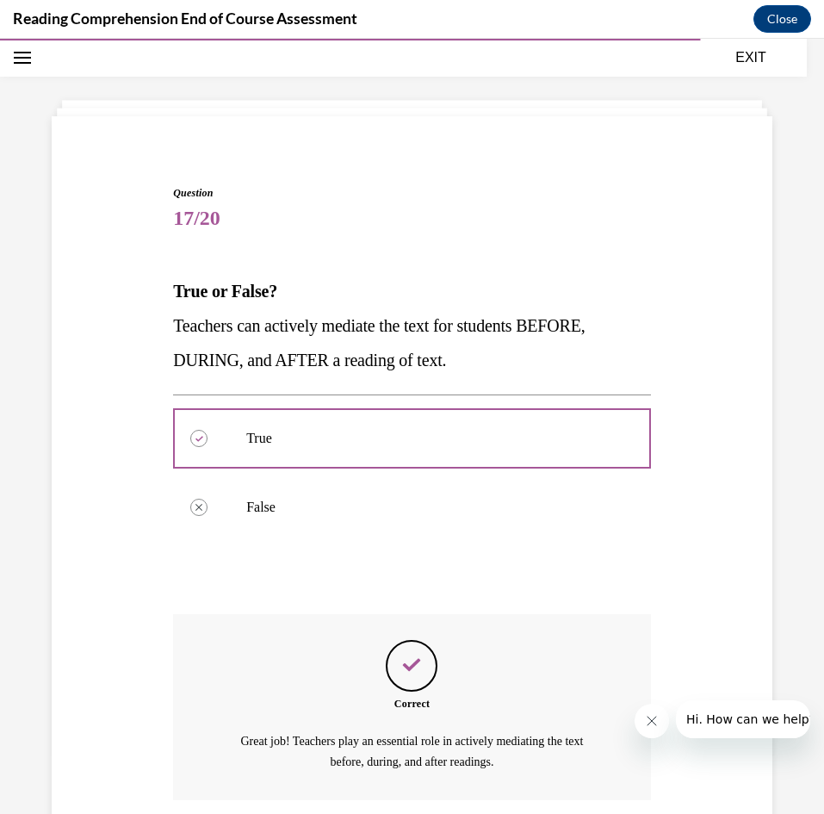
scroll to position [190, 0]
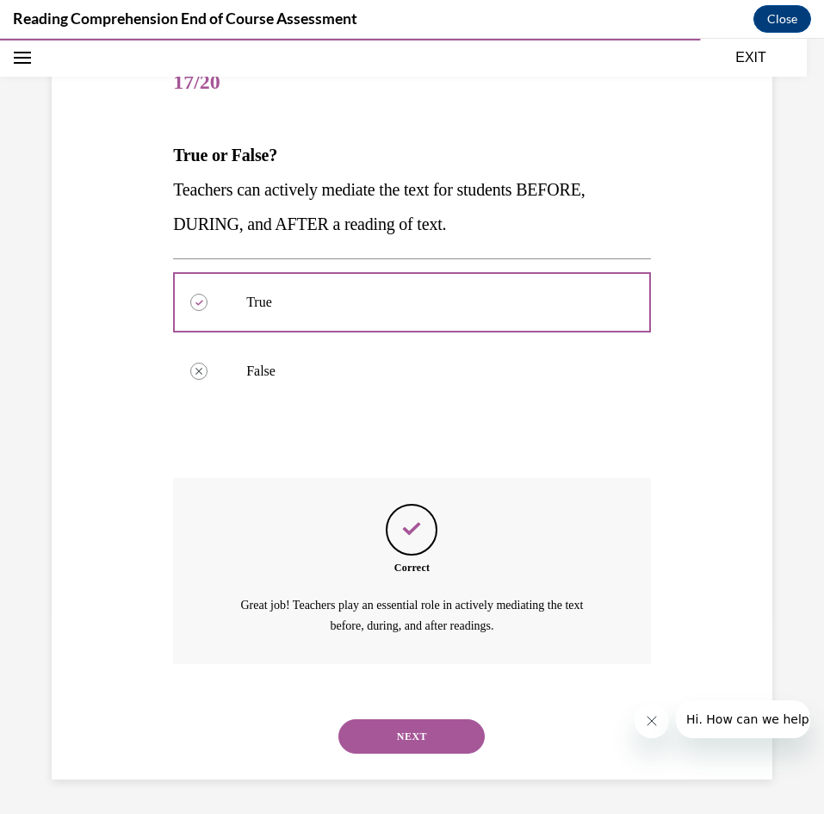
click at [395, 734] on button "NEXT" at bounding box center [412, 736] width 146 height 34
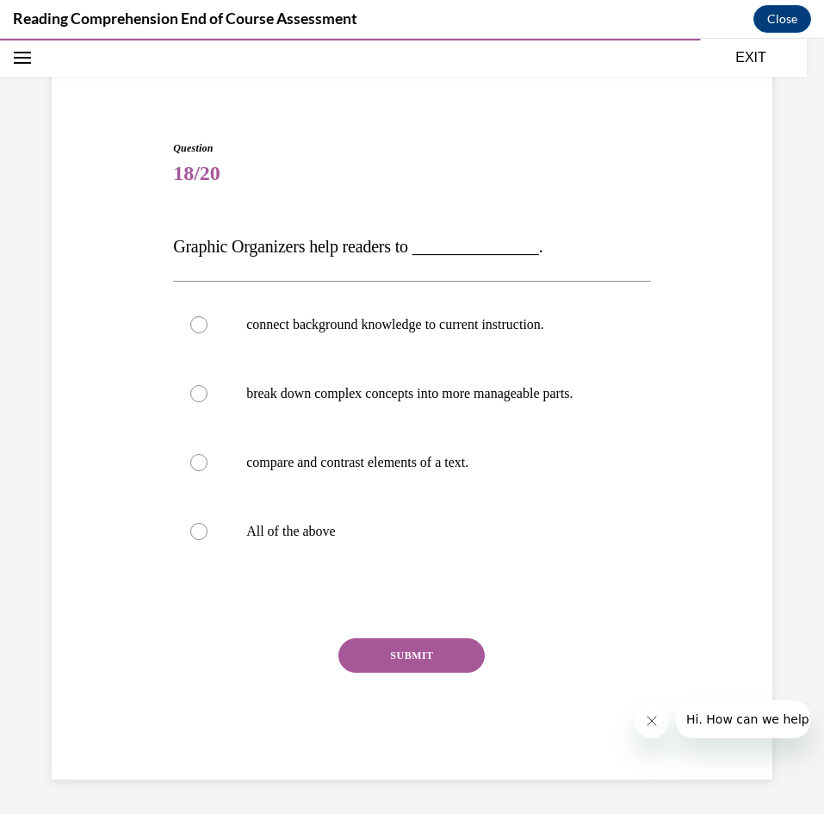
scroll to position [80, 0]
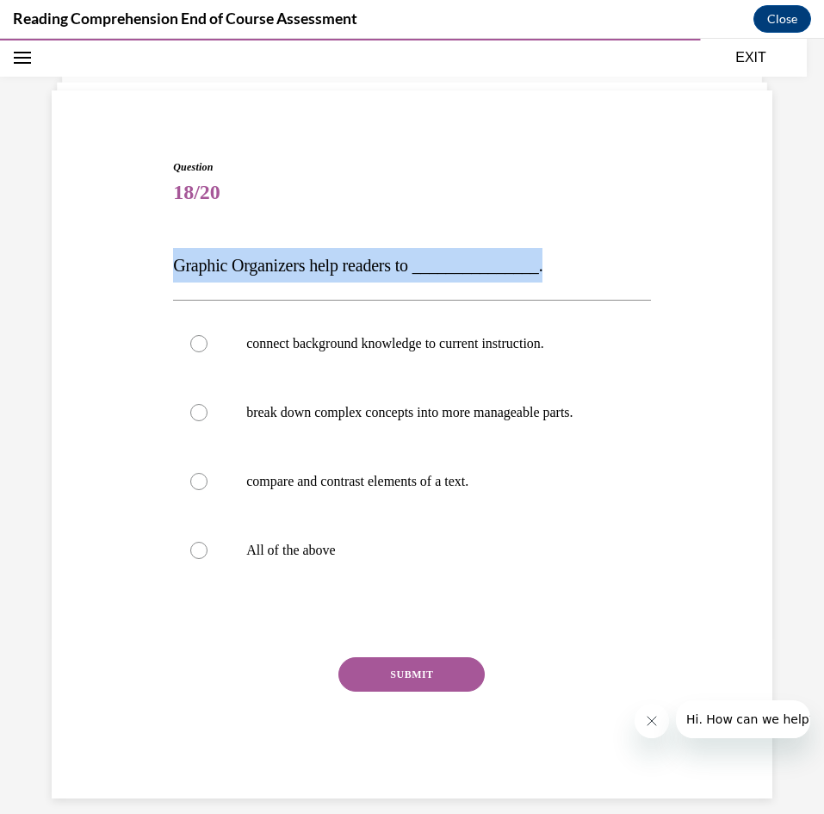
drag, startPoint x: 579, startPoint y: 248, endPoint x: 176, endPoint y: 264, distance: 403.5
click at [176, 264] on p "Graphic Organizers help readers to _______________." at bounding box center [412, 265] width 478 height 34
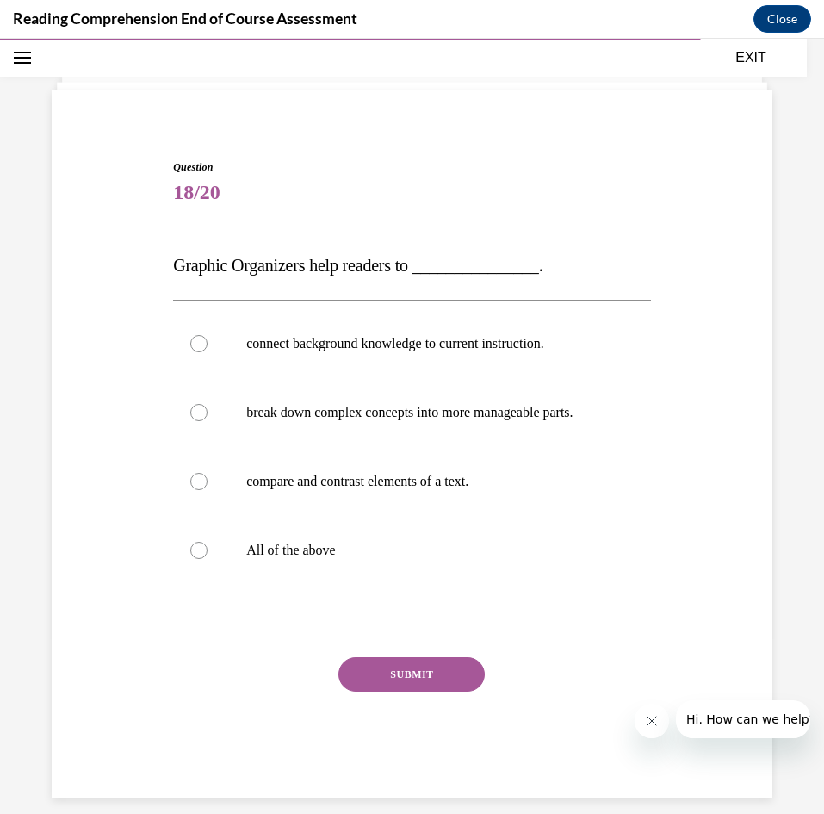
drag, startPoint x: 244, startPoint y: 283, endPoint x: 334, endPoint y: 266, distance: 91.9
click at [335, 266] on div "Question 18/20 Graphic Organizers help readers to _______________. connect back…" at bounding box center [412, 478] width 478 height 639
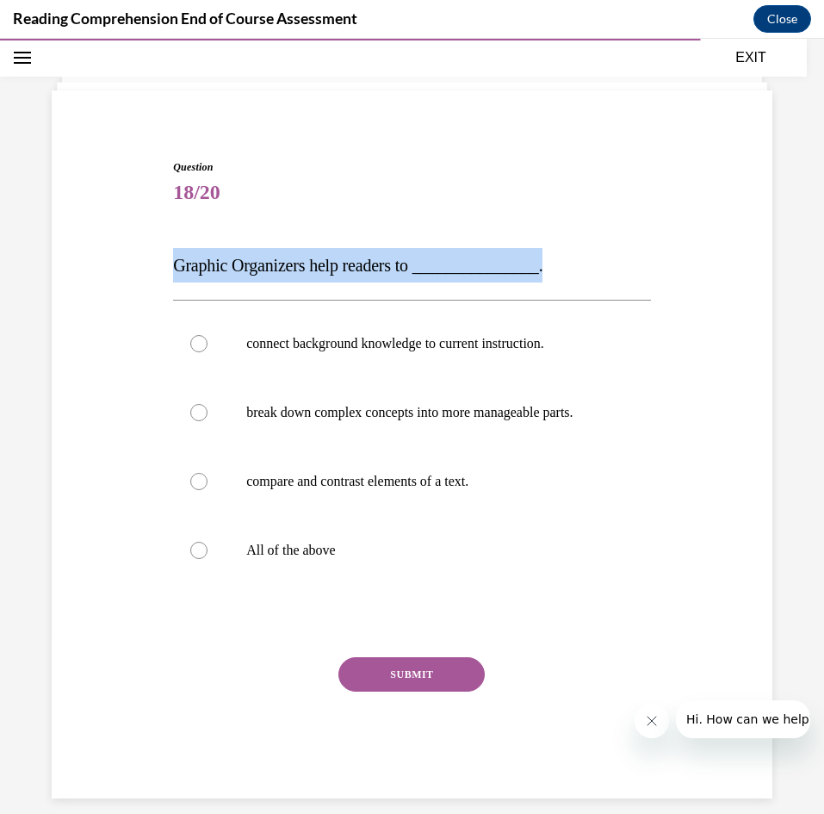
drag, startPoint x: 188, startPoint y: 265, endPoint x: 616, endPoint y: 269, distance: 428.1
click at [616, 269] on div "Question 18/20 Graphic Organizers help readers to _______________. connect back…" at bounding box center [412, 453] width 730 height 691
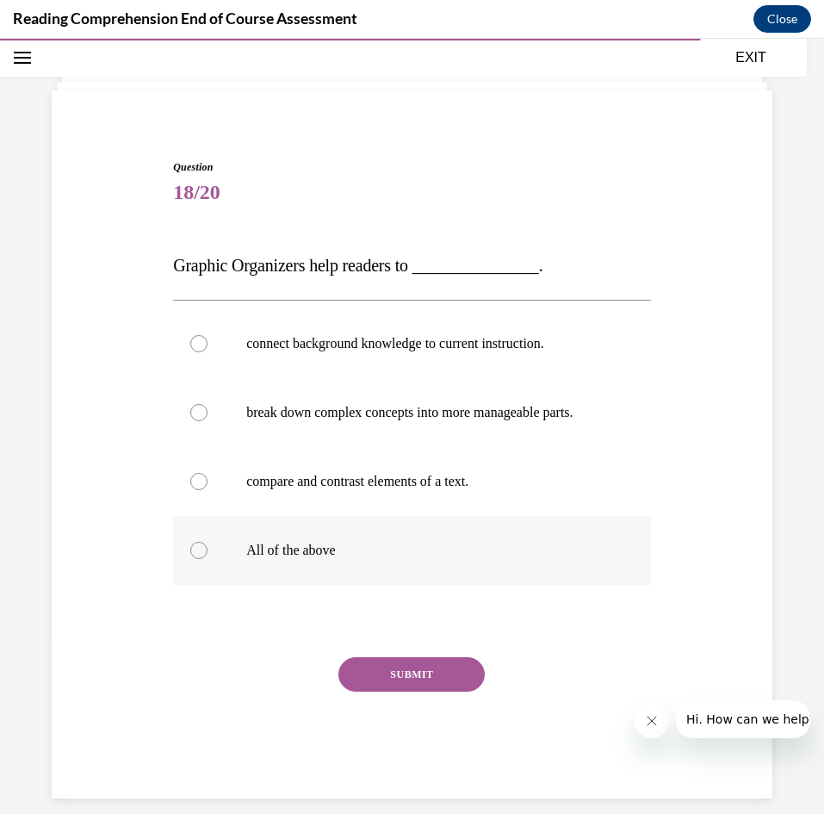
click at [318, 561] on label "All of the above" at bounding box center [412, 550] width 478 height 69
click at [208, 559] on input "All of the above" at bounding box center [198, 550] width 17 height 17
radio input "true"
click at [403, 677] on button "SUBMIT" at bounding box center [412, 674] width 146 height 34
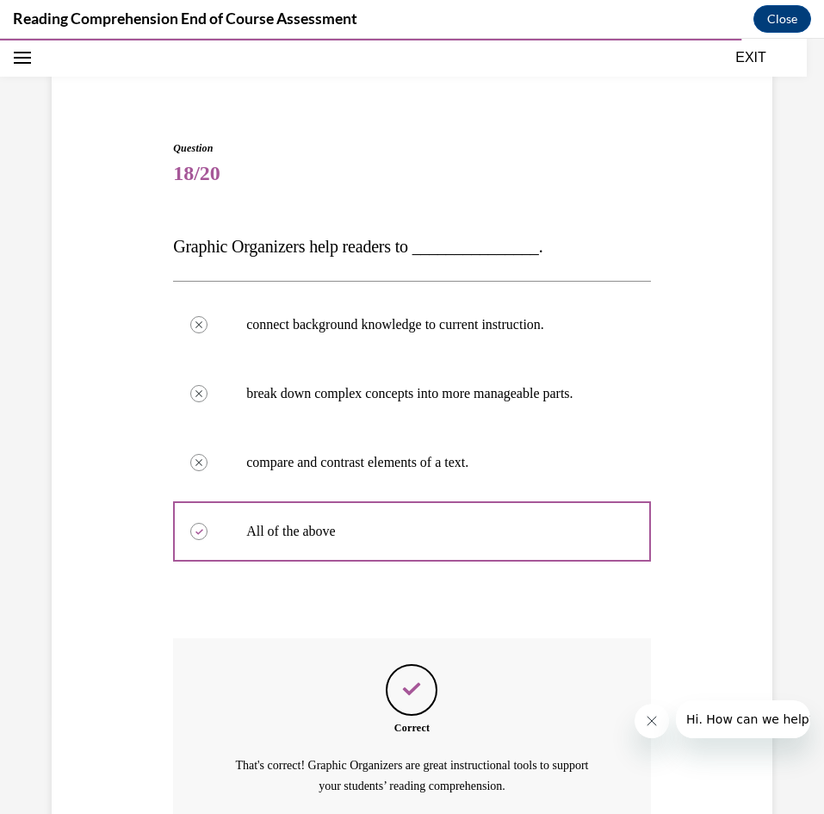
scroll to position [259, 0]
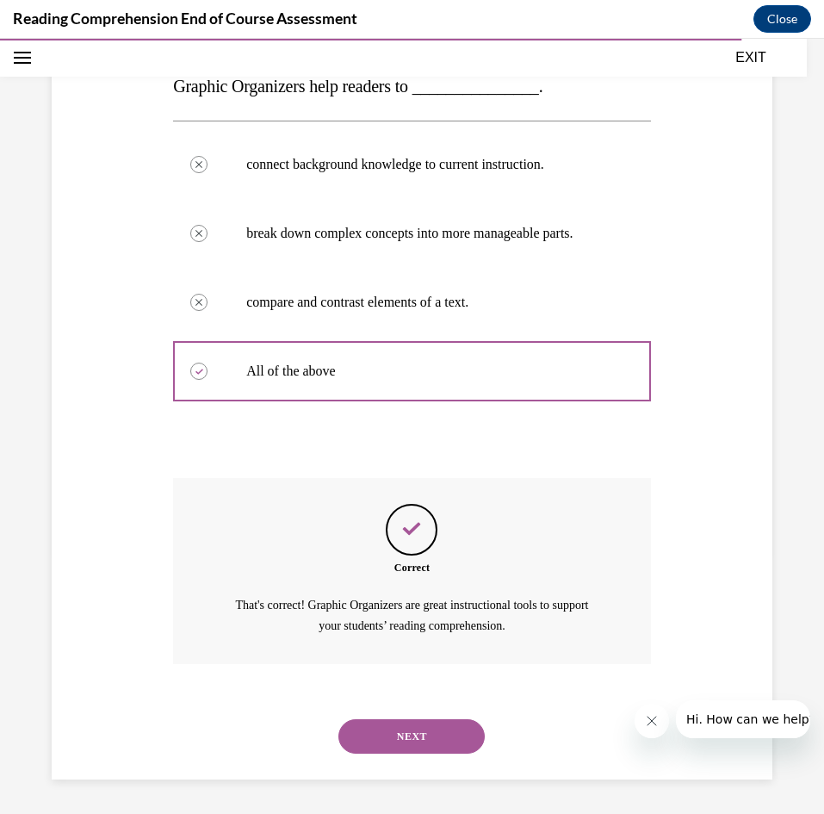
click at [432, 745] on button "NEXT" at bounding box center [412, 736] width 146 height 34
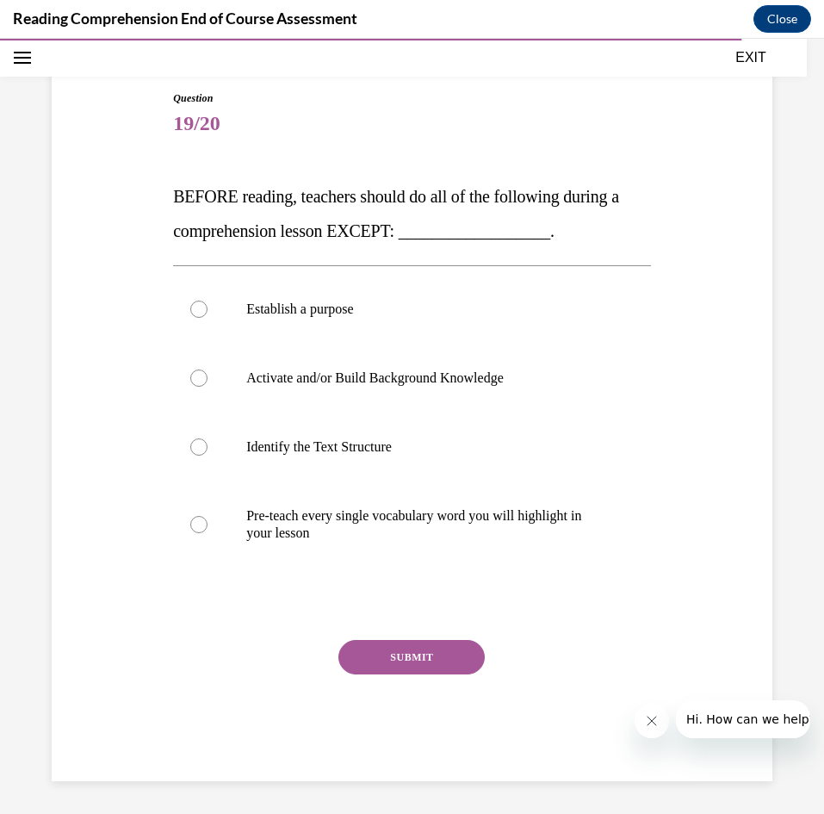
scroll to position [151, 0]
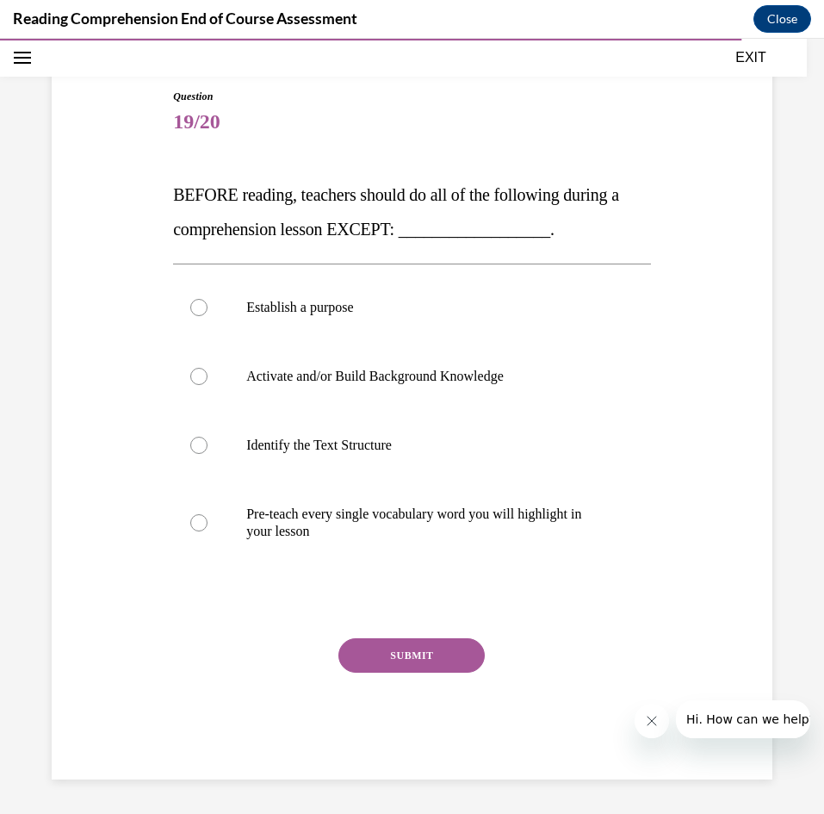
drag, startPoint x: 611, startPoint y: 236, endPoint x: 157, endPoint y: 193, distance: 456.0
click at [157, 193] on div "Question 19/20 BEFORE reading, teachers should do all of the following during a…" at bounding box center [412, 408] width 730 height 743
click at [442, 542] on label "Pre-teach every single vocabulary word you will highlight in your lesson" at bounding box center [412, 523] width 478 height 86
click at [208, 531] on input "Pre-teach every single vocabulary word you will highlight in your lesson" at bounding box center [198, 522] width 17 height 17
radio input "true"
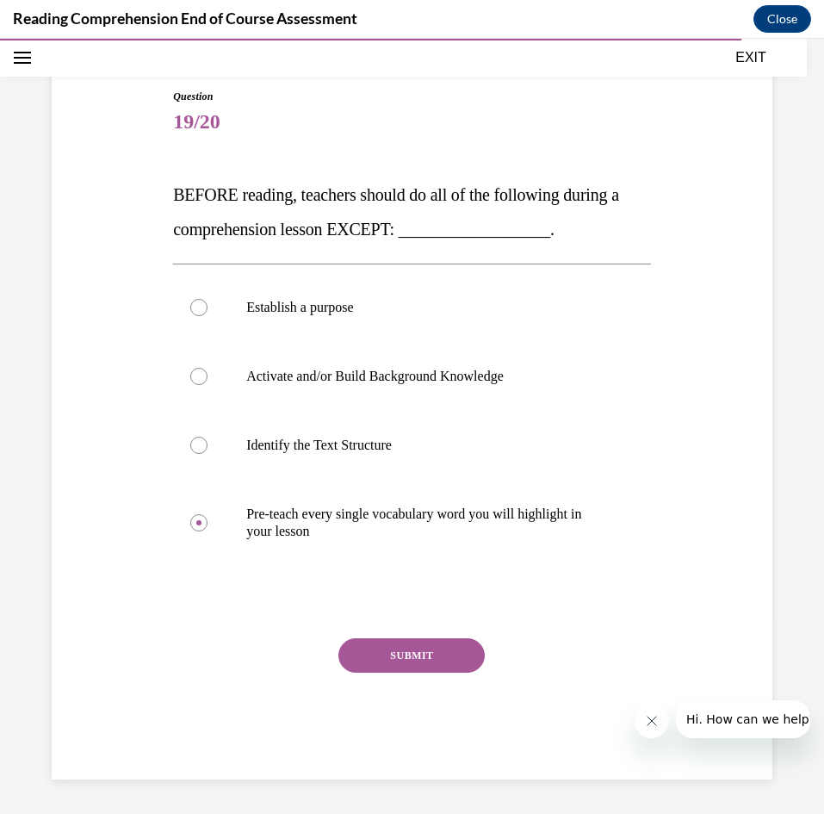
click at [436, 647] on button "SUBMIT" at bounding box center [412, 655] width 146 height 34
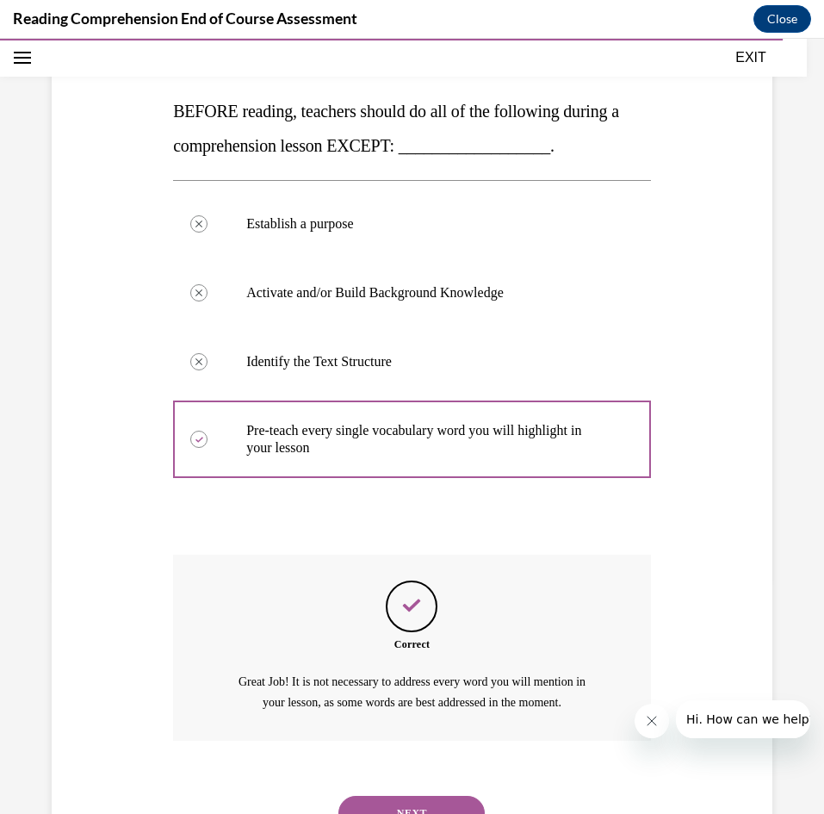
scroll to position [311, 0]
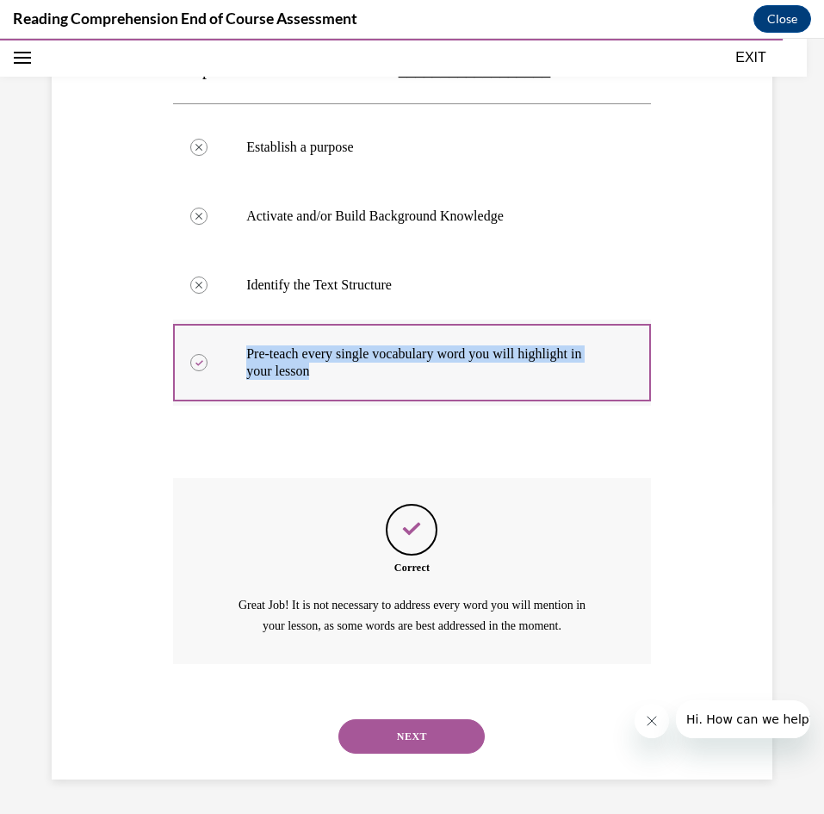
drag, startPoint x: 384, startPoint y: 375, endPoint x: 203, endPoint y: 346, distance: 183.1
click at [203, 346] on label "Pre-teach every single vocabulary word you will highlight in your lesson" at bounding box center [412, 363] width 478 height 86
click at [471, 744] on button "NEXT" at bounding box center [412, 736] width 146 height 34
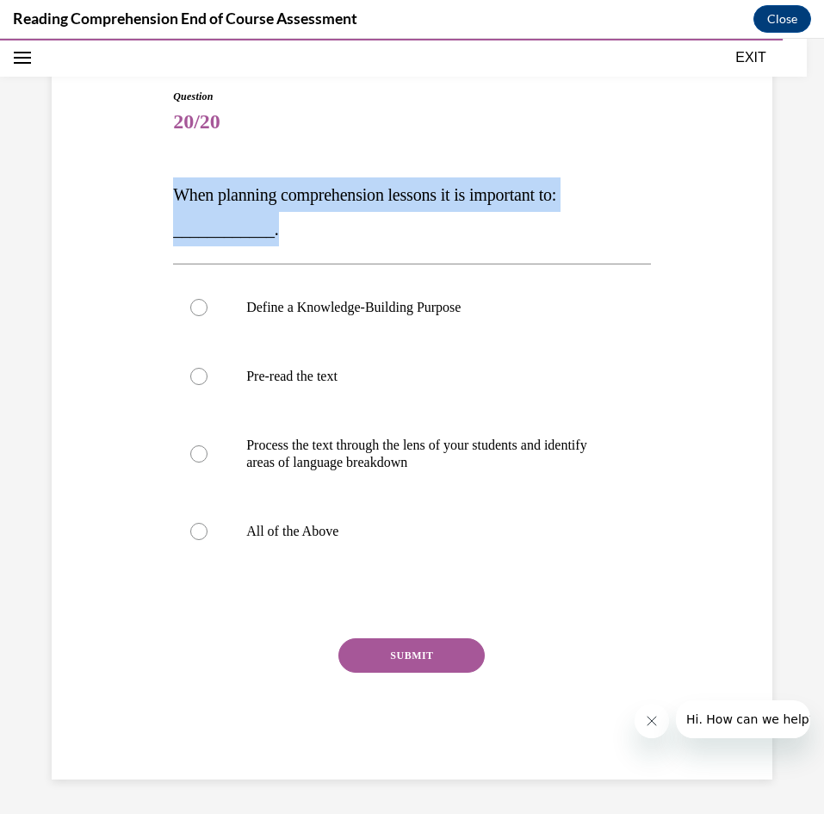
drag, startPoint x: 367, startPoint y: 222, endPoint x: 145, endPoint y: 188, distance: 224.9
click at [145, 188] on div "Question 20/20 When planning comprehension lessons it is important to: ________…" at bounding box center [412, 408] width 730 height 743
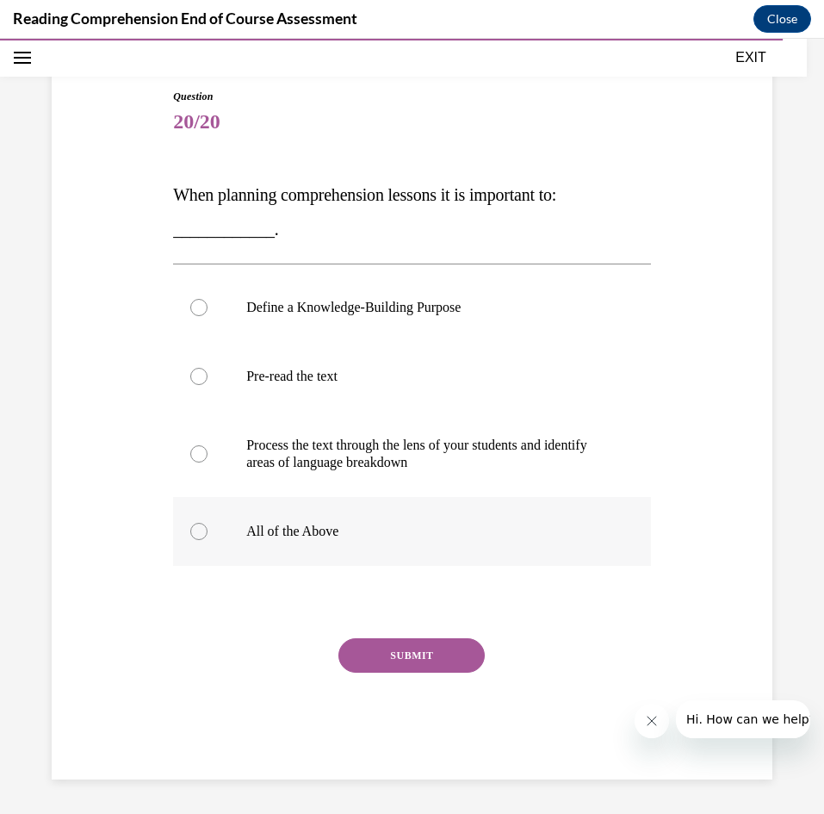
click at [322, 529] on p "All of the Above" at bounding box center [427, 531] width 362 height 17
click at [208, 529] on input "All of the Above" at bounding box center [198, 531] width 17 height 17
radio input "true"
click at [417, 655] on button "SUBMIT" at bounding box center [412, 655] width 146 height 34
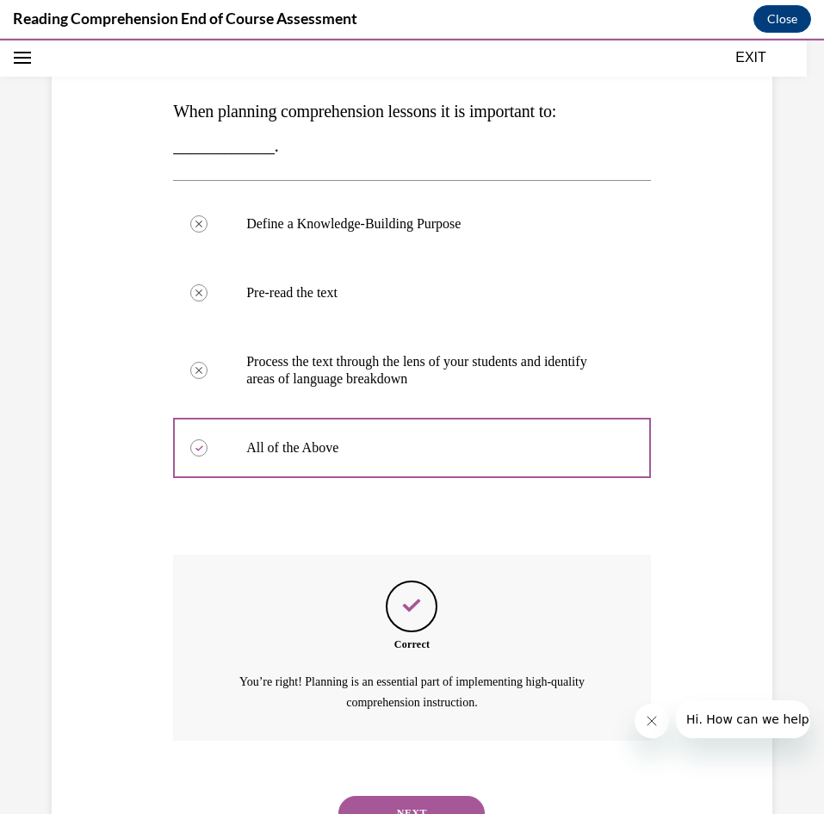
scroll to position [311, 0]
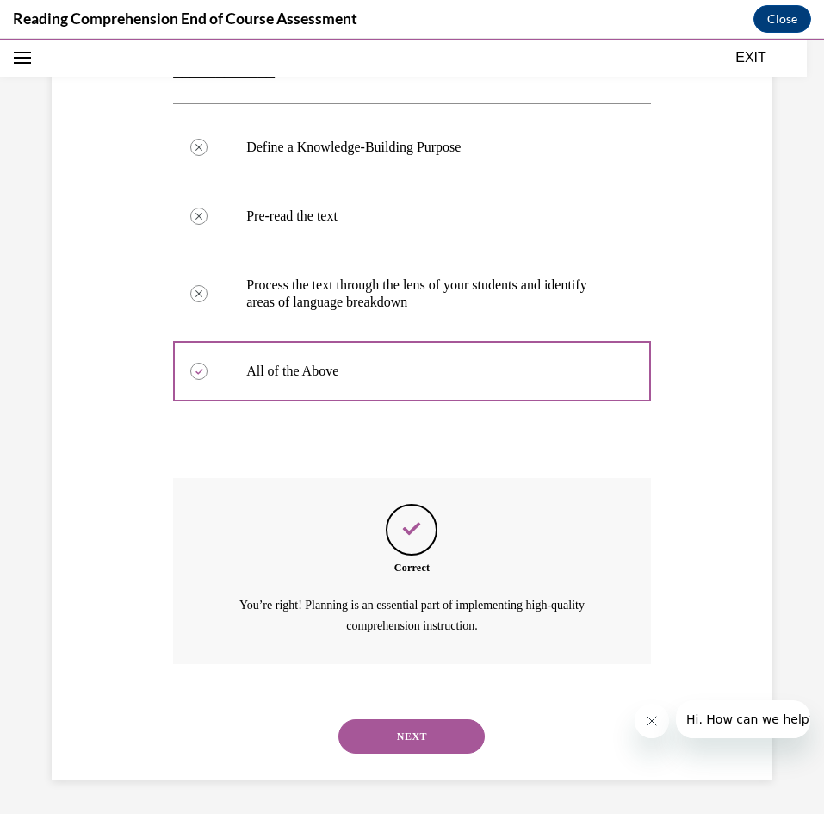
click at [451, 736] on button "NEXT" at bounding box center [412, 736] width 146 height 34
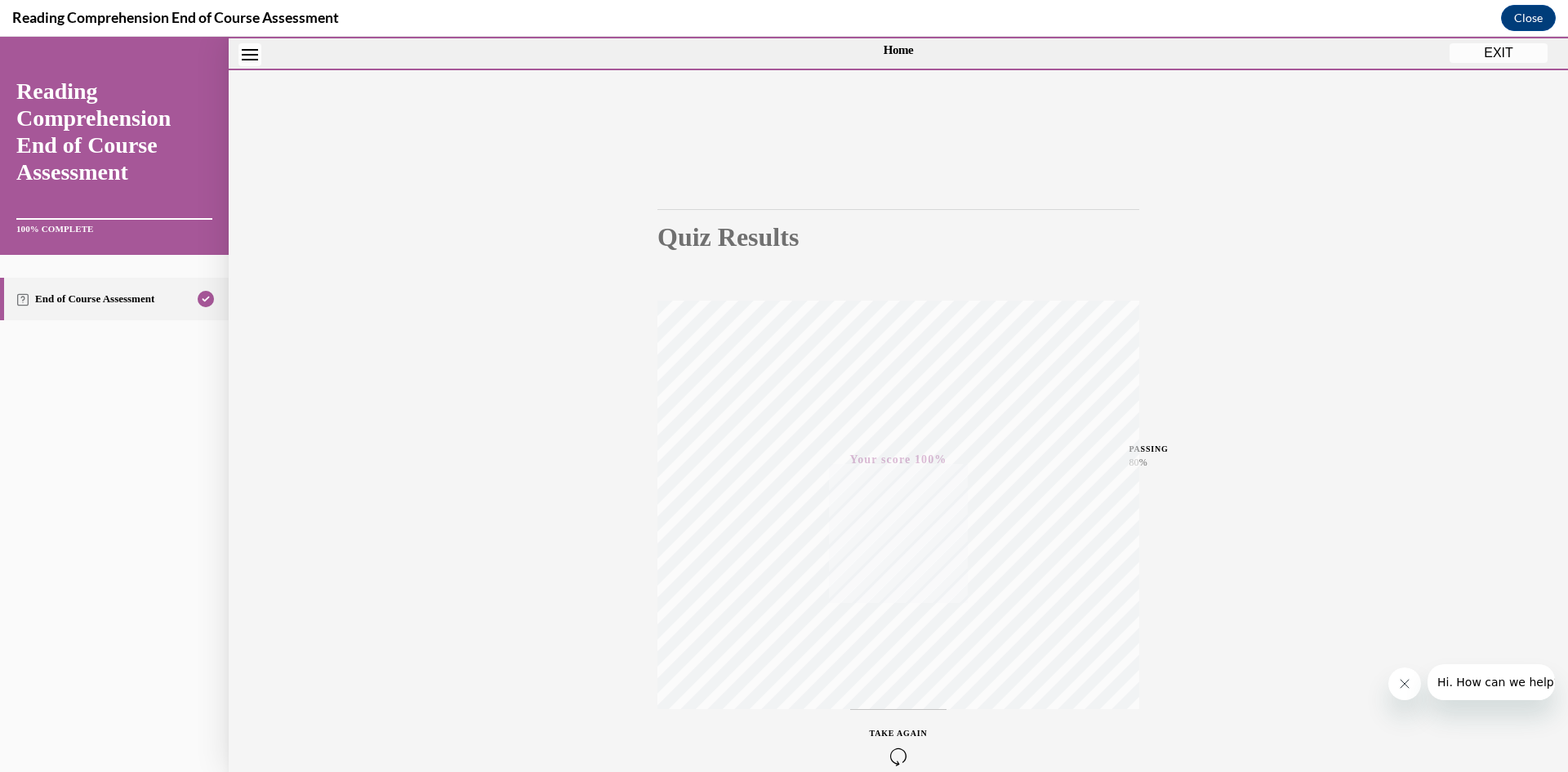
scroll to position [0, 0]
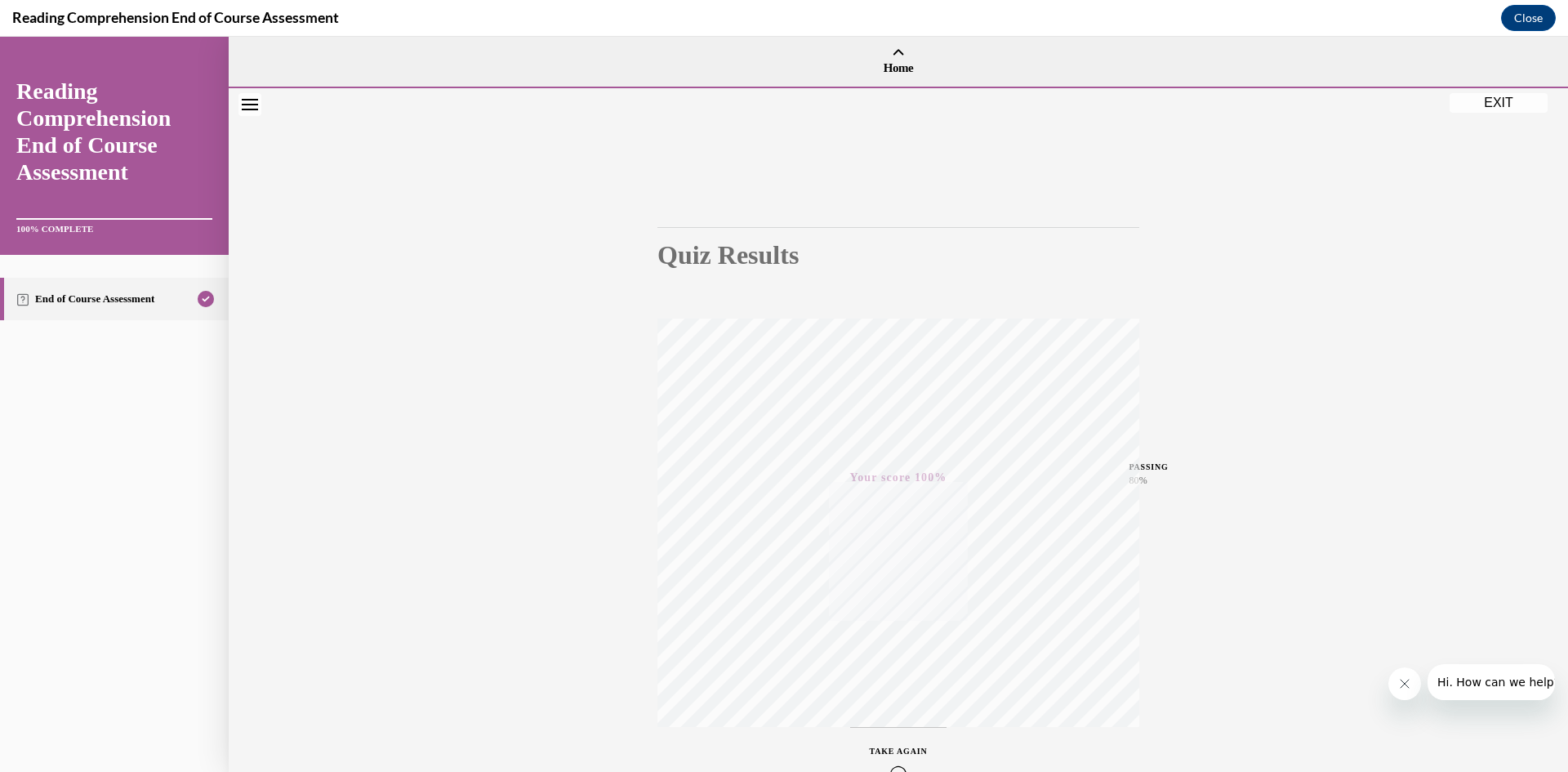
click at [1491, 104] on button "EXIT" at bounding box center [1498, 102] width 98 height 20
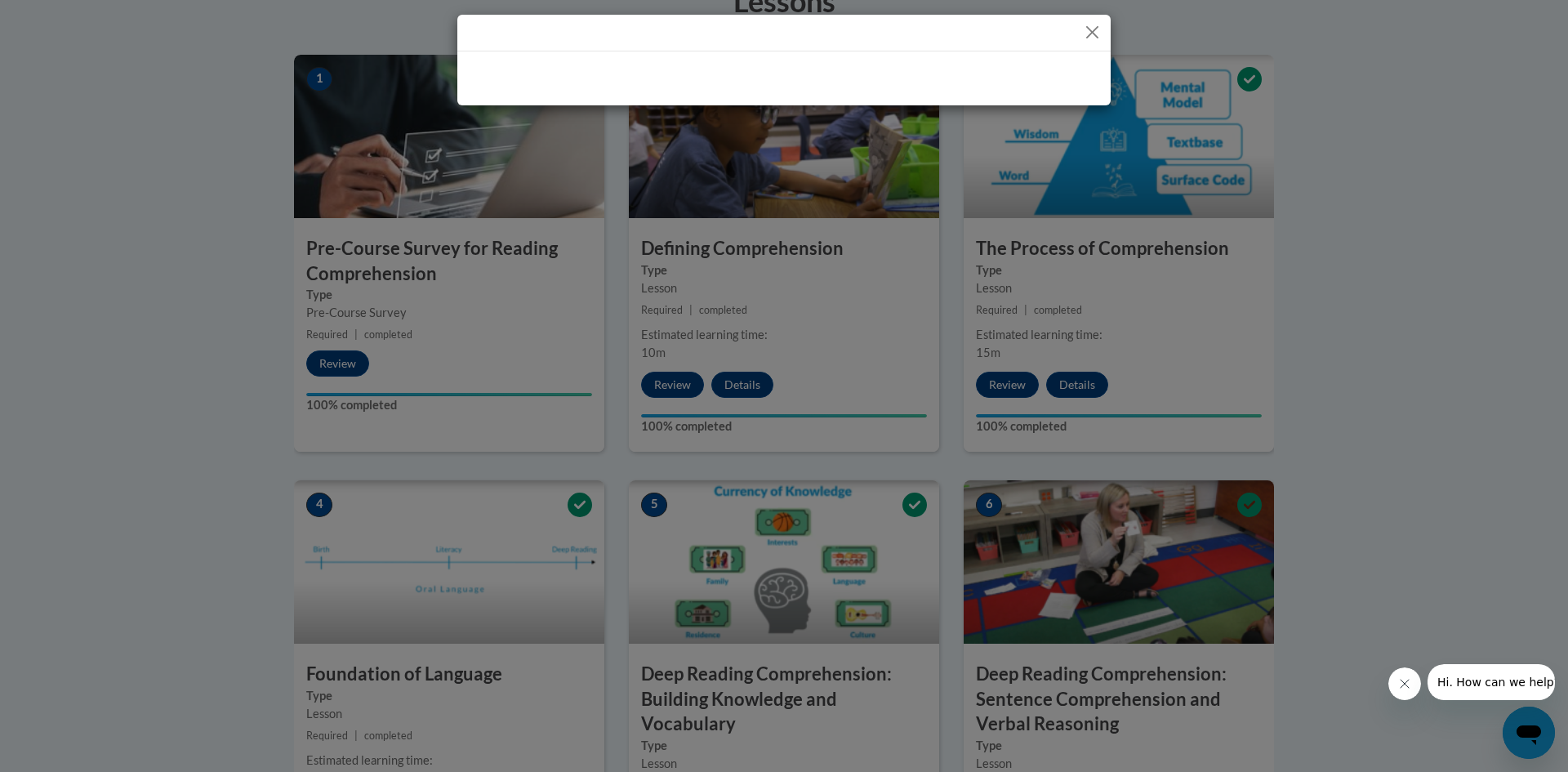
scroll to position [217, 0]
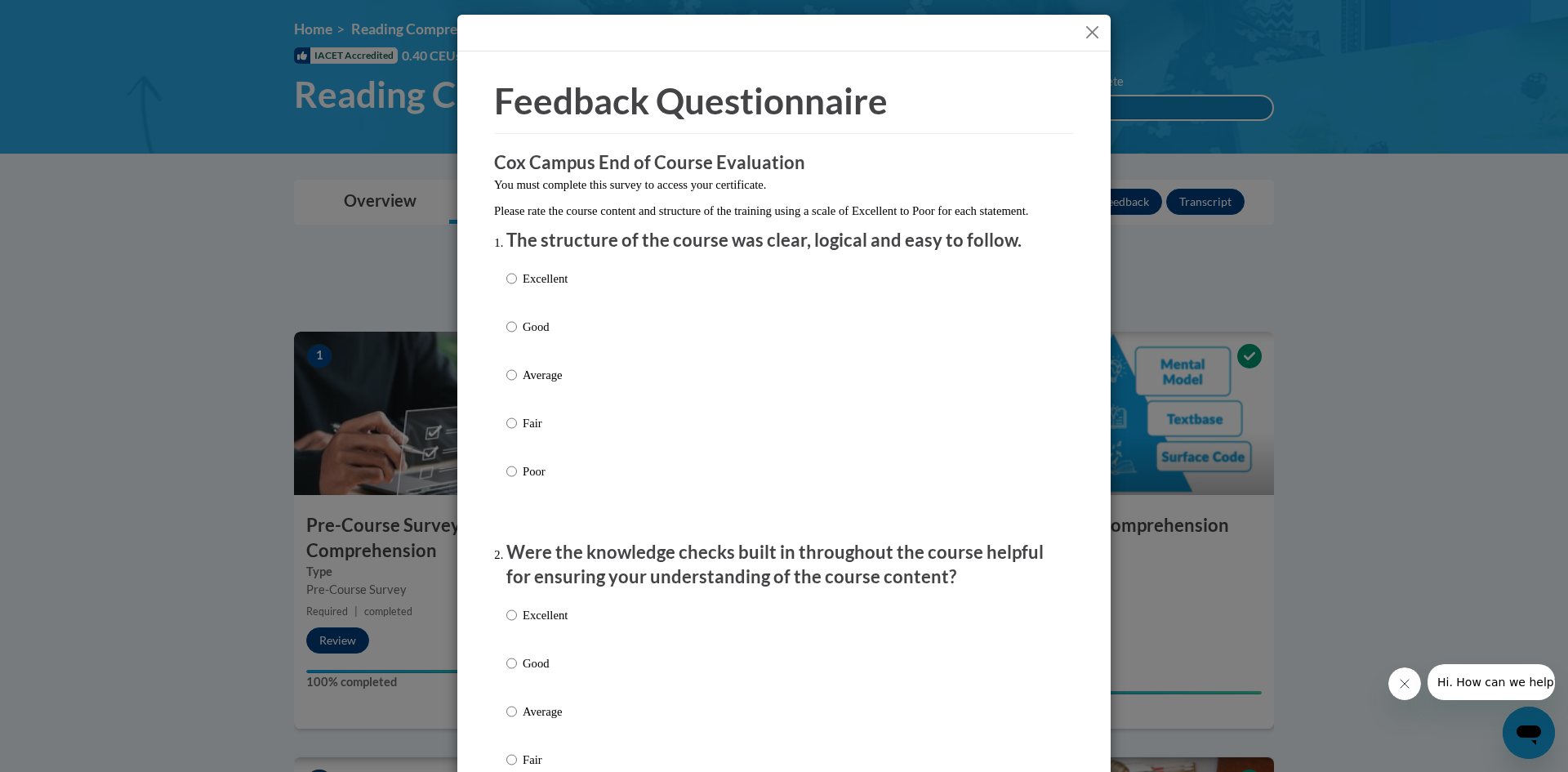
click at [552, 287] on p "Excellent" at bounding box center [544, 278] width 45 height 18
click at [517, 287] on input "Excellent" at bounding box center [511, 278] width 10 height 18
radio input "true"
click at [556, 643] on label "Excellent" at bounding box center [537, 628] width 62 height 45
click at [517, 624] on input "Excellent" at bounding box center [511, 615] width 10 height 18
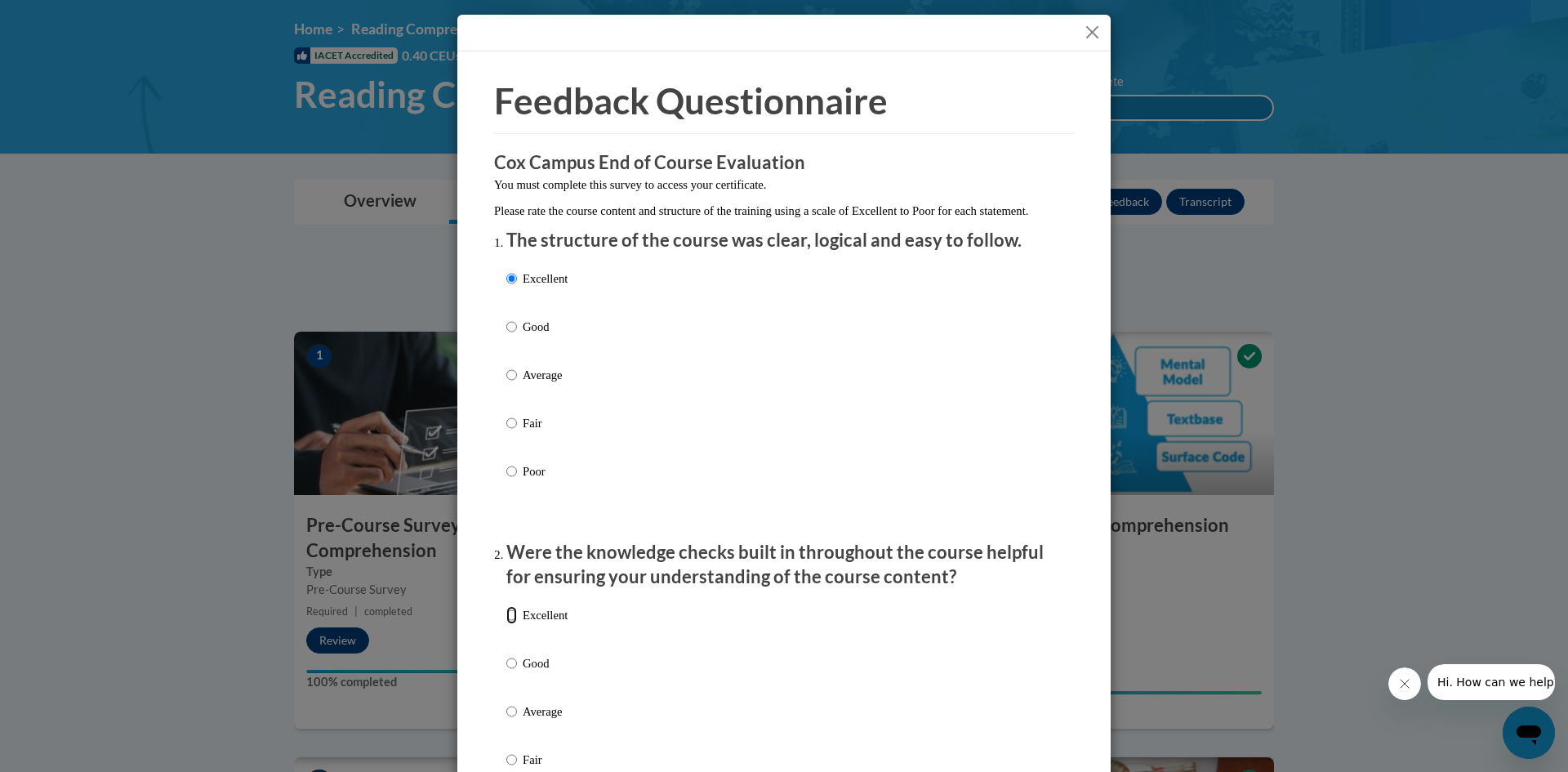
radio input "true"
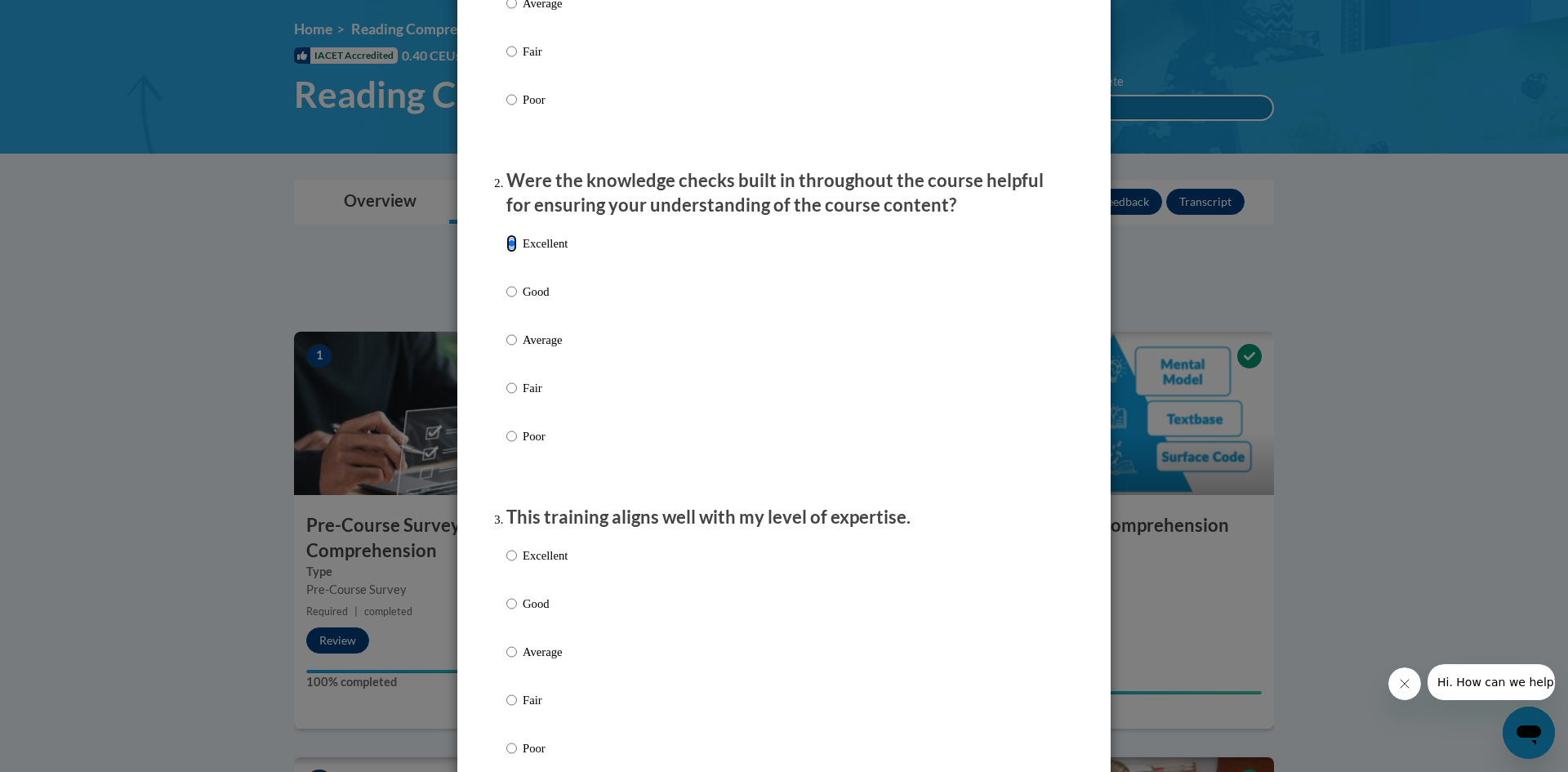
scroll to position [428, 0]
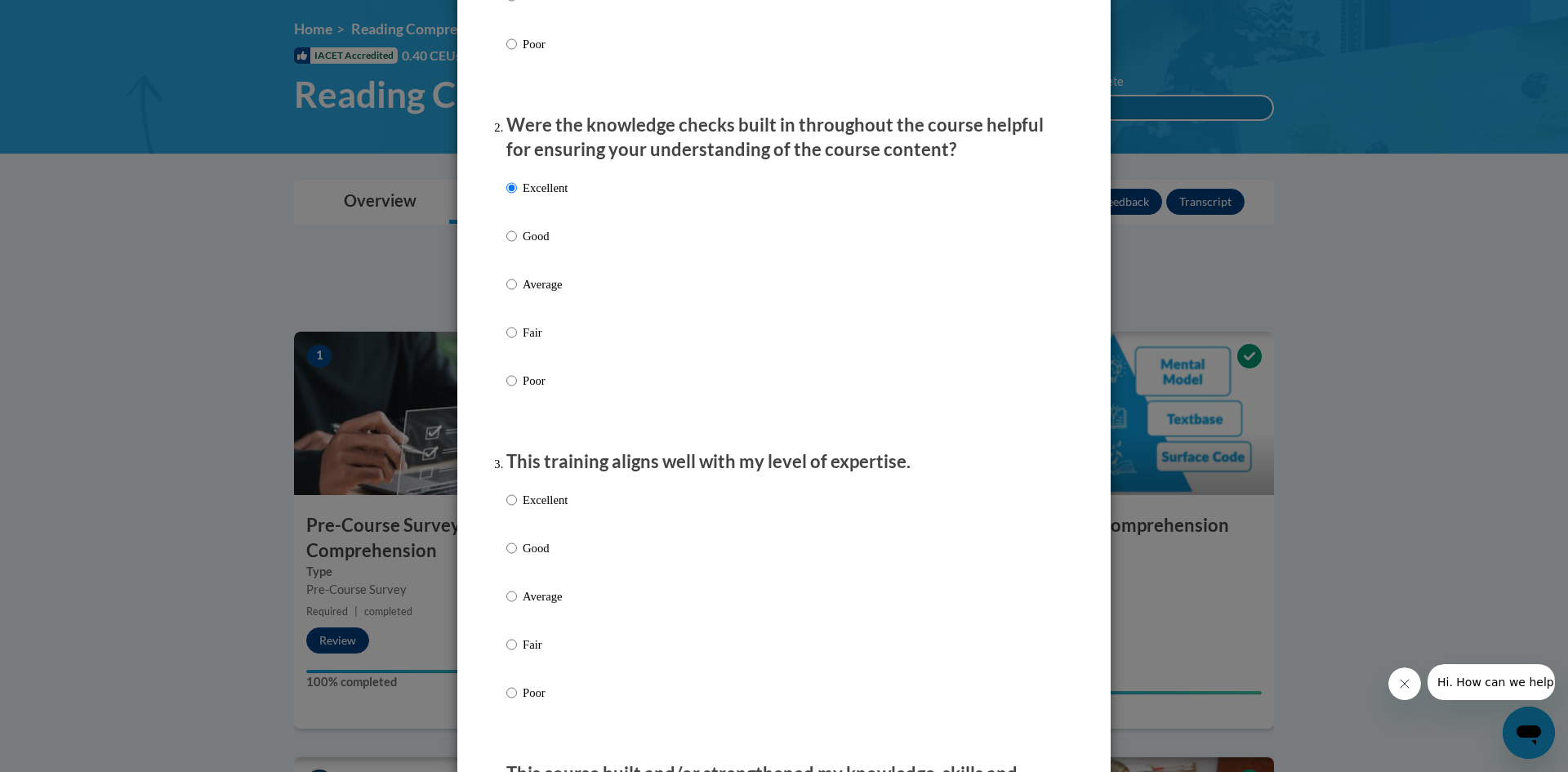
click at [550, 509] on p "Excellent" at bounding box center [544, 500] width 45 height 18
click at [517, 509] on input "Excellent" at bounding box center [511, 500] width 10 height 18
radio input "true"
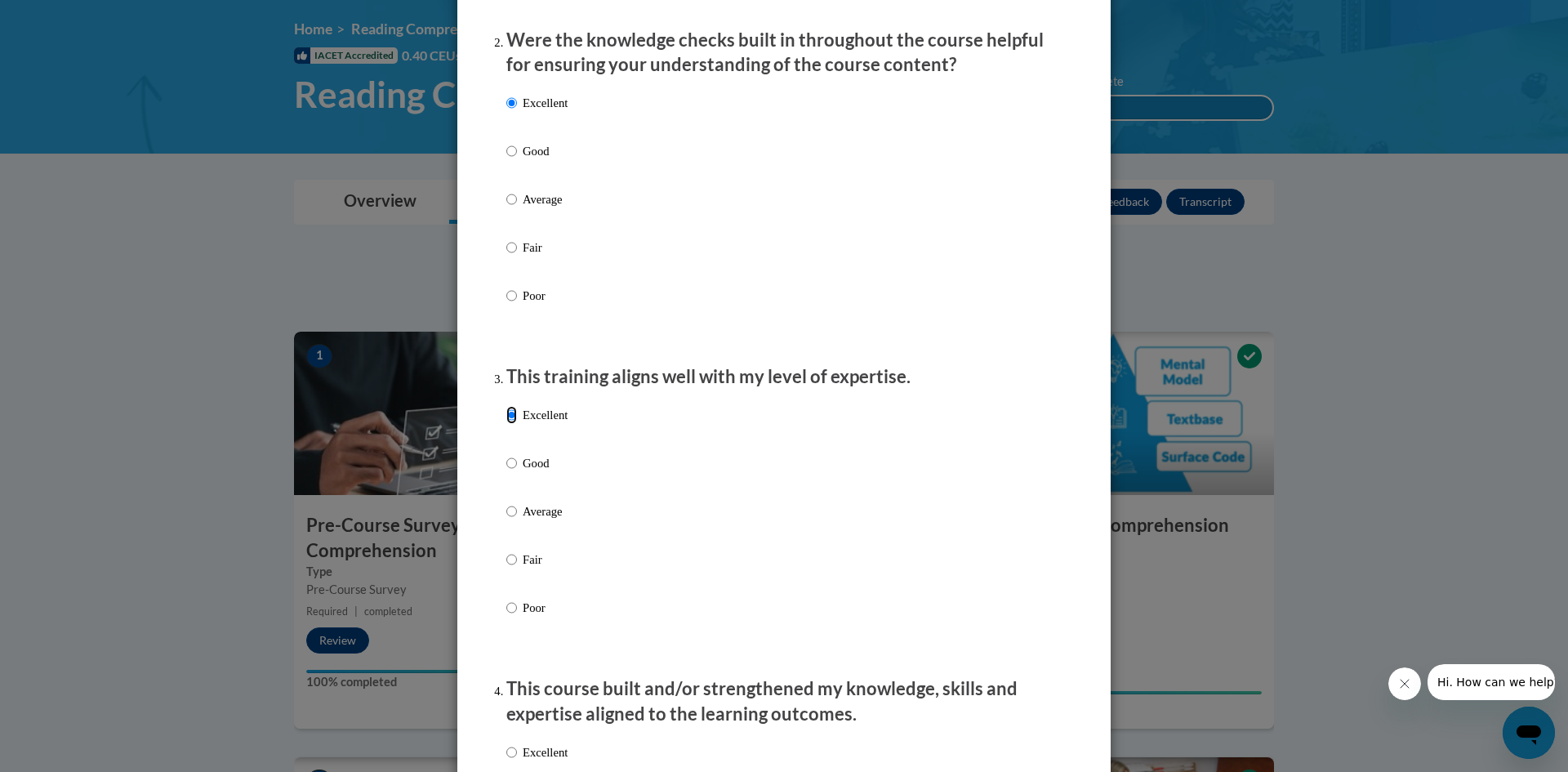
scroll to position [800, 0]
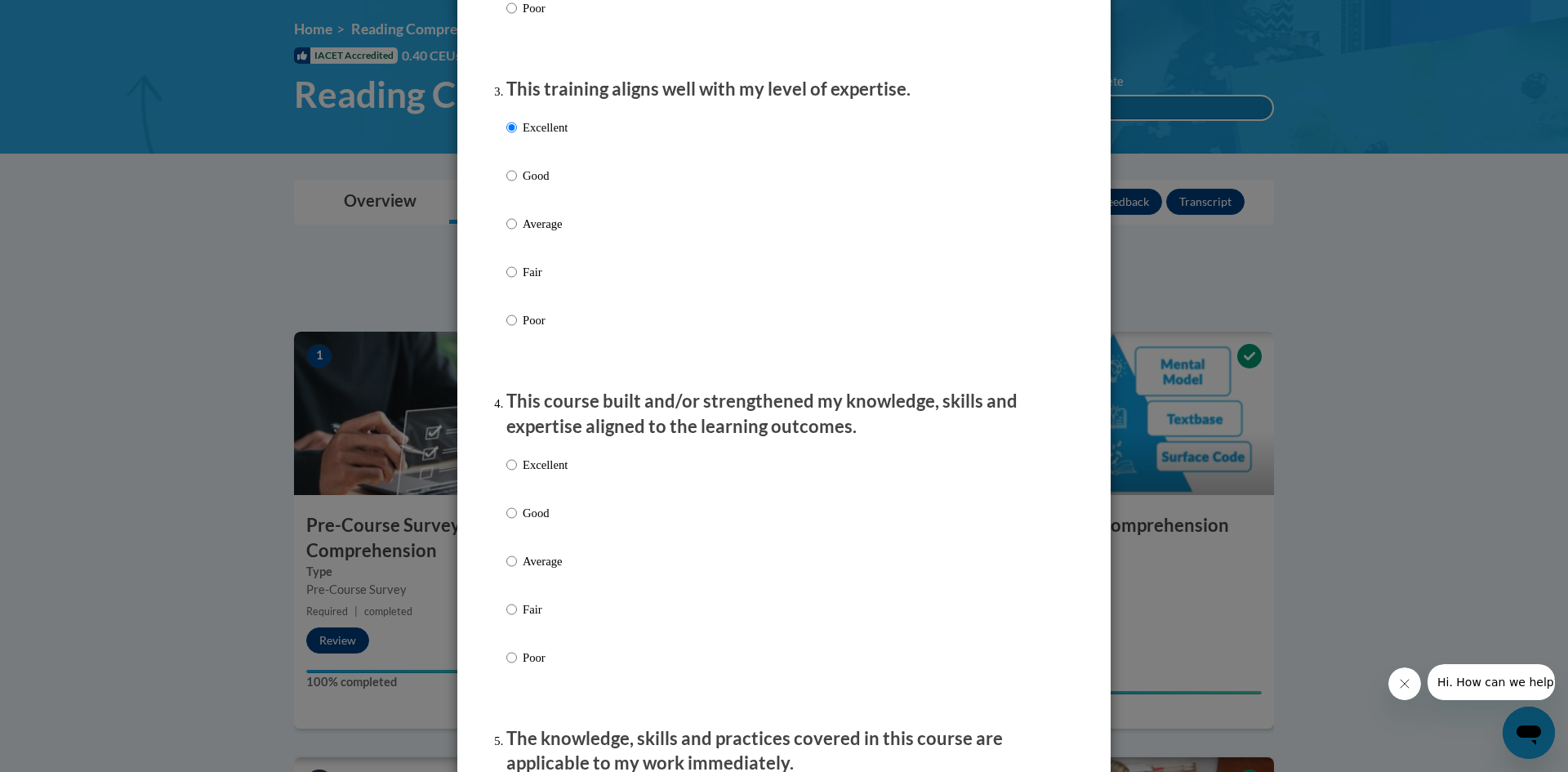
click at [554, 474] on p "Excellent" at bounding box center [544, 465] width 45 height 18
click at [517, 474] on input "Excellent" at bounding box center [511, 465] width 10 height 18
radio input "true"
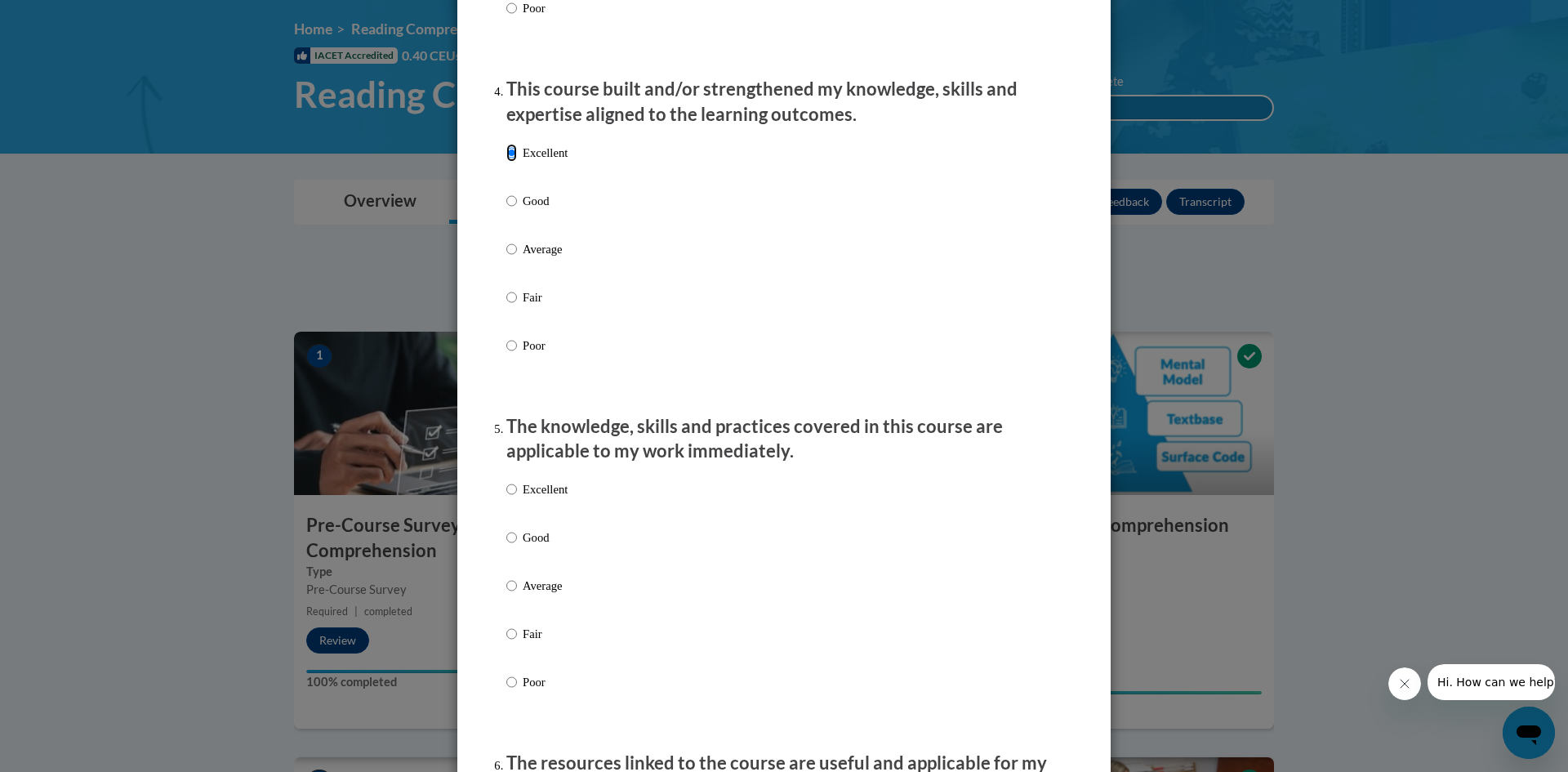
scroll to position [1376, 0]
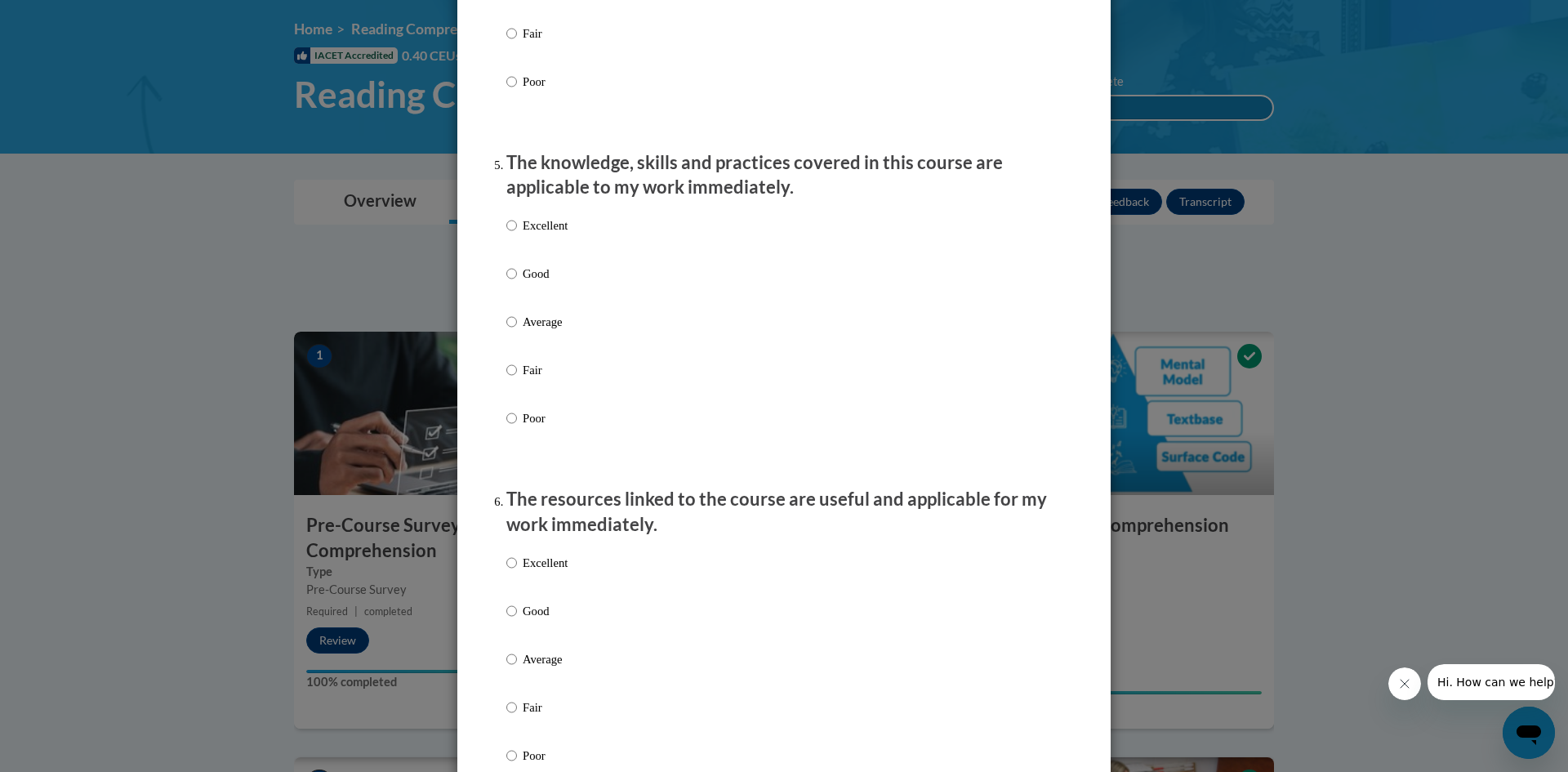
click at [545, 234] on p "Excellent" at bounding box center [544, 225] width 45 height 18
click at [517, 234] on input "Excellent" at bounding box center [511, 225] width 10 height 18
radio input "true"
click at [556, 586] on label "Excellent" at bounding box center [537, 576] width 62 height 45
click at [517, 572] on input "Excellent" at bounding box center [511, 562] width 10 height 18
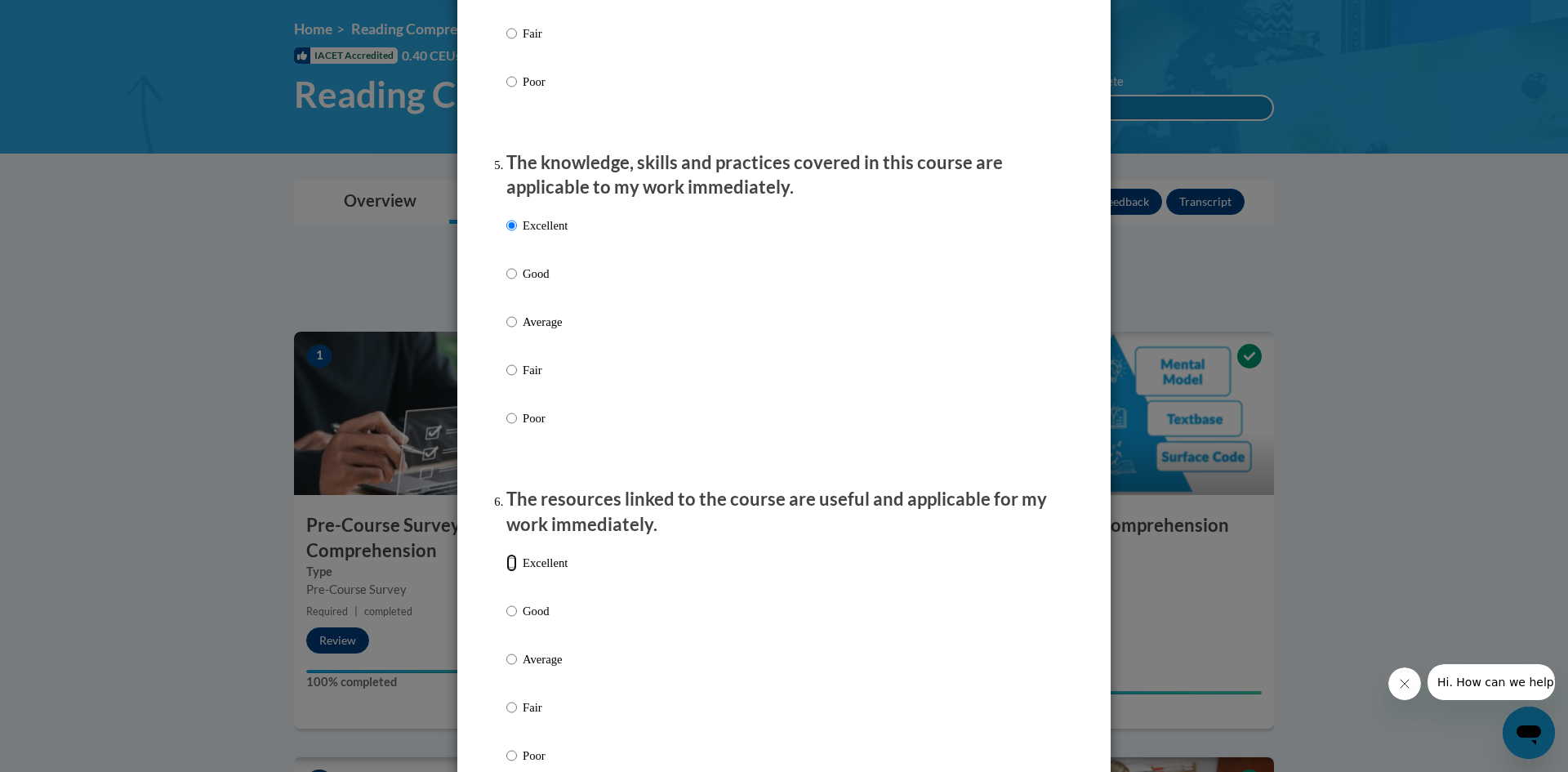
radio input "true"
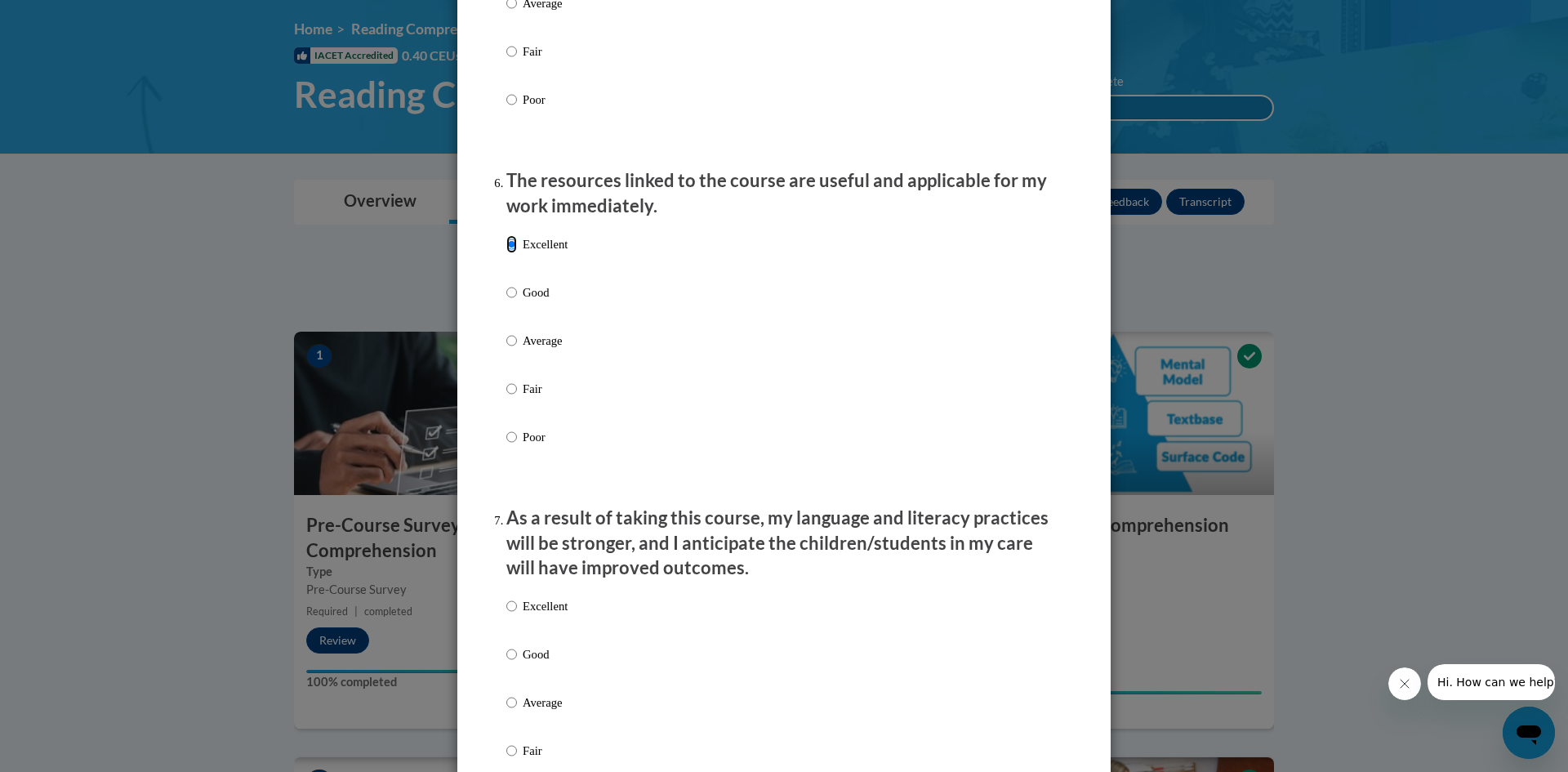
scroll to position [1859, 0]
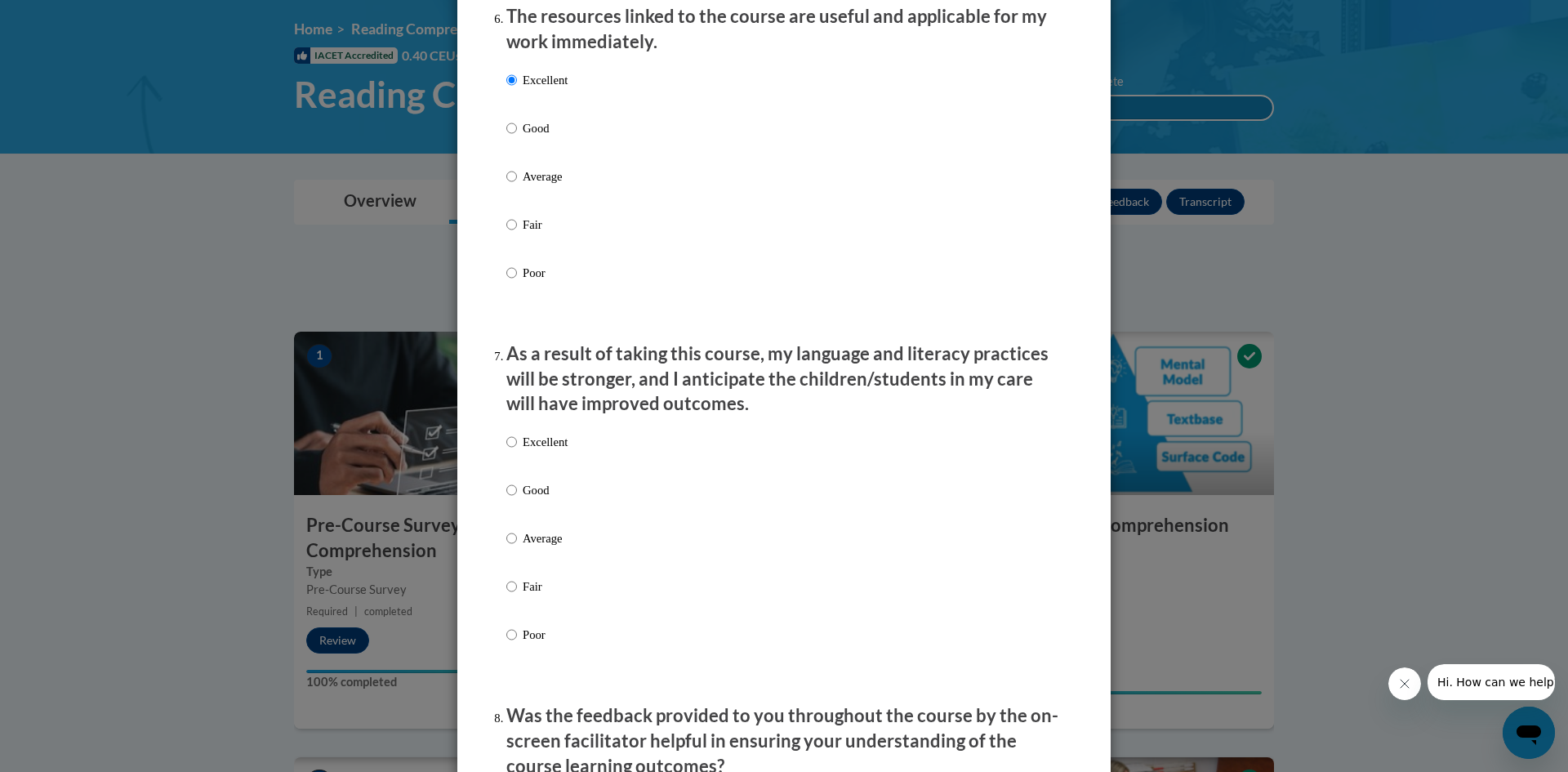
click at [551, 450] on p "Excellent" at bounding box center [544, 442] width 45 height 18
click at [517, 450] on input "Excellent" at bounding box center [511, 442] width 10 height 18
radio input "true"
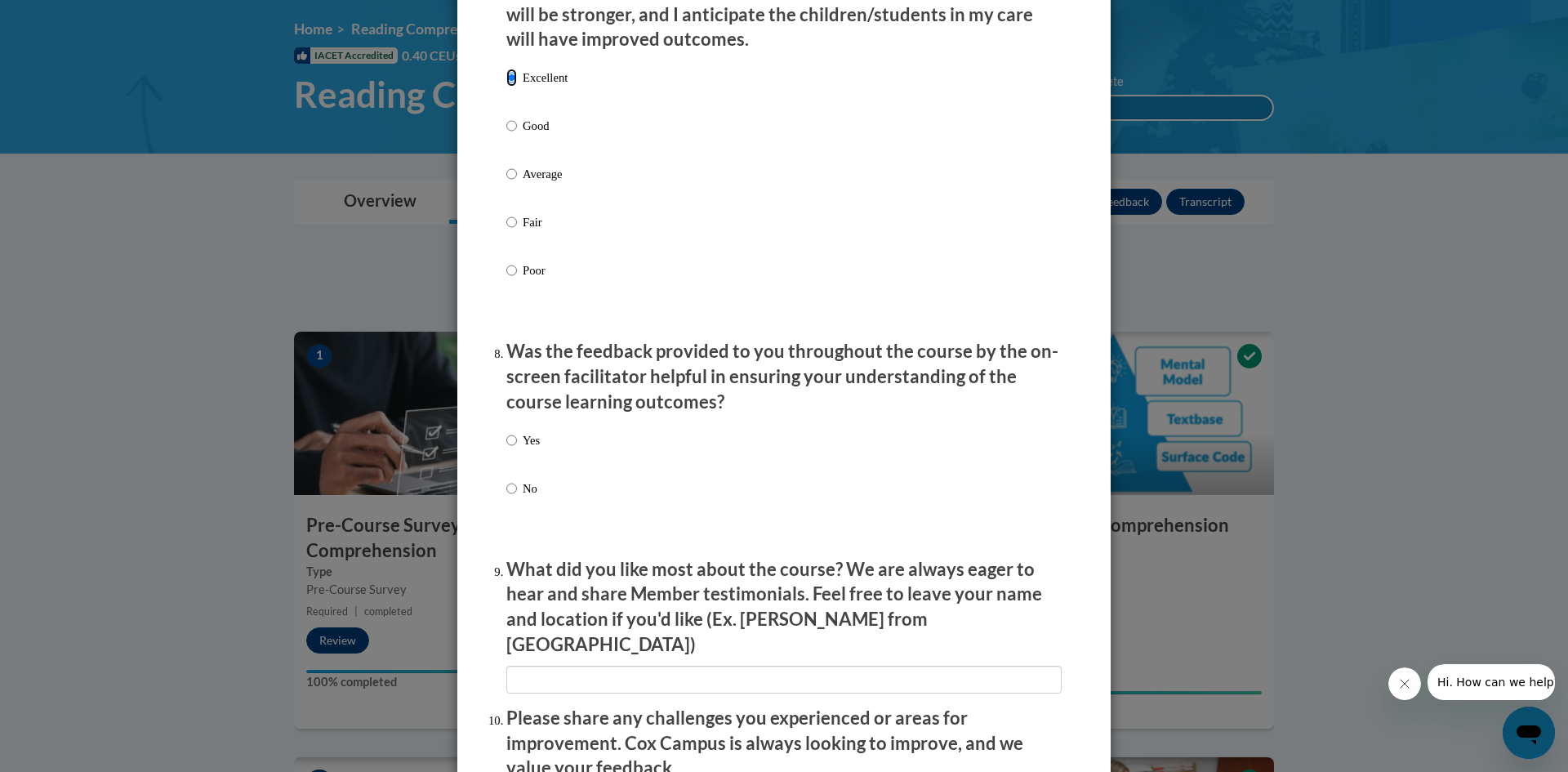
scroll to position [2373, 0]
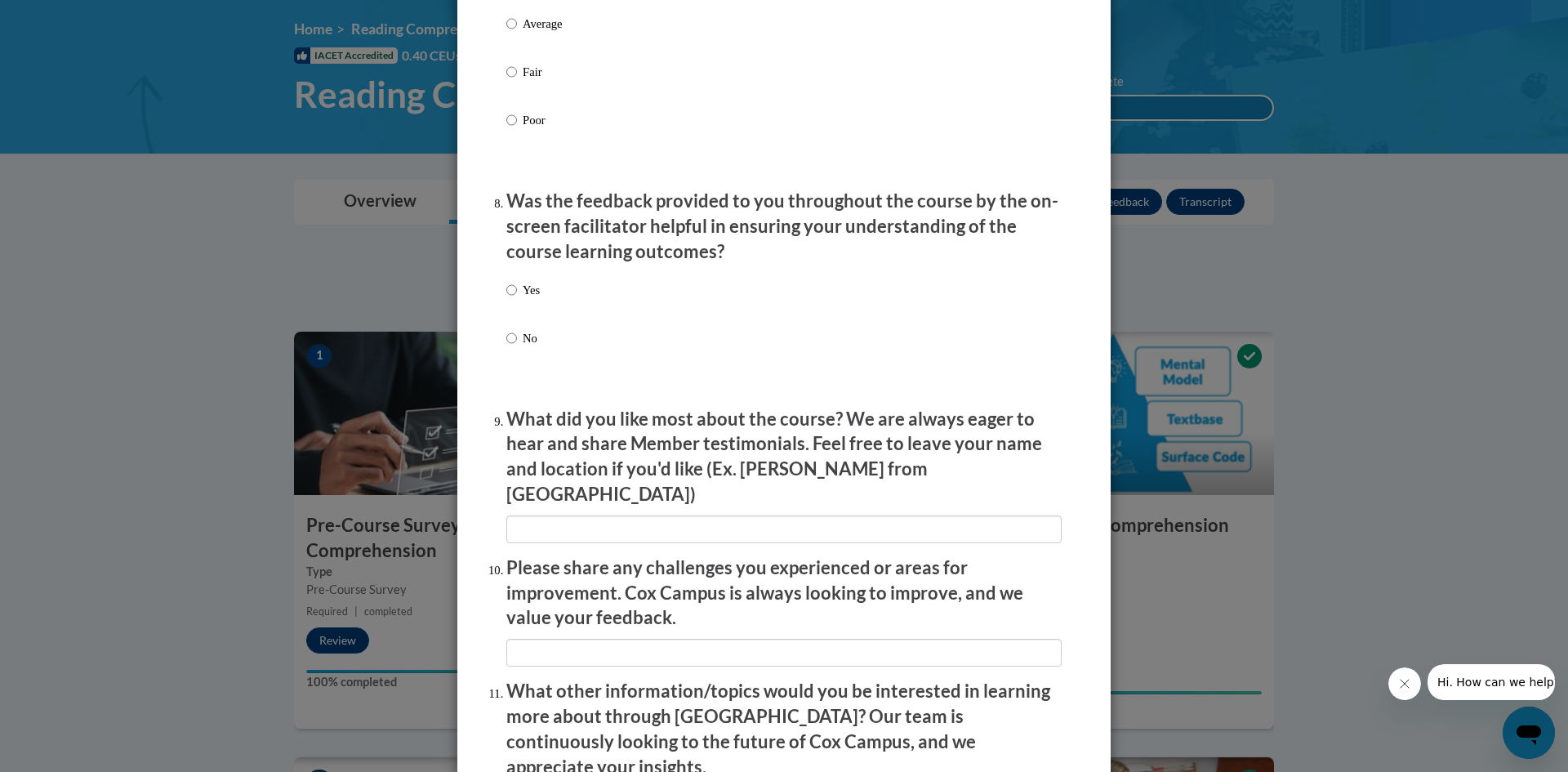
click at [540, 302] on div "Yes No" at bounding box center [784, 334] width 556 height 121
click at [535, 299] on p "Yes" at bounding box center [531, 289] width 17 height 18
click at [517, 299] on input "Yes" at bounding box center [511, 289] width 10 height 18
radio input "true"
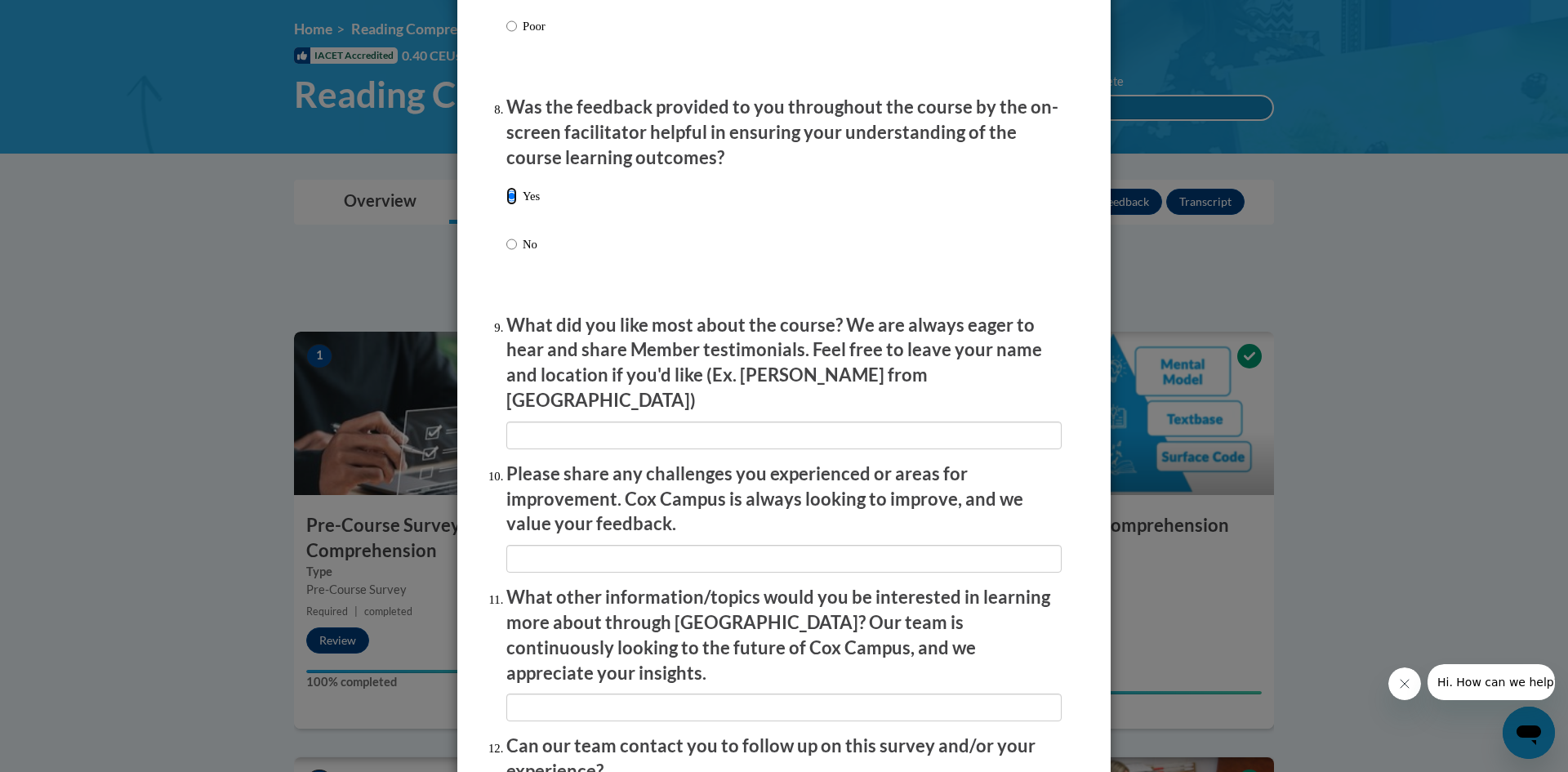
scroll to position [2622, 0]
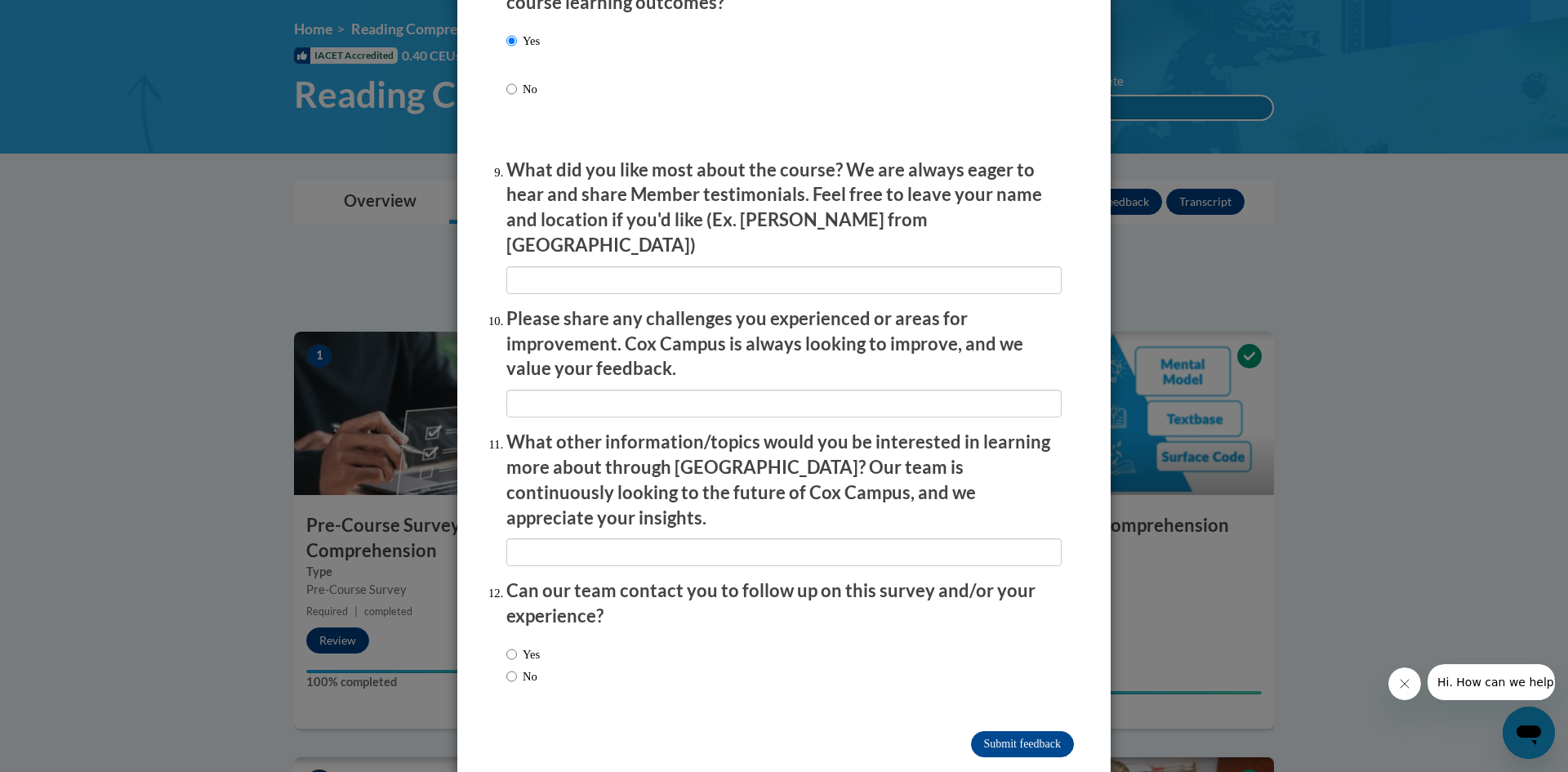
click at [527, 668] on label "No" at bounding box center [521, 676] width 31 height 18
click at [517, 668] on input "No" at bounding box center [511, 676] width 10 height 18
radio input "true"
click at [1006, 731] on input "Submit feedback" at bounding box center [1022, 744] width 103 height 27
